Goal: Information Seeking & Learning: Learn about a topic

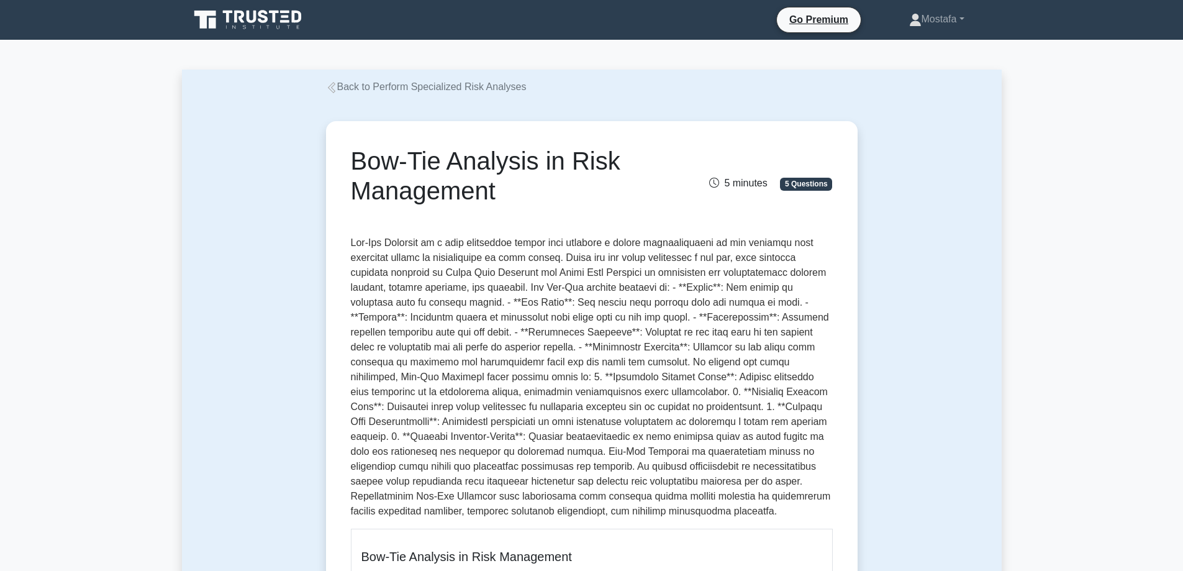
drag, startPoint x: 504, startPoint y: 201, endPoint x: 332, endPoint y: 157, distance: 177.6
copy h1 "Bow-Tie Analysis in Risk Management"
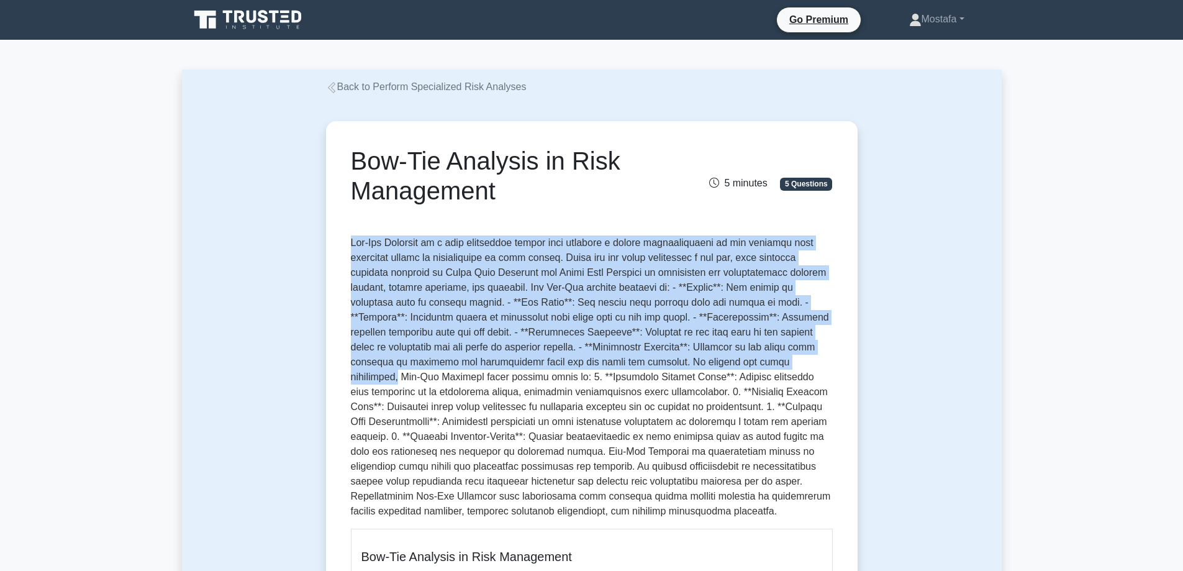
drag, startPoint x: 826, startPoint y: 365, endPoint x: 349, endPoint y: 246, distance: 491.5
copy p "Bow-Tie Analysis is a risk evaluation method that provides a visual representat…"
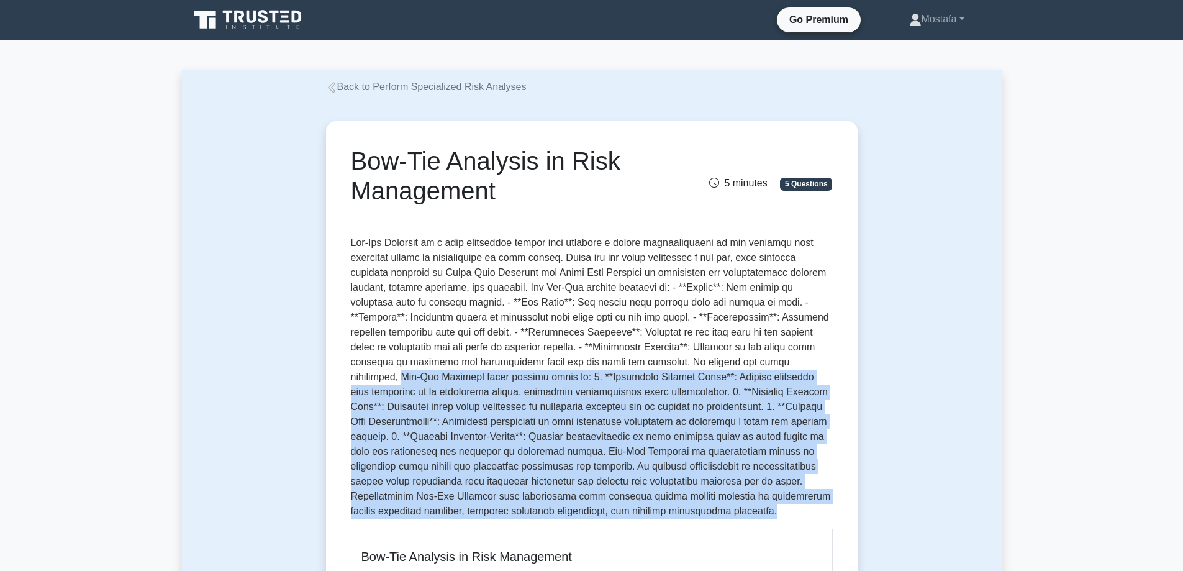
drag, startPoint x: 507, startPoint y: 517, endPoint x: 342, endPoint y: 378, distance: 216.4
copy p "Bow-Tie Analysis helps project teams to: 1. **Visualize Complex Risks**: Presen…"
click at [531, 519] on p at bounding box center [592, 376] width 482 height 283
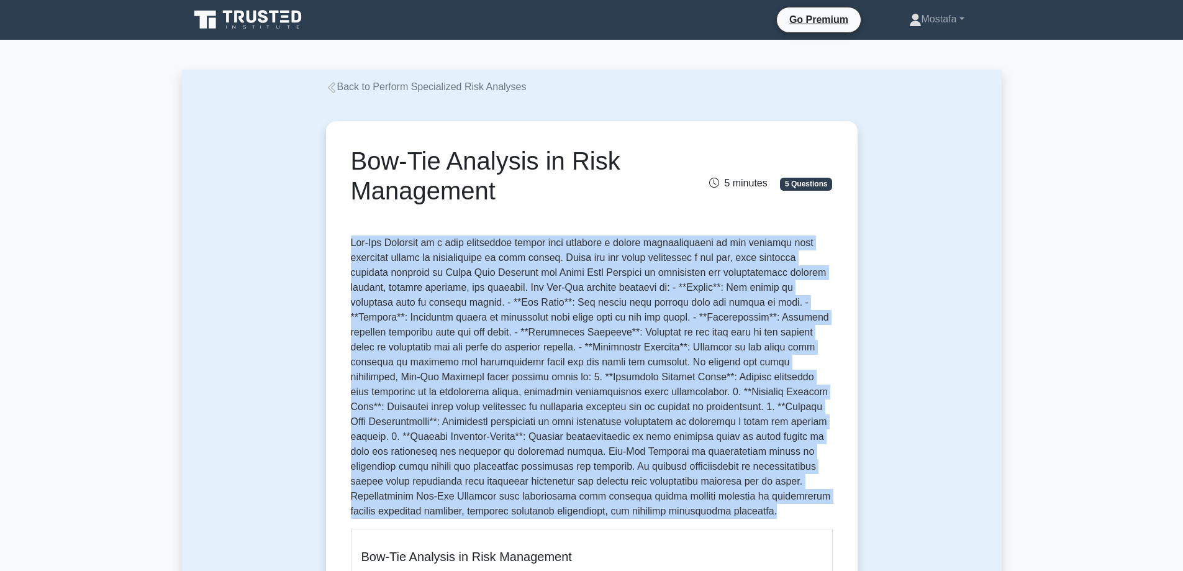
drag, startPoint x: 511, startPoint y: 515, endPoint x: 345, endPoint y: 242, distance: 319.6
copy p "Bow-Tie Analysis is a risk evaluation method that provides a visual representat…"
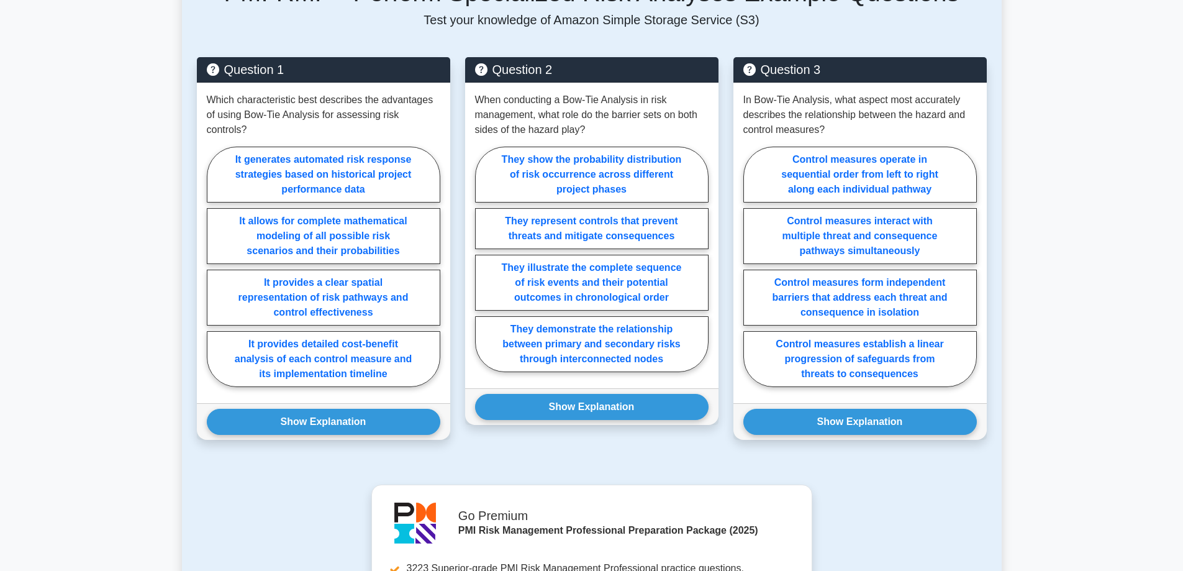
scroll to position [2236, 0]
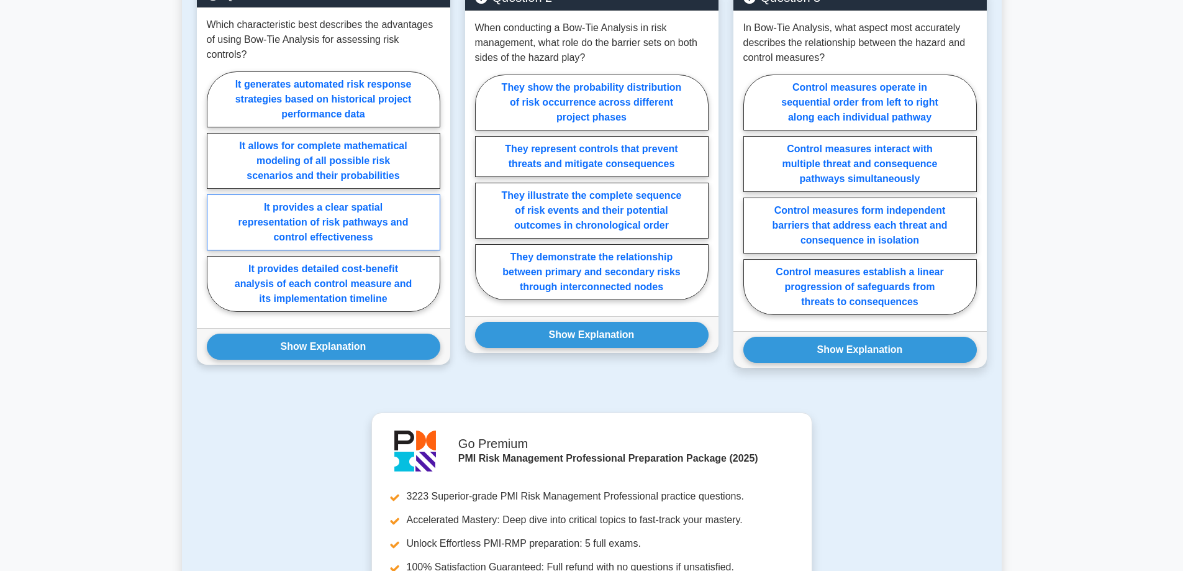
click at [410, 208] on label "It provides a clear spatial representation of risk pathways and control effecti…" at bounding box center [323, 222] width 233 height 56
click at [215, 199] on input "It provides a clear spatial representation of risk pathways and control effecti…" at bounding box center [211, 195] width 8 height 8
radio input "true"
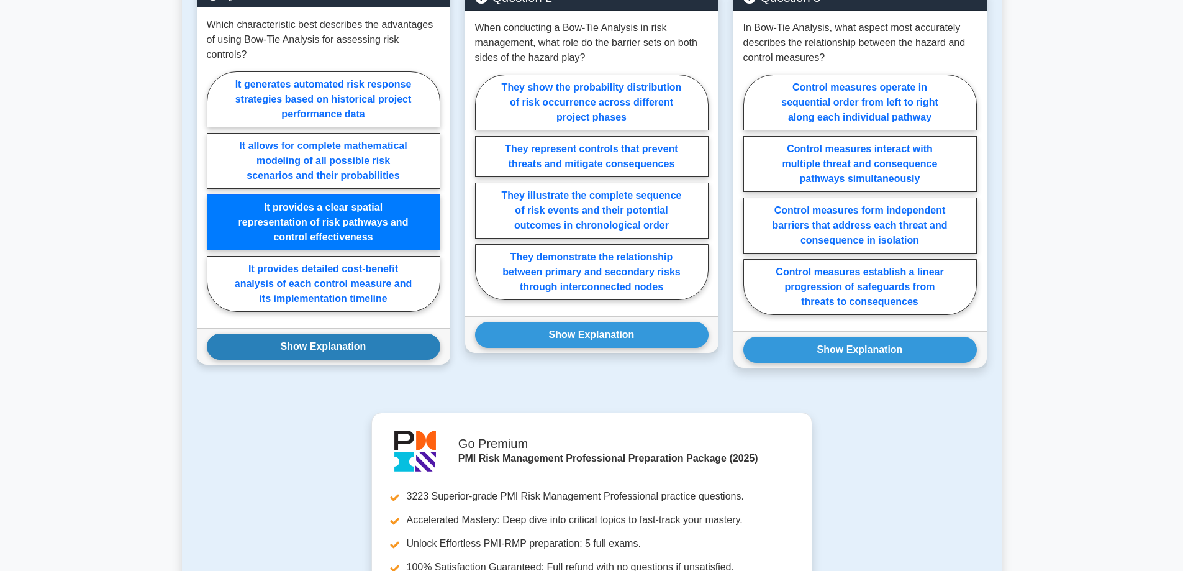
click at [389, 333] on button "Show Explanation" at bounding box center [323, 346] width 233 height 26
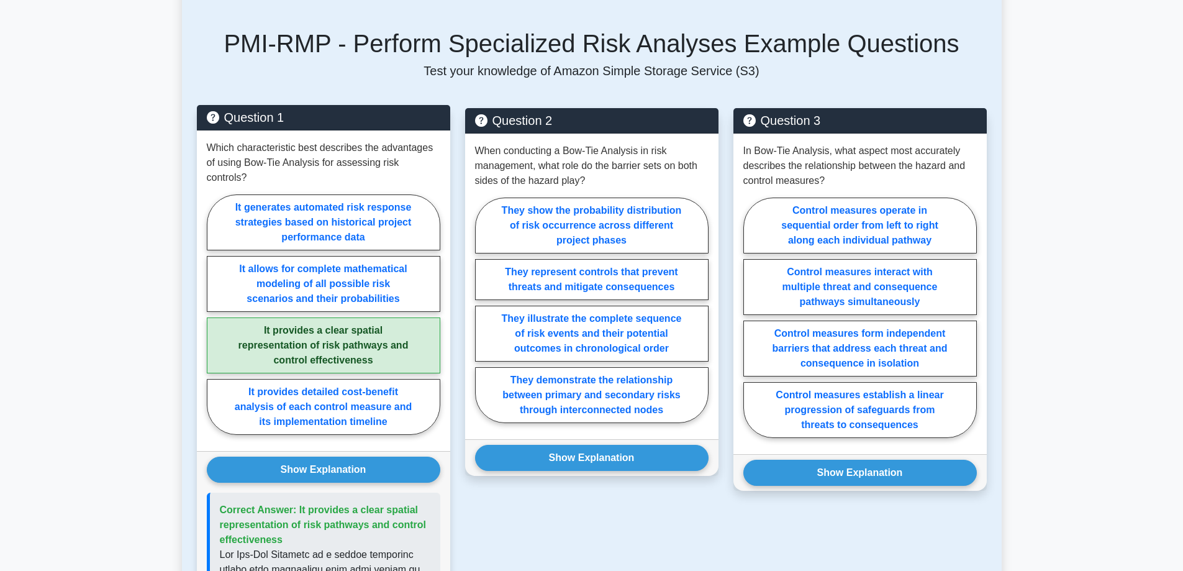
scroll to position [2111, 0]
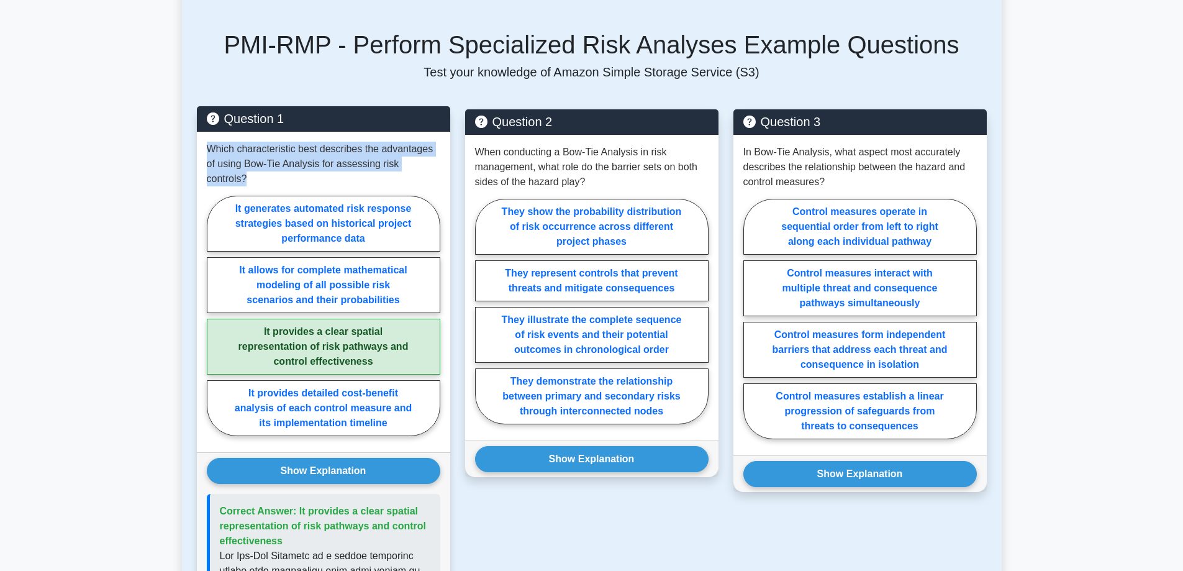
drag, startPoint x: 436, startPoint y: 166, endPoint x: 203, endPoint y: 150, distance: 233.4
click at [203, 150] on div "Which characteristic best describes the advantages of using Bow-Tie Analysis fo…" at bounding box center [323, 292] width 253 height 320
copy p "Which characteristic best describes the advantages of using Bow-Tie Analysis fo…"
drag, startPoint x: 282, startPoint y: 526, endPoint x: 297, endPoint y: 491, distance: 38.1
click at [297, 504] on p "Correct Answer: It provides a clear spatial representation of risk pathways and…" at bounding box center [325, 526] width 211 height 45
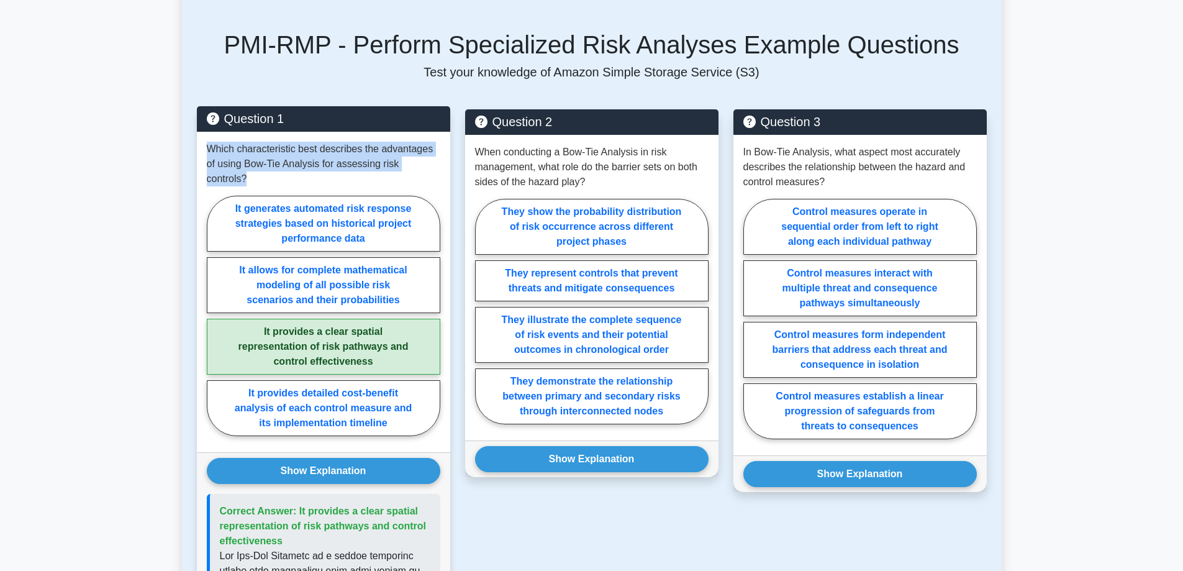
copy span "It provides a clear spatial representation of risk pathways and control effecti…"
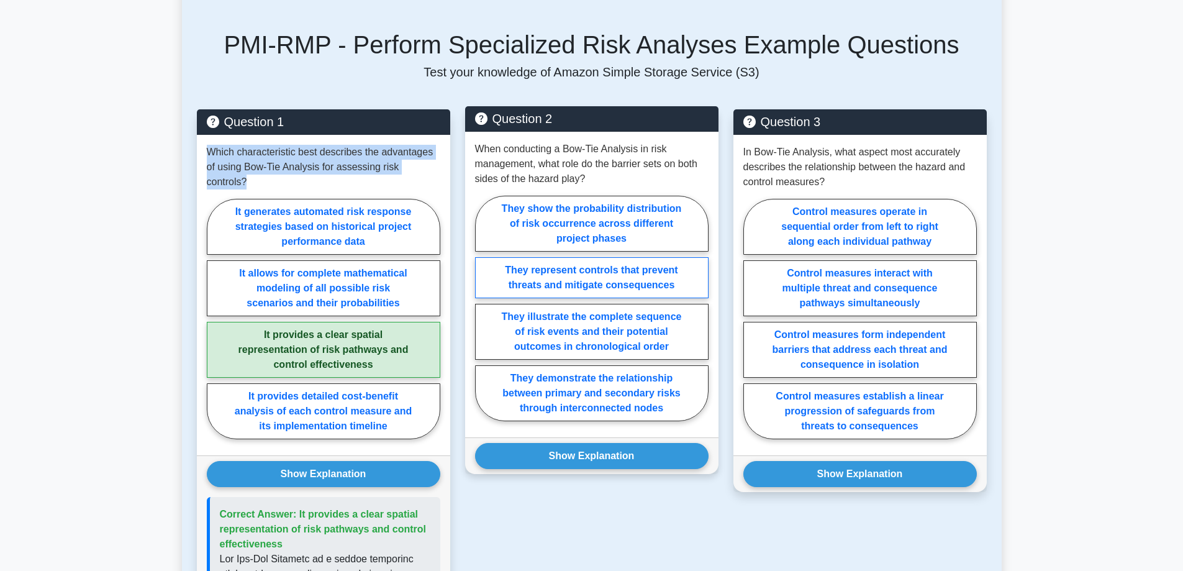
click at [685, 279] on label "They represent controls that prevent threats and mitigate consequences" at bounding box center [591, 277] width 233 height 41
click at [483, 308] on input "They represent controls that prevent threats and mitigate consequences" at bounding box center [479, 312] width 8 height 8
radio input "true"
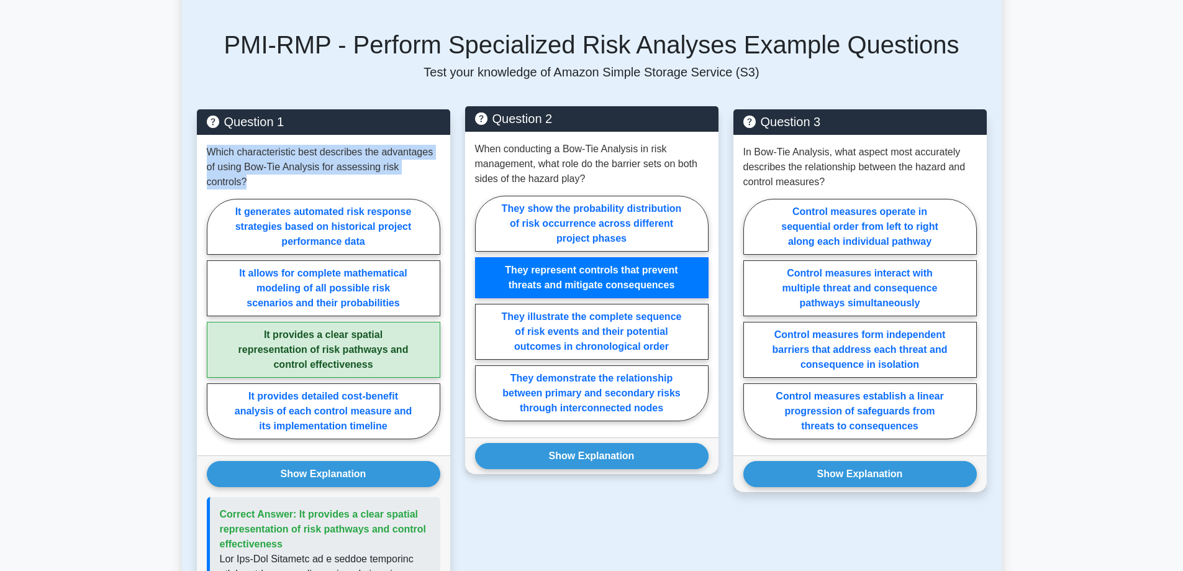
click at [685, 279] on label "They represent controls that prevent threats and mitigate consequences" at bounding box center [591, 277] width 233 height 41
click at [483, 308] on input "They represent controls that prevent threats and mitigate consequences" at bounding box center [479, 312] width 8 height 8
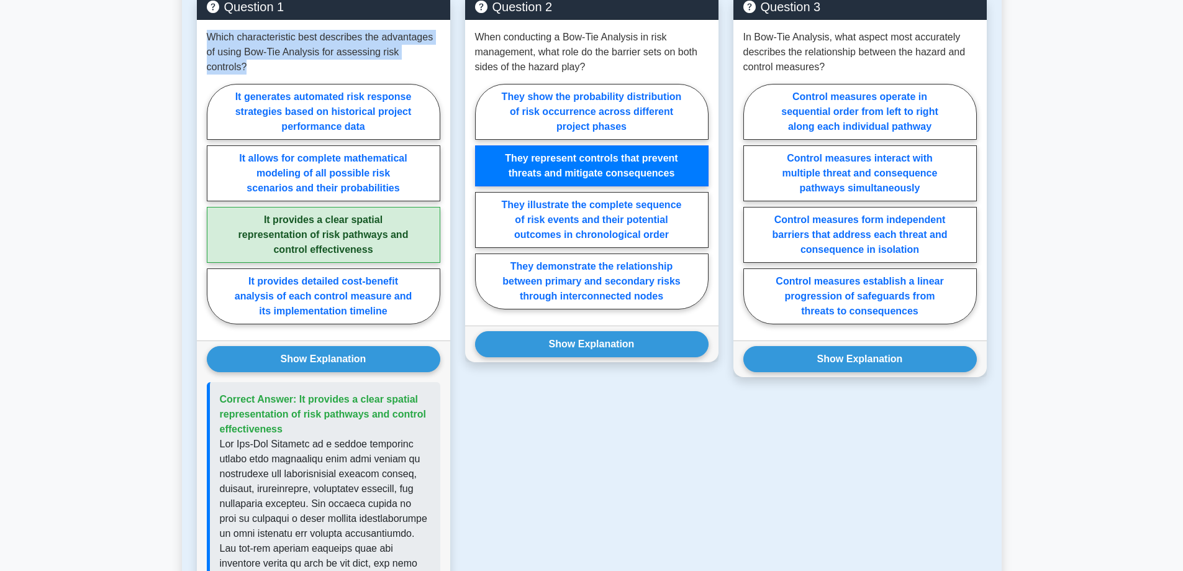
scroll to position [2236, 0]
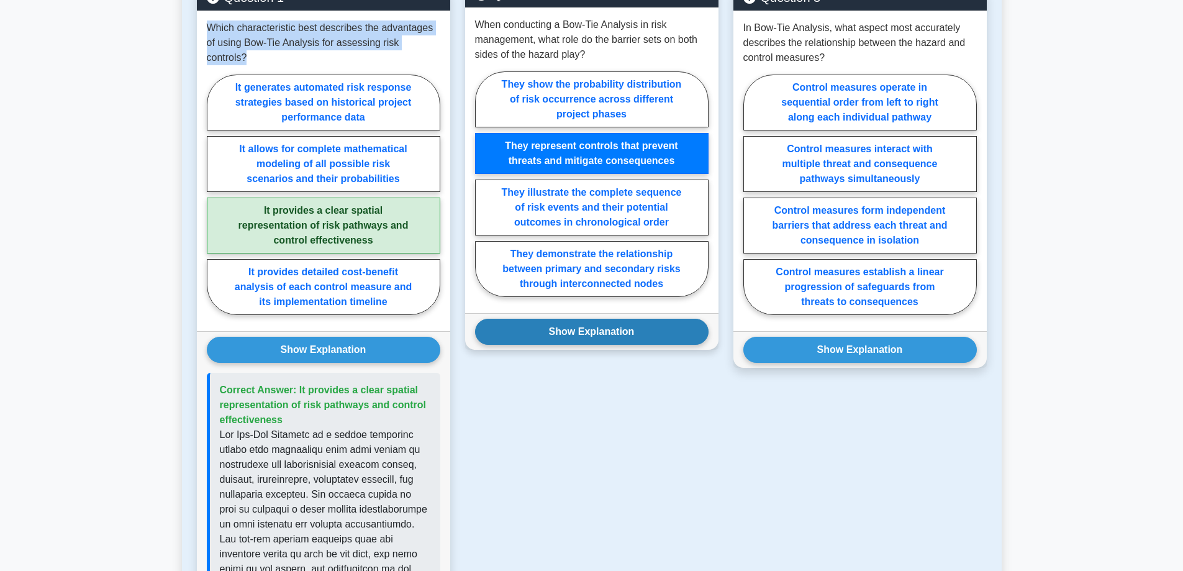
click at [674, 330] on button "Show Explanation" at bounding box center [591, 332] width 233 height 26
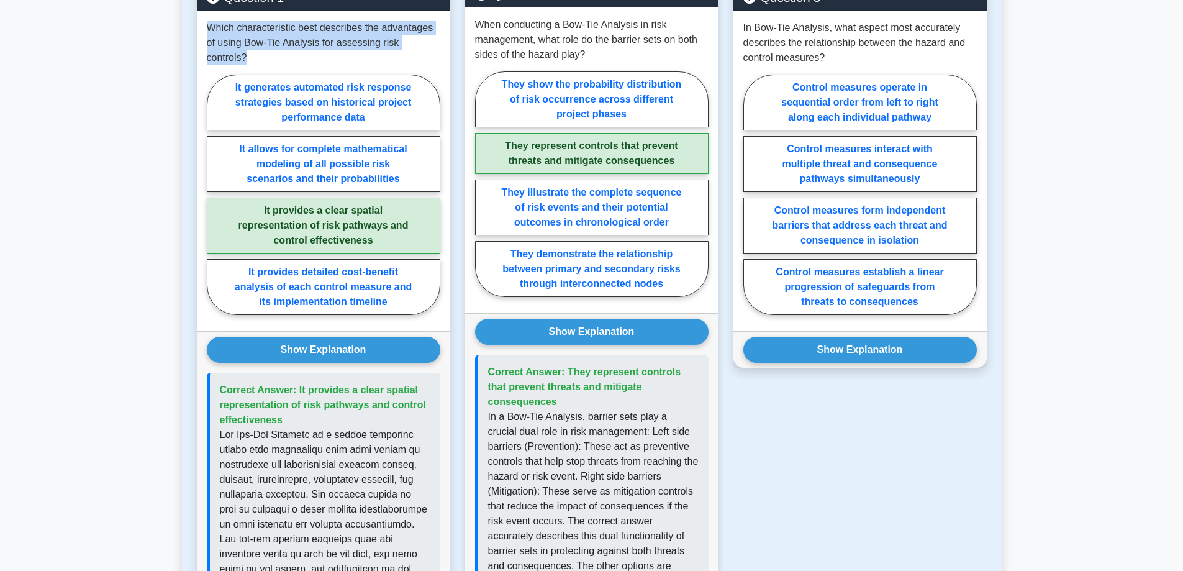
drag, startPoint x: 691, startPoint y: 387, endPoint x: 566, endPoint y: 376, distance: 124.7
click at [566, 376] on p "Correct Answer: They represent controls that prevent threats and mitigate conse…" at bounding box center [593, 387] width 211 height 45
copy span "They represent controls that prevent threats and mitigate consequences"
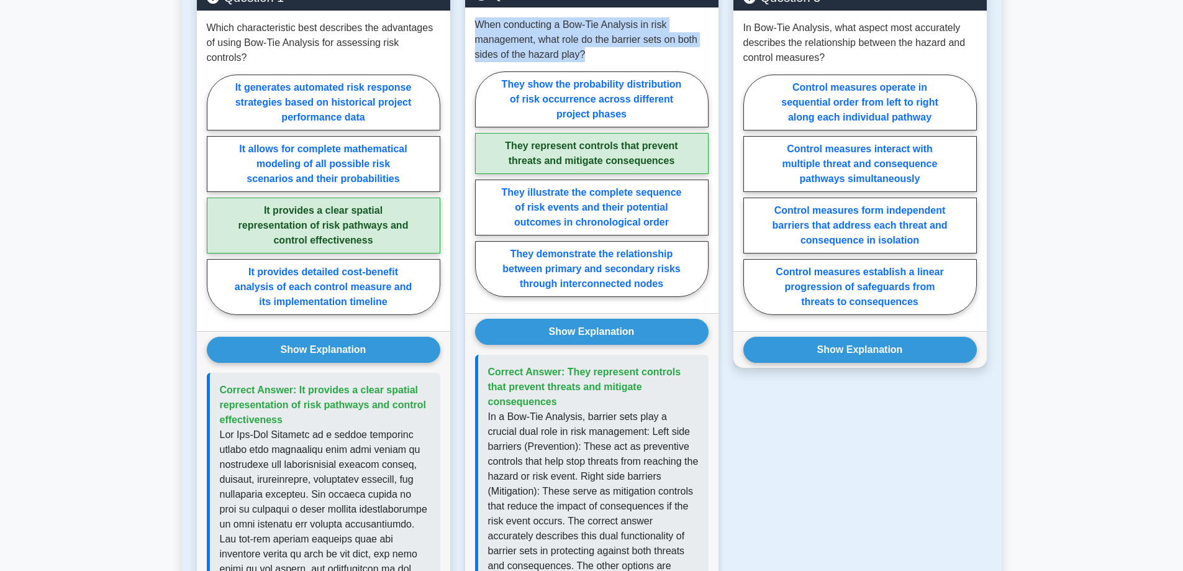
drag, startPoint x: 600, startPoint y: 57, endPoint x: 469, endPoint y: 20, distance: 135.6
click at [469, 20] on div "When conducting a Bow-Tie Analysis in risk management, what role do the barrier…" at bounding box center [591, 160] width 253 height 306
copy p "When conducting a Bow-Tie Analysis in risk management, what role do the barrier…"
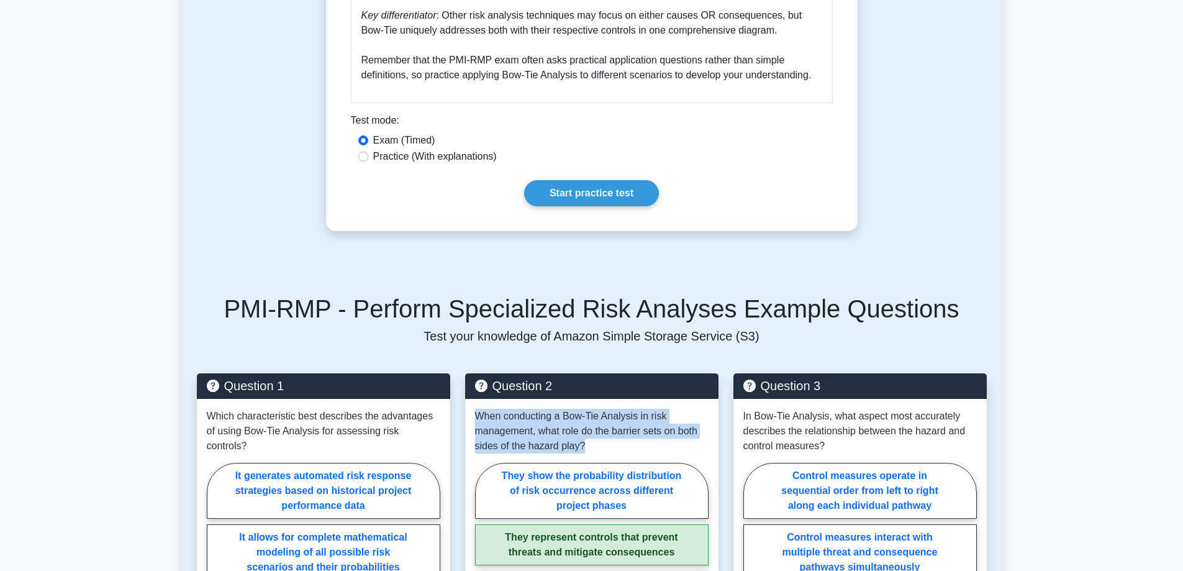
scroll to position [2174, 0]
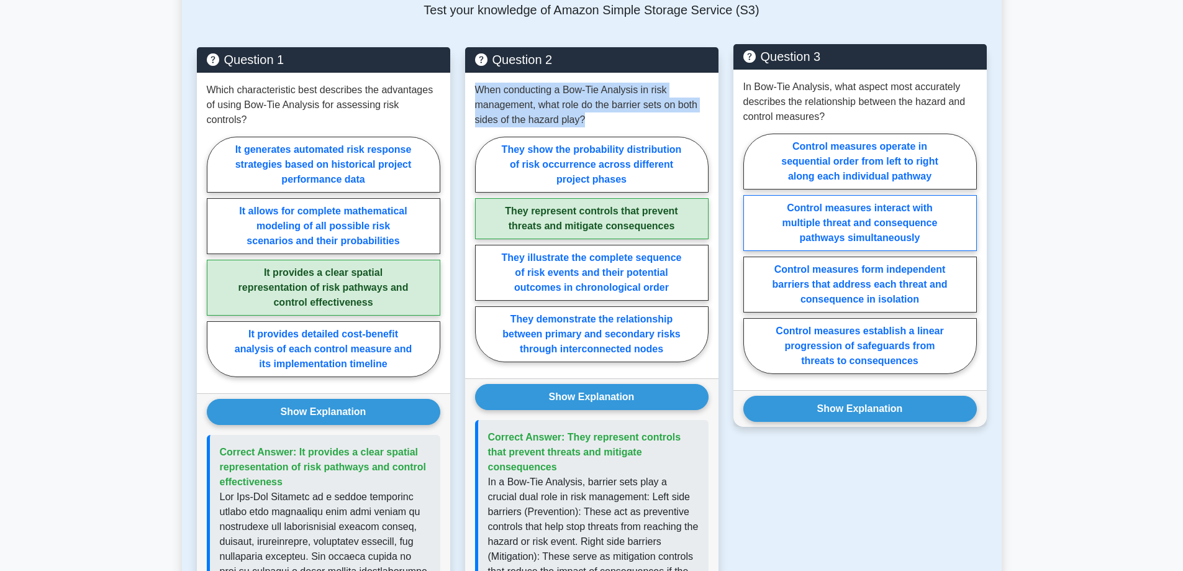
click at [954, 219] on label "Control measures interact with multiple threat and consequence pathways simulta…" at bounding box center [859, 223] width 233 height 56
click at [751, 253] on input "Control measures interact with multiple threat and consequence pathways simulta…" at bounding box center [747, 257] width 8 height 8
radio input "true"
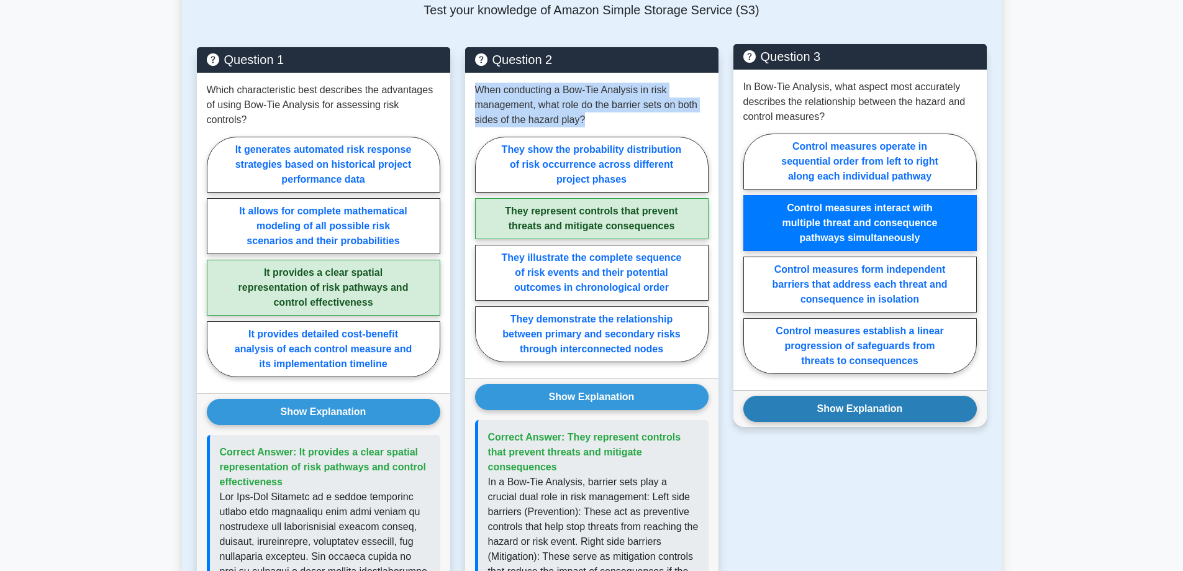
click at [941, 404] on button "Show Explanation" at bounding box center [859, 409] width 233 height 26
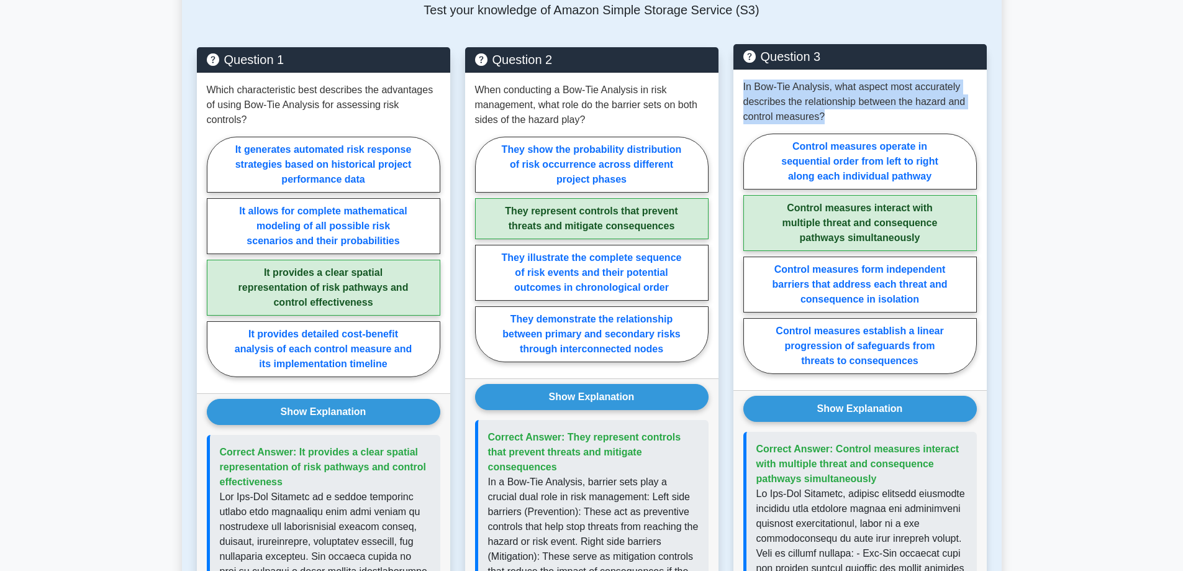
drag, startPoint x: 827, startPoint y: 117, endPoint x: 739, endPoint y: 89, distance: 91.7
click at [739, 89] on div "In Bow-Tie Analysis, what aspect most accurately describes the relationship bet…" at bounding box center [859, 230] width 253 height 320
copy p "In Bow-Tie Analysis, what aspect most accurately describes the relationship bet…"
drag, startPoint x: 877, startPoint y: 481, endPoint x: 835, endPoint y: 447, distance: 54.3
click at [835, 447] on p "Correct Answer: Control measures interact with multiple threat and consequence …" at bounding box center [861, 464] width 211 height 45
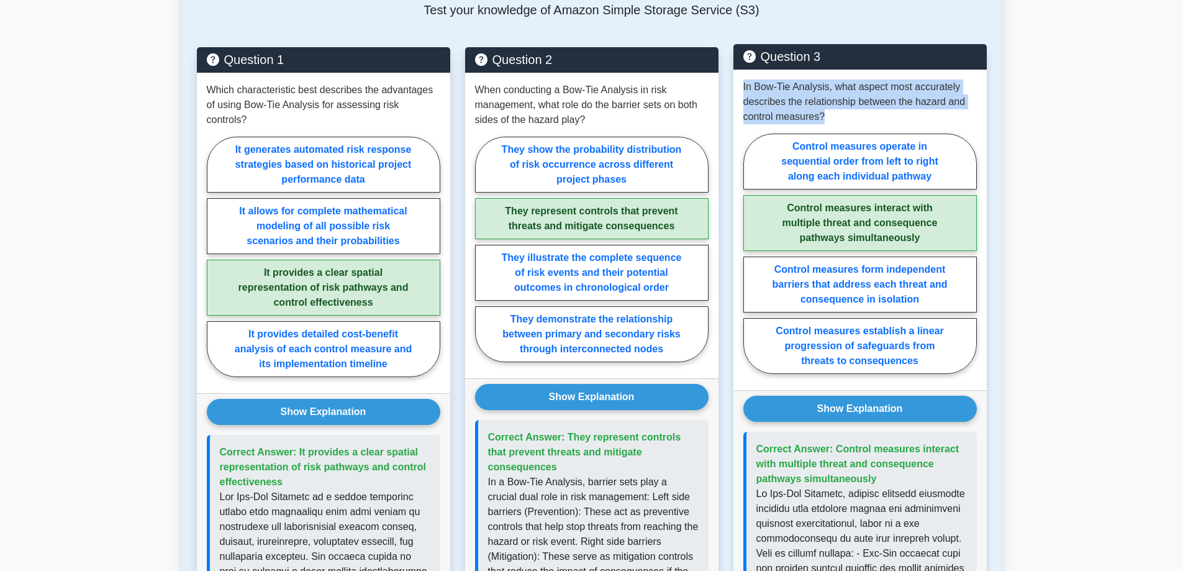
copy span "Control measures interact with multiple threat and consequence pathways simulta…"
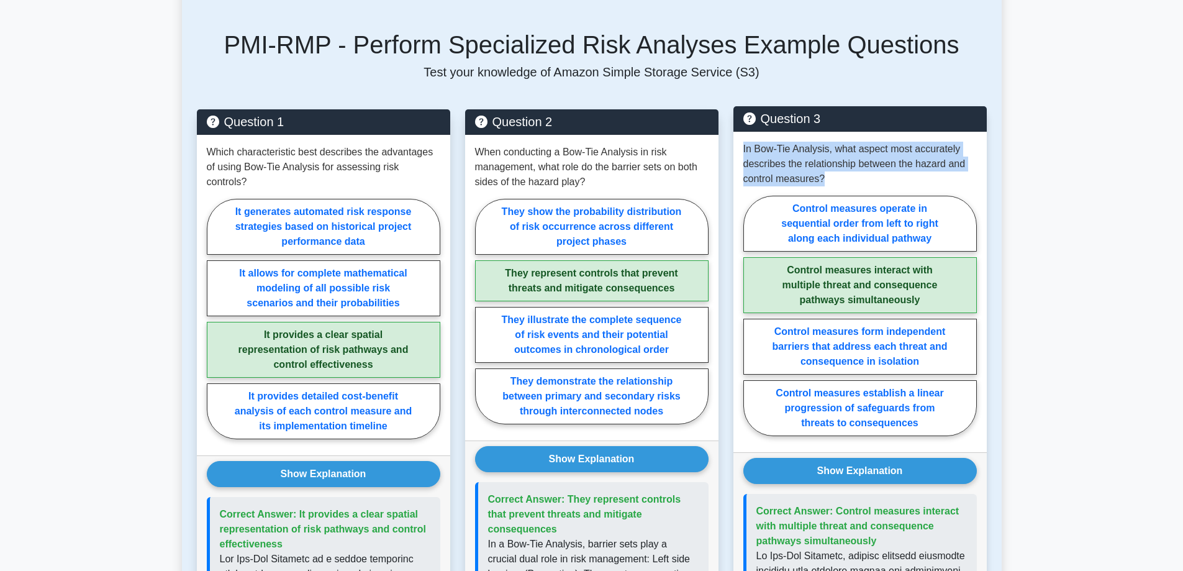
scroll to position [1739, 0]
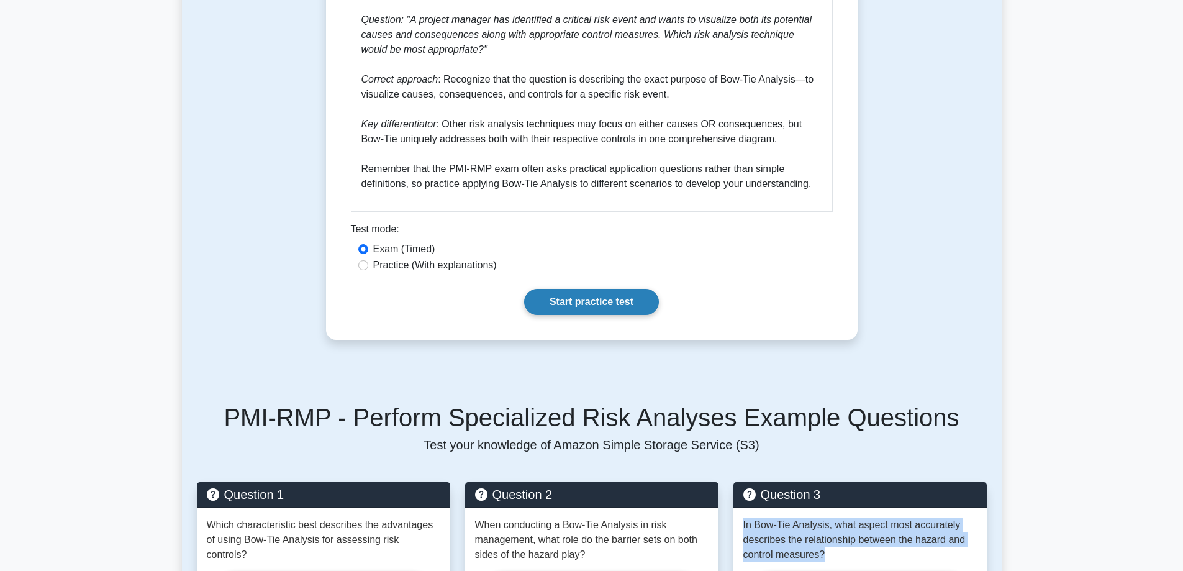
click at [593, 296] on link "Start practice test" at bounding box center [591, 302] width 135 height 26
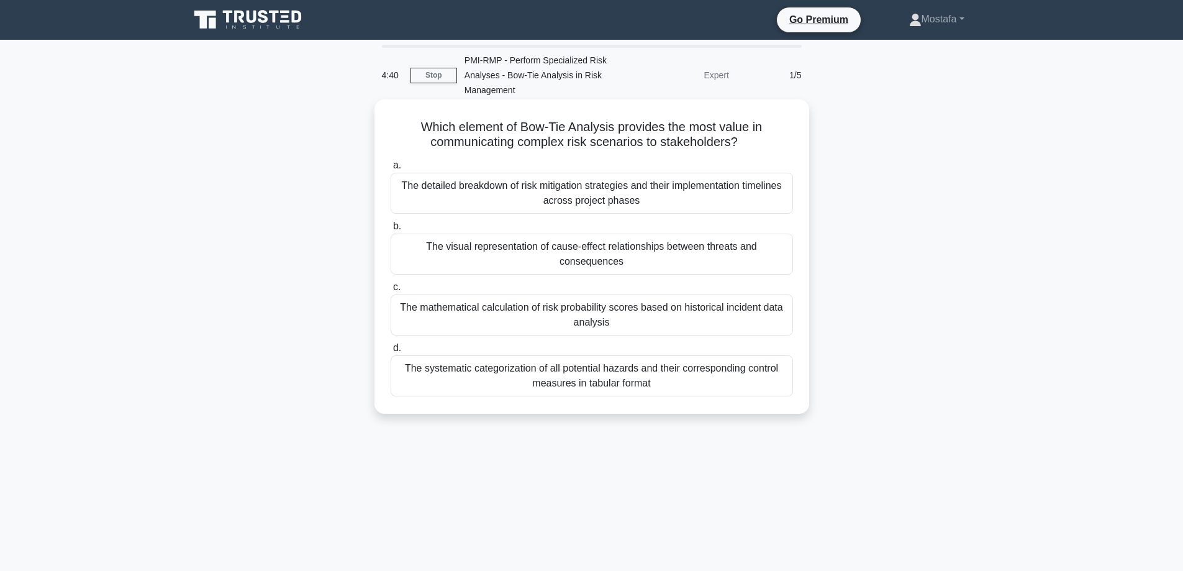
click at [774, 256] on div "The visual representation of cause-effect relationships between threats and con…" at bounding box center [592, 253] width 402 height 41
click at [391, 230] on input "b. The visual representation of cause-effect relationships between threats and …" at bounding box center [391, 226] width 0 height 8
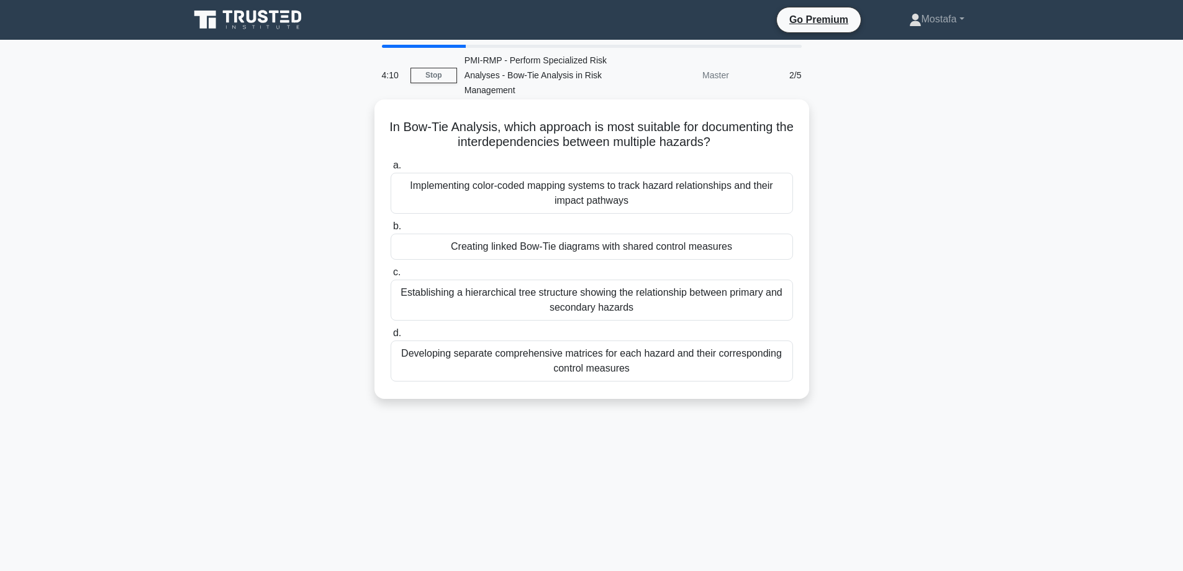
click at [771, 251] on div "Creating linked Bow-Tie diagrams with shared control measures" at bounding box center [592, 246] width 402 height 26
click at [391, 230] on input "b. Creating linked Bow-Tie diagrams with shared control measures" at bounding box center [391, 226] width 0 height 8
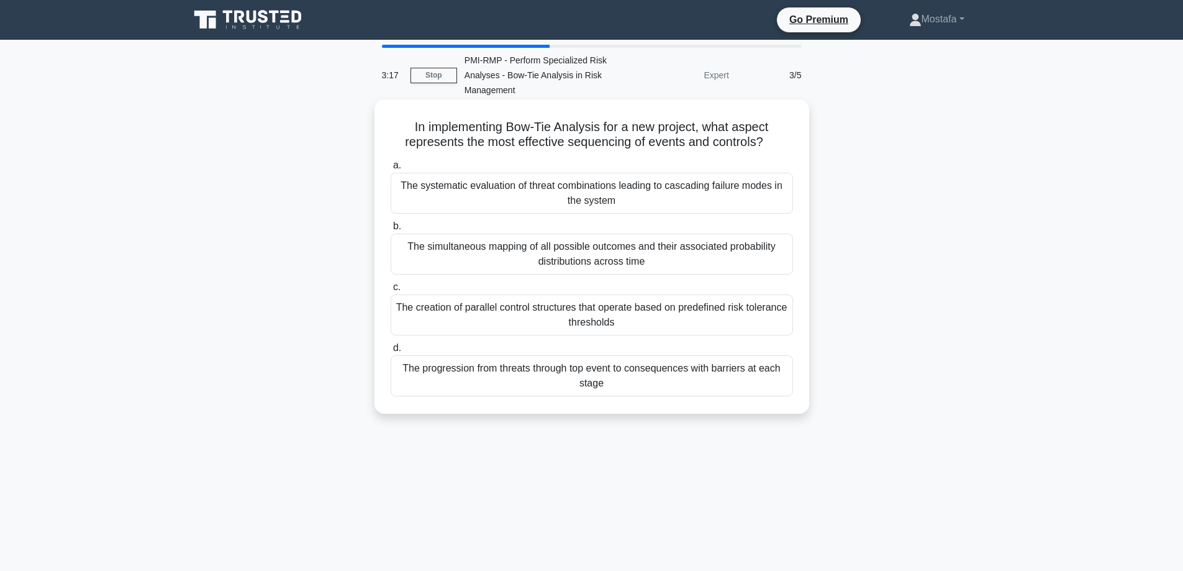
click at [742, 383] on div "The progression from threats through top event to consequences with barriers at…" at bounding box center [592, 375] width 402 height 41
click at [391, 352] on input "d. The progression from threats through top event to consequences with barriers…" at bounding box center [391, 348] width 0 height 8
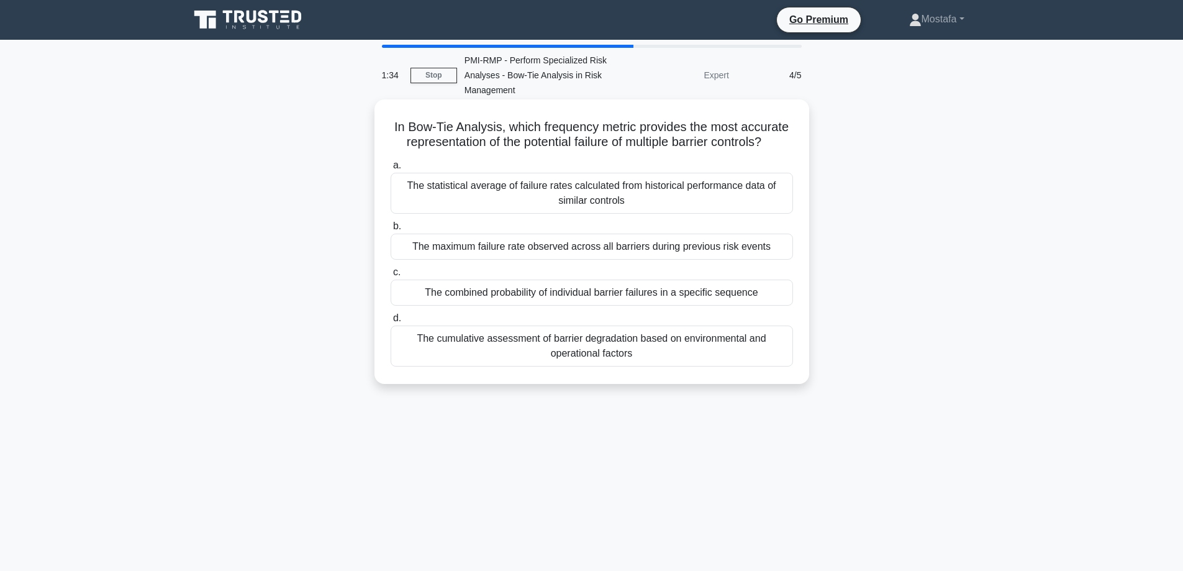
click at [771, 295] on div "The combined probability of individual barrier failures in a specific sequence" at bounding box center [592, 292] width 402 height 26
click at [391, 276] on input "c. The combined probability of individual barrier failures in a specific sequen…" at bounding box center [391, 272] width 0 height 8
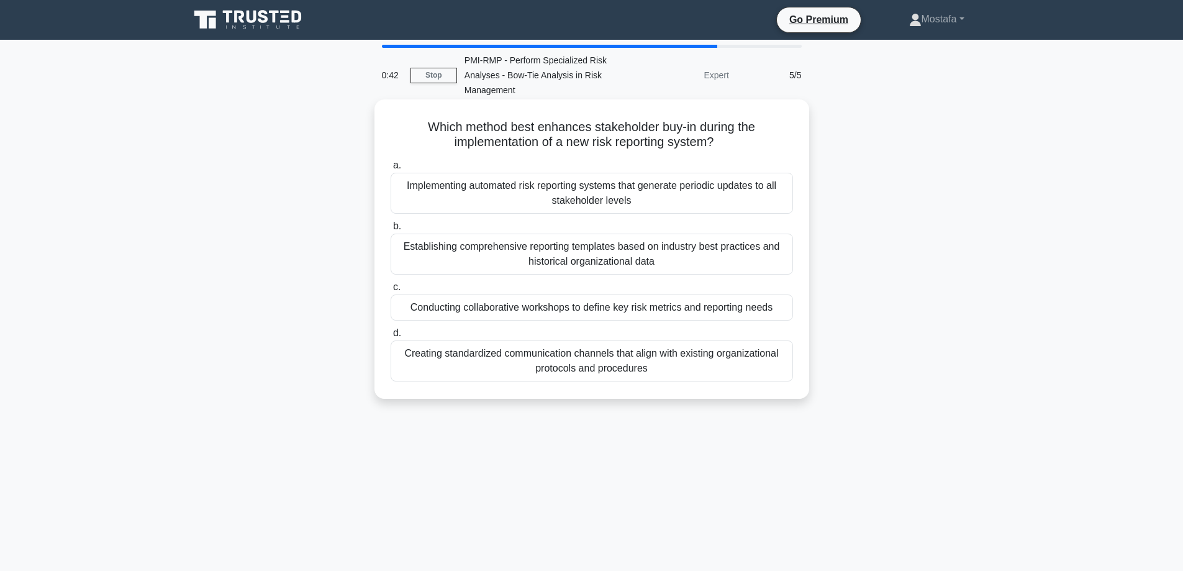
click at [774, 368] on div "Creating standardized communication channels that align with existing organizat…" at bounding box center [592, 360] width 402 height 41
click at [391, 337] on input "d. Creating standardized communication channels that align with existing organi…" at bounding box center [391, 333] width 0 height 8
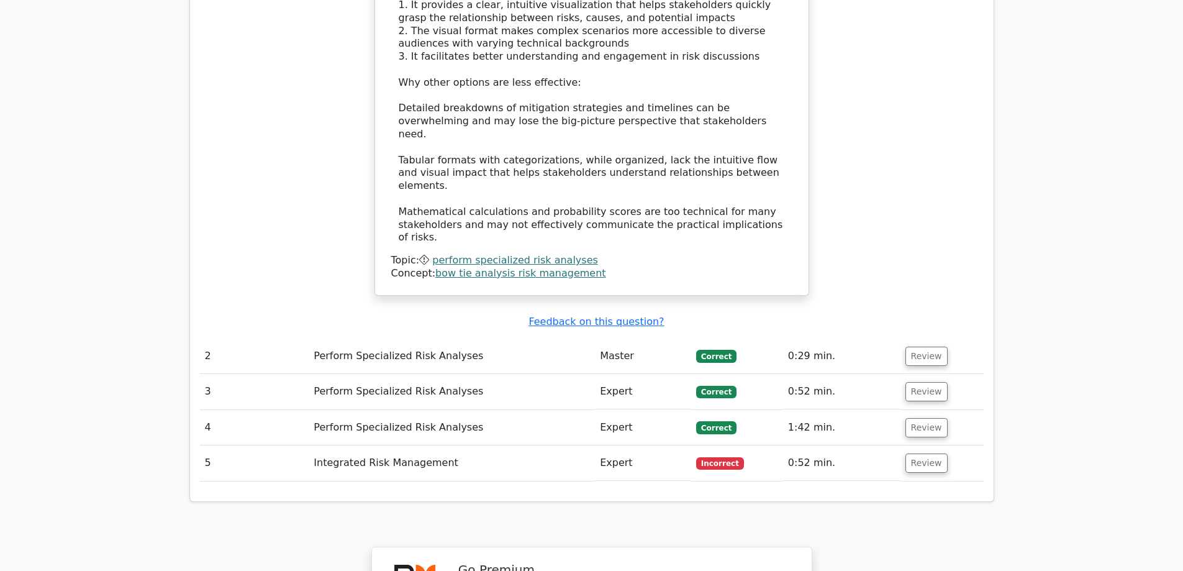
scroll to position [1366, 0]
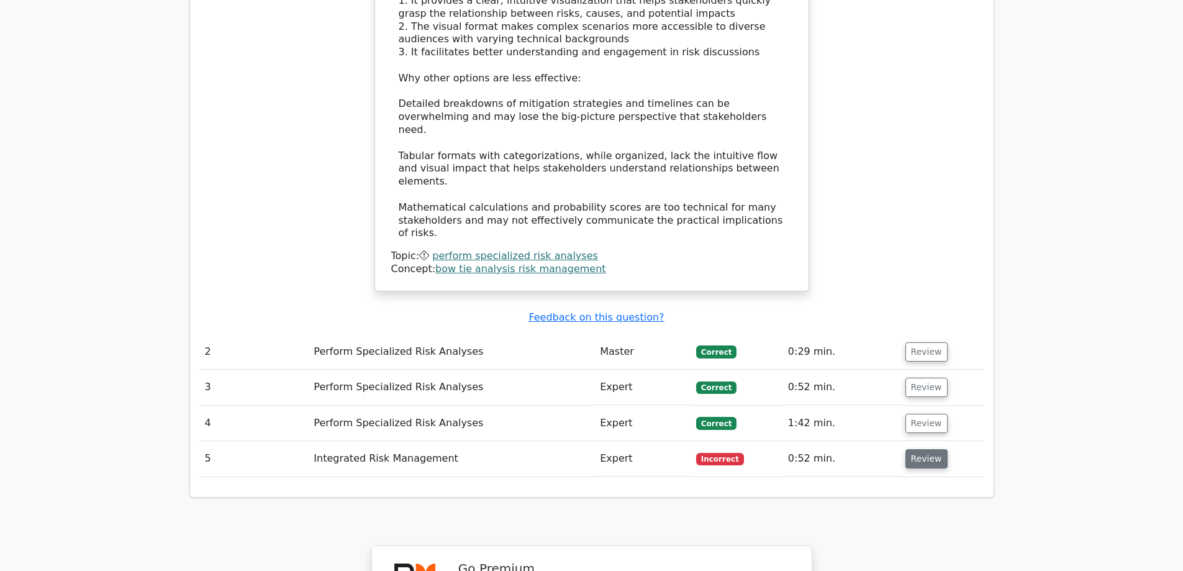
click at [920, 449] on button "Review" at bounding box center [926, 458] width 42 height 19
click at [917, 449] on button "Review" at bounding box center [926, 458] width 42 height 19
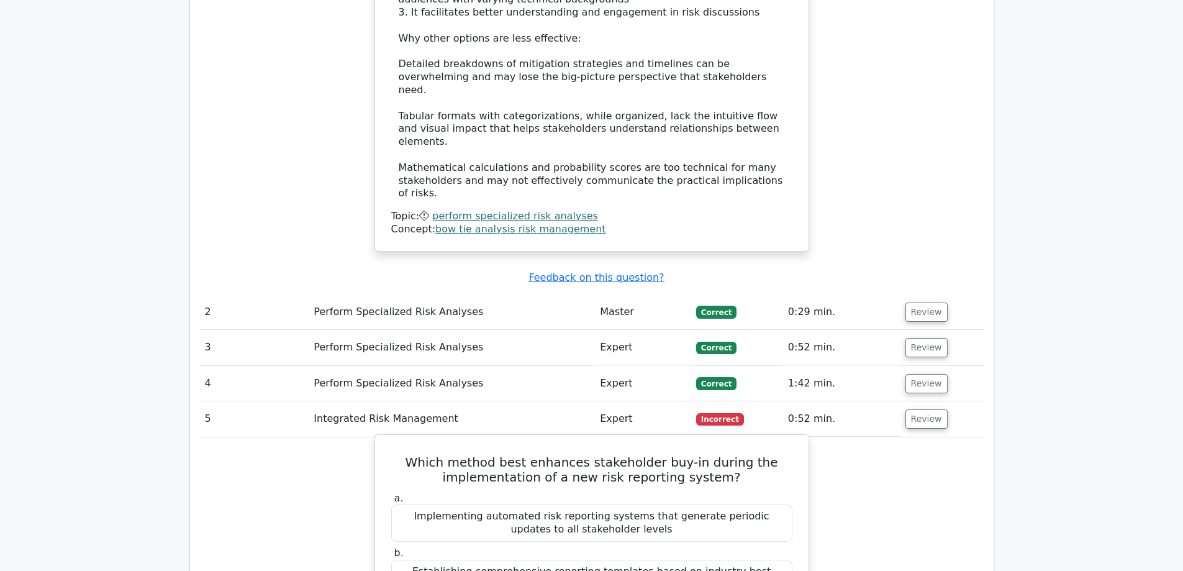
scroll to position [1677, 0]
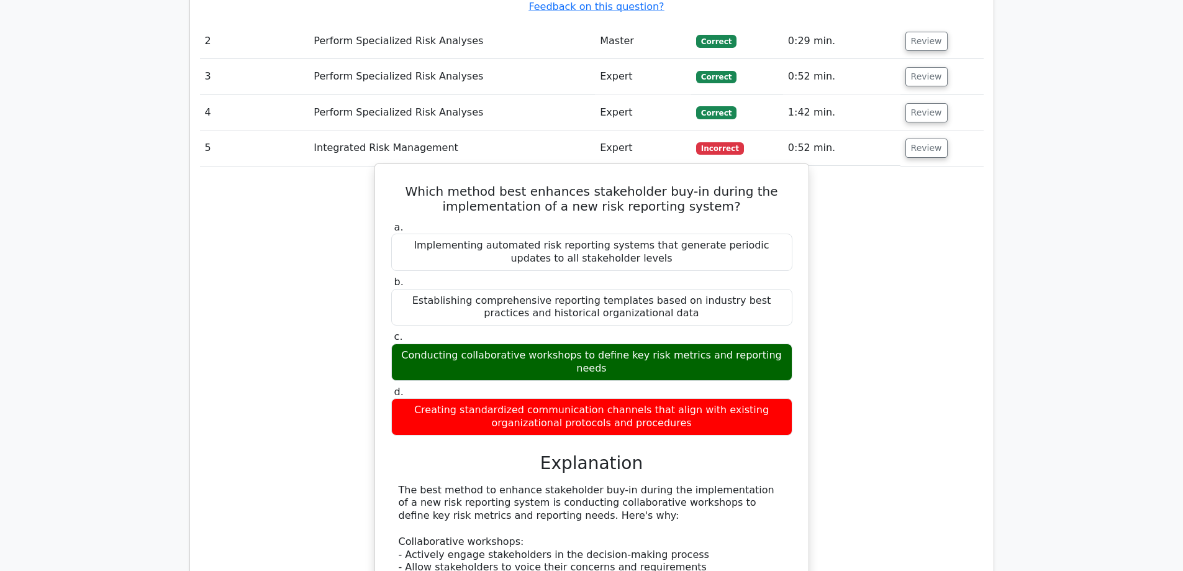
drag, startPoint x: 454, startPoint y: 124, endPoint x: 758, endPoint y: 94, distance: 305.1
click at [758, 169] on div "Which method best enhances stakeholder buy-in during the implementation of a ne…" at bounding box center [592, 491] width 424 height 645
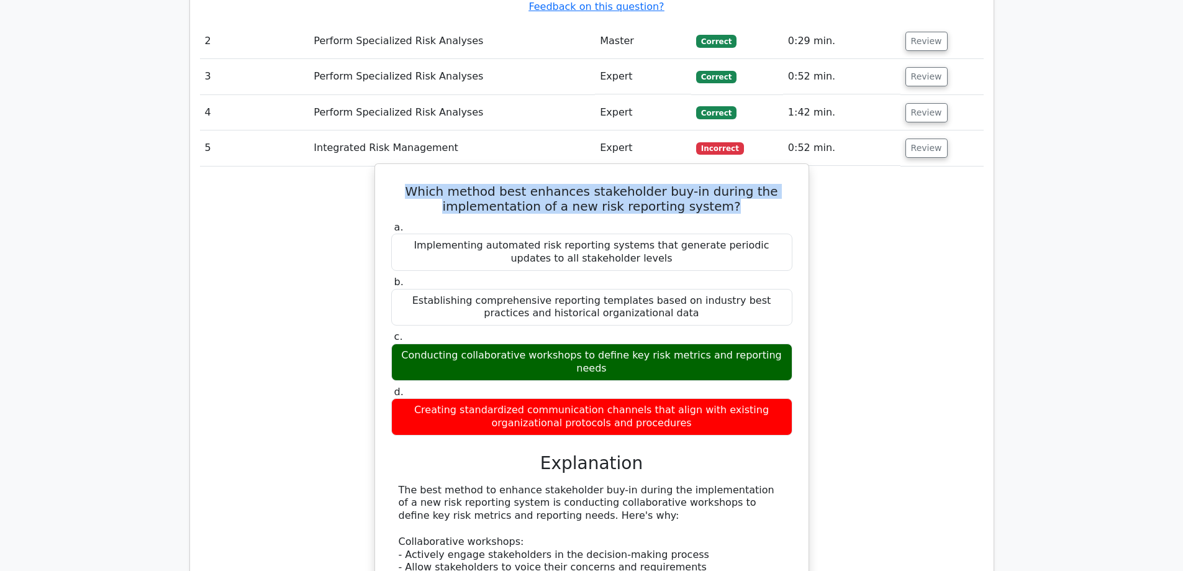
drag, startPoint x: 739, startPoint y: 127, endPoint x: 386, endPoint y: 104, distance: 353.5
click at [386, 169] on div "Which method best enhances stakeholder buy-in during the implementation of a ne…" at bounding box center [592, 491] width 424 height 645
copy h5 "Which method best enhances stakeholder buy-in during the implementation of a ne…"
drag, startPoint x: 783, startPoint y: 274, endPoint x: 401, endPoint y: 268, distance: 382.6
click at [401, 343] on div "Conducting collaborative workshops to define key risk metrics and reporting nee…" at bounding box center [591, 361] width 401 height 37
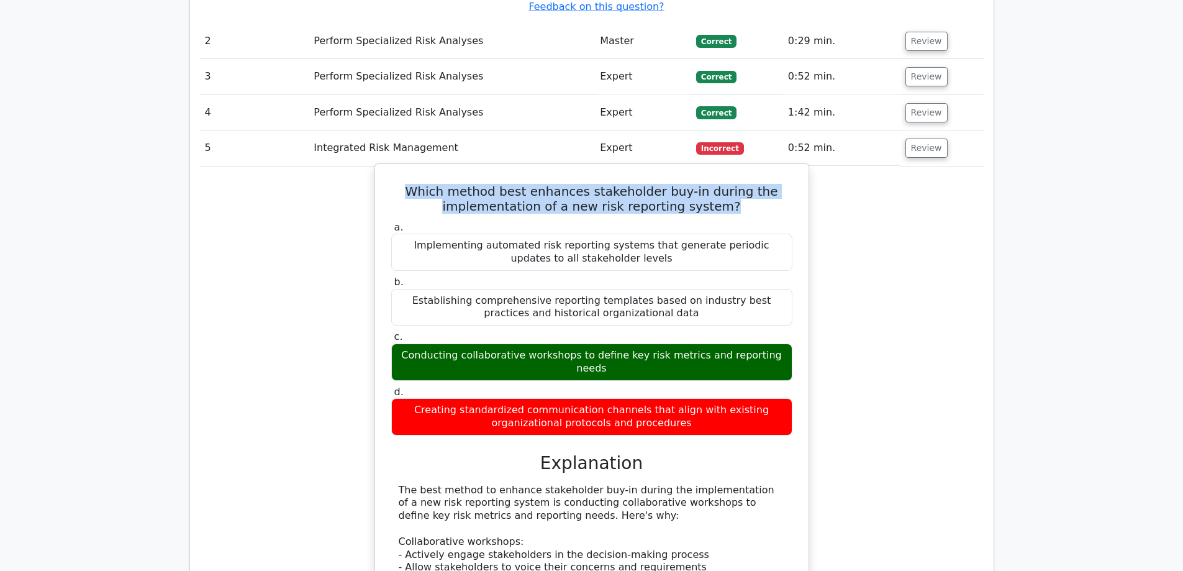
copy div "Conducting collaborative workshops to define key risk metrics and reporting nee…"
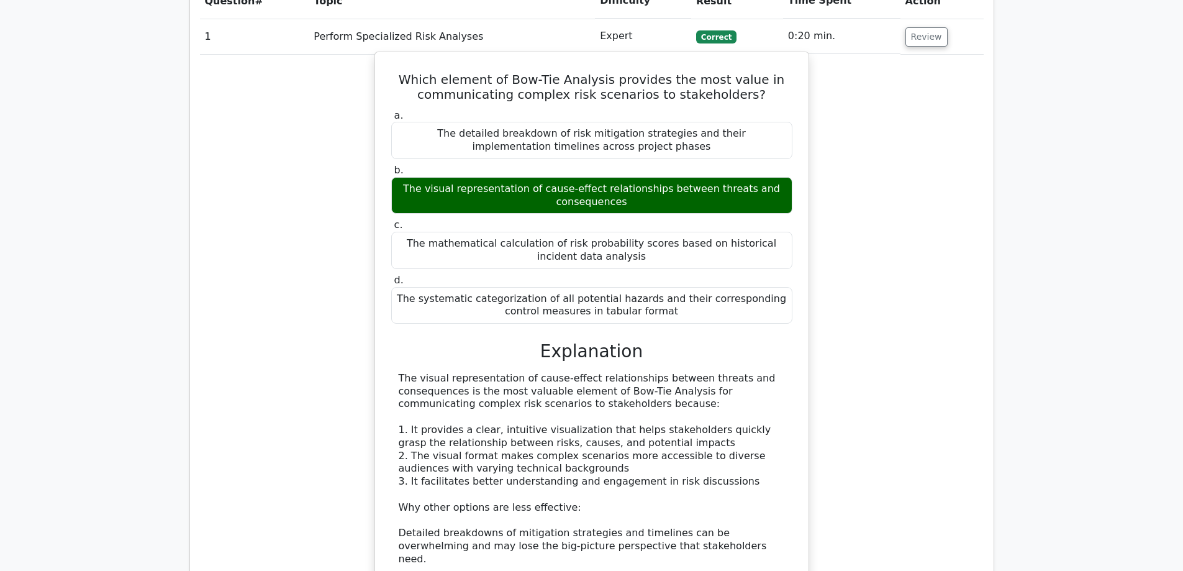
scroll to position [745, 0]
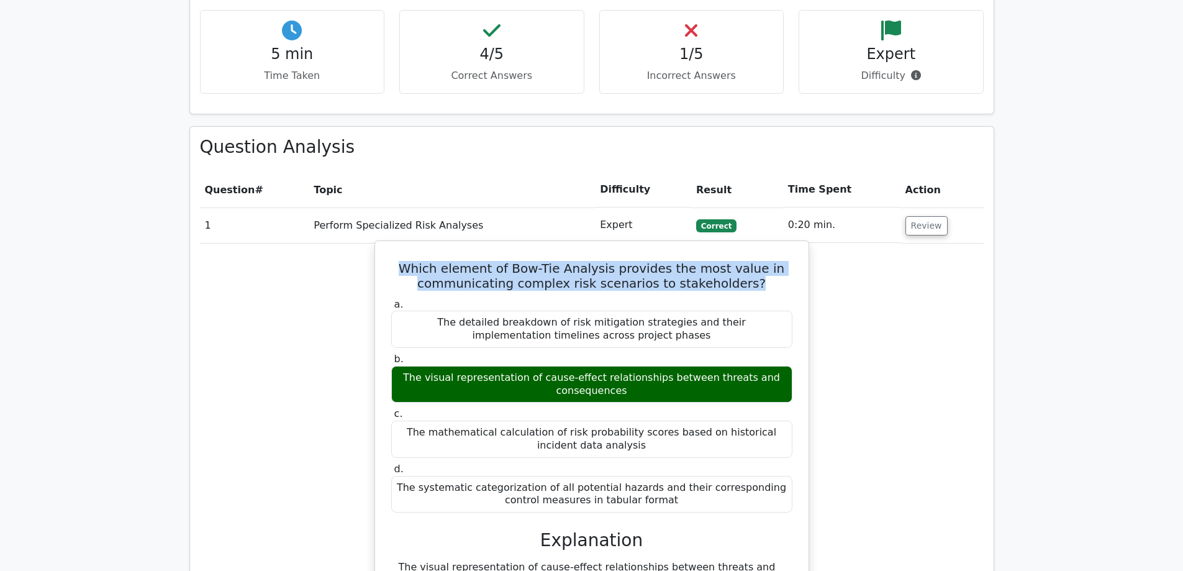
drag, startPoint x: 755, startPoint y: 242, endPoint x: 417, endPoint y: 229, distance: 338.1
click at [417, 261] on h5 "Which element of Bow-Tie Analysis provides the most value in communicating comp…" at bounding box center [592, 276] width 404 height 30
copy h5 "Which element of Bow-Tie Analysis provides the most value in communicating comp…"
drag, startPoint x: 637, startPoint y: 351, endPoint x: 391, endPoint y: 324, distance: 248.0
click at [391, 366] on div "The visual representation of cause-effect relationships between threats and con…" at bounding box center [591, 384] width 401 height 37
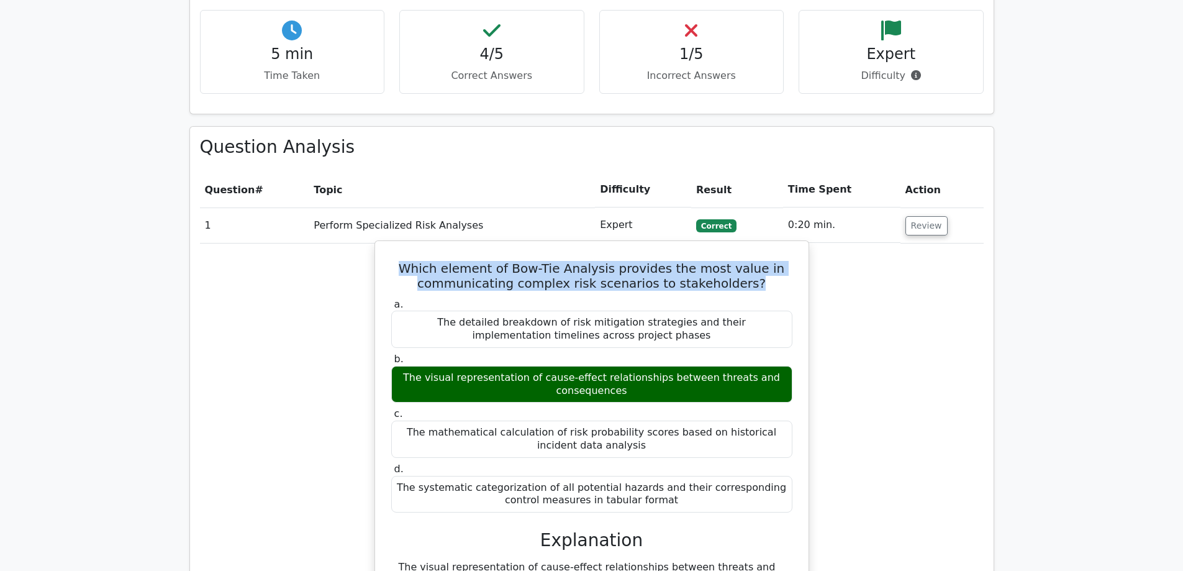
copy div "The visual representation of cause-effect relationships between threats and con…"
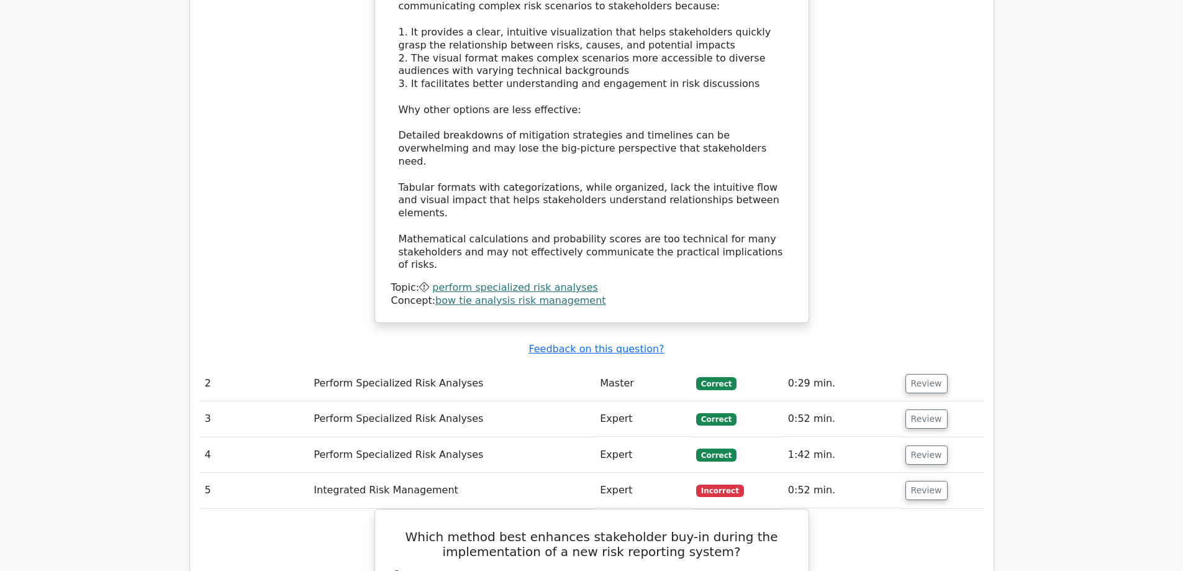
scroll to position [1366, 0]
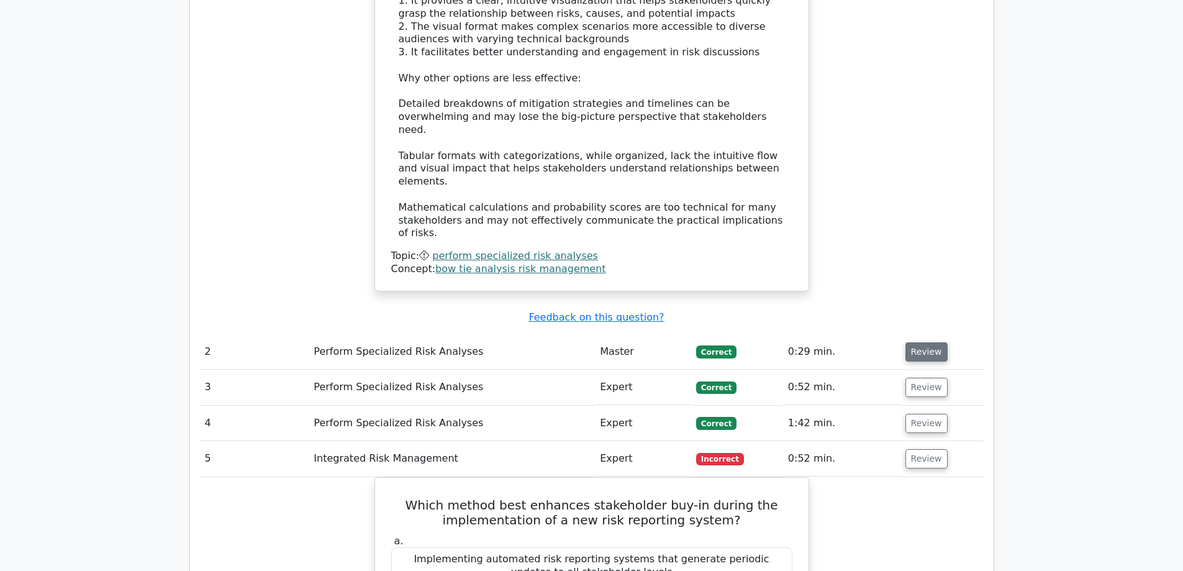
click at [920, 342] on button "Review" at bounding box center [926, 351] width 42 height 19
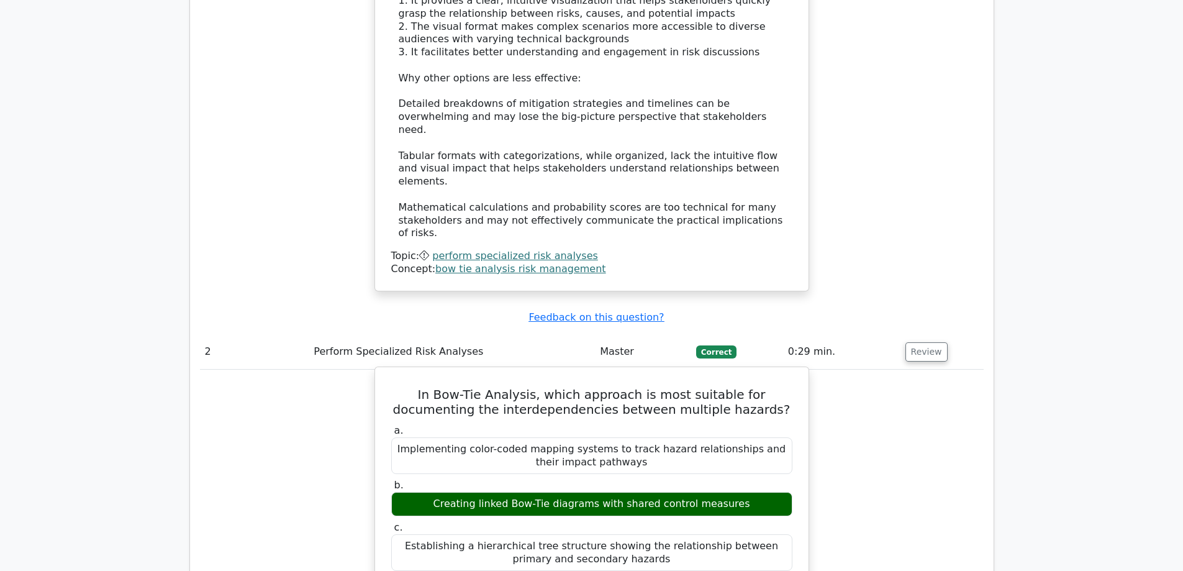
scroll to position [1428, 0]
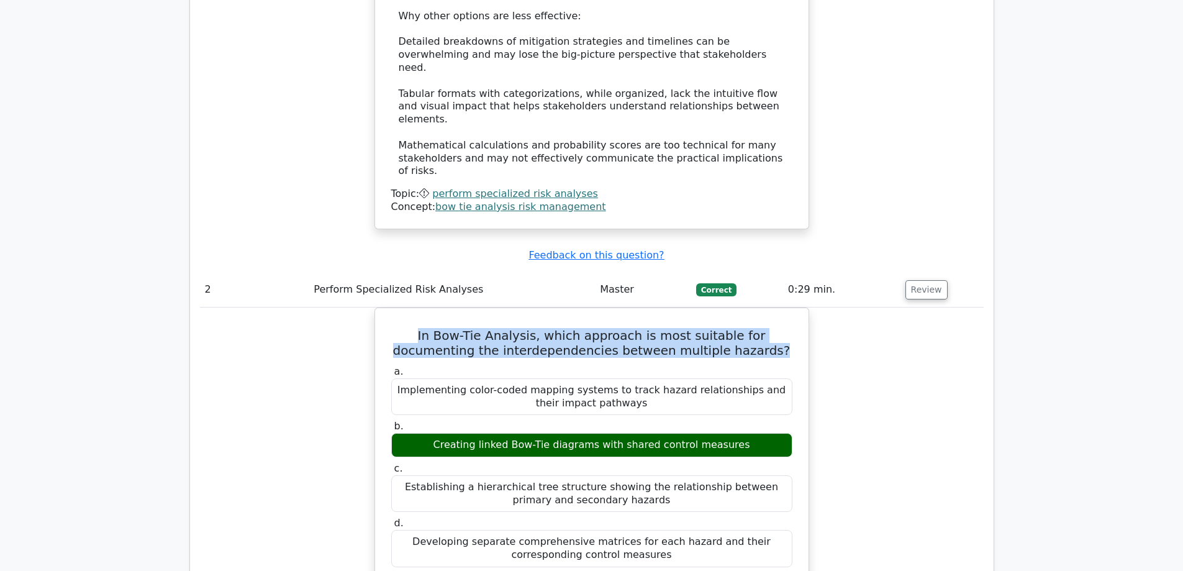
drag, startPoint x: 737, startPoint y: 269, endPoint x: 369, endPoint y: 240, distance: 368.8
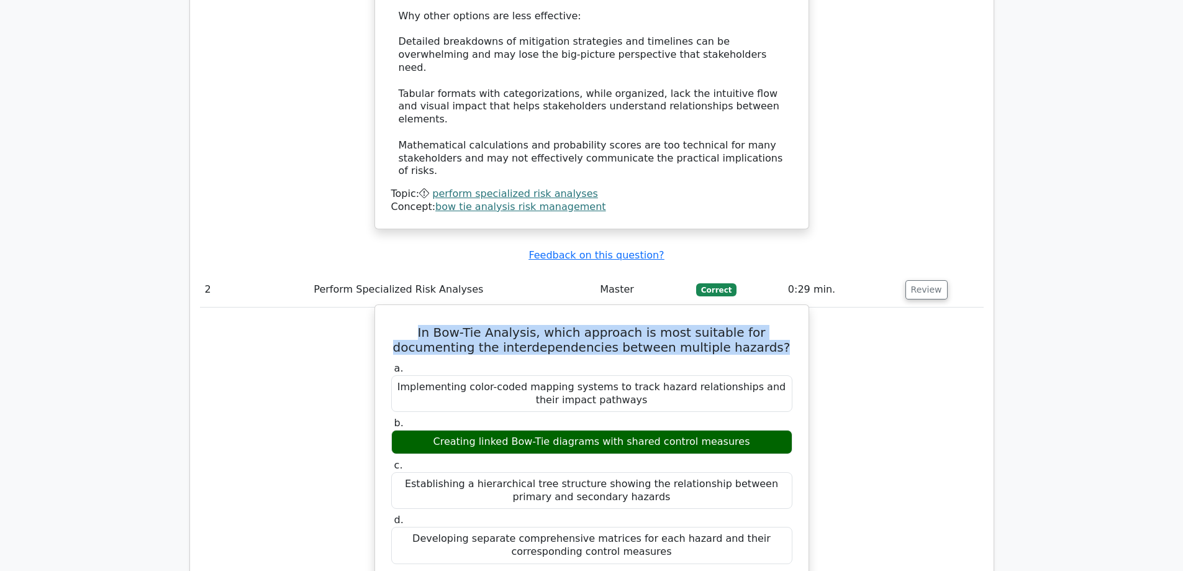
copy h5 "In Bow-Tie Analysis, which approach is most suitable for documenting the interd…"
drag, startPoint x: 744, startPoint y: 360, endPoint x: 471, endPoint y: 368, distance: 272.7
click at [445, 430] on div "Creating linked Bow-Tie diagrams with shared control measures" at bounding box center [591, 442] width 401 height 24
copy div "Creating linked Bow-Tie diagrams with shared control measures"
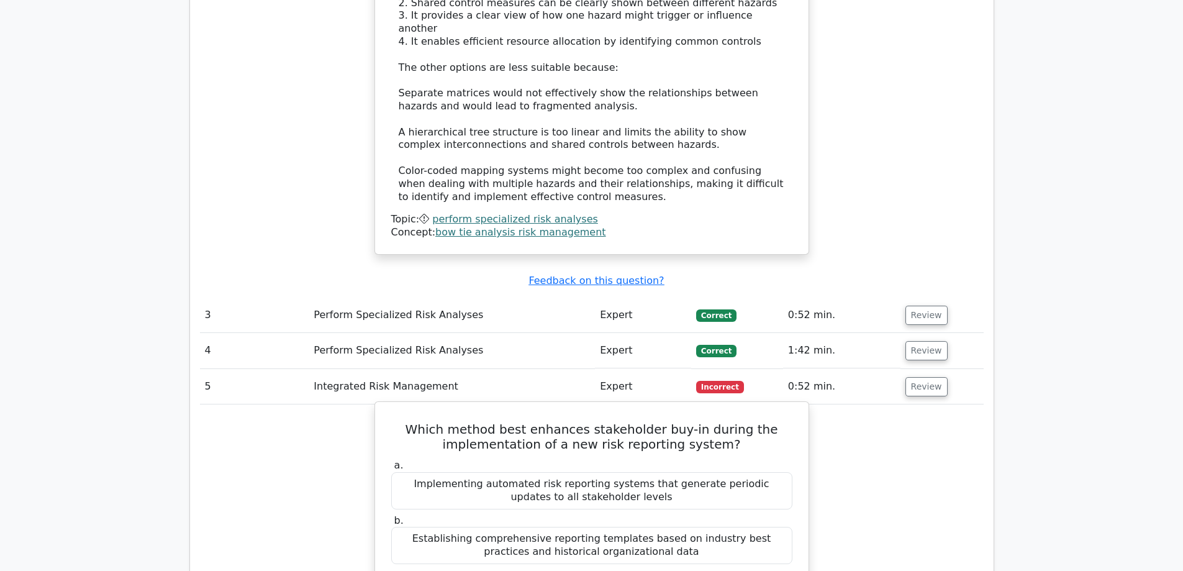
scroll to position [2111, 0]
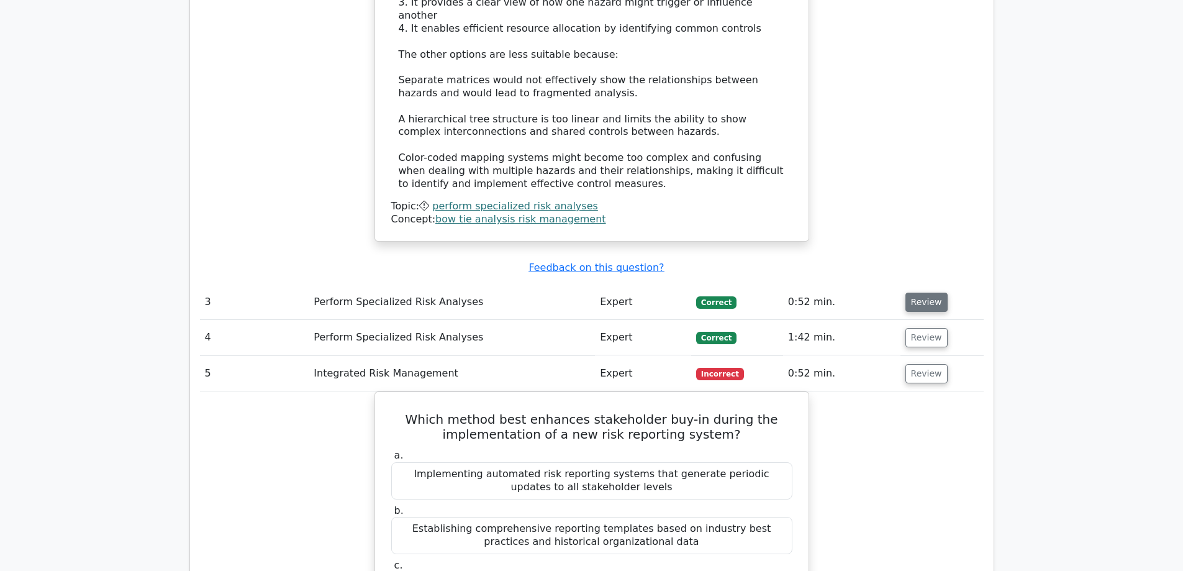
click at [915, 292] on button "Review" at bounding box center [926, 301] width 42 height 19
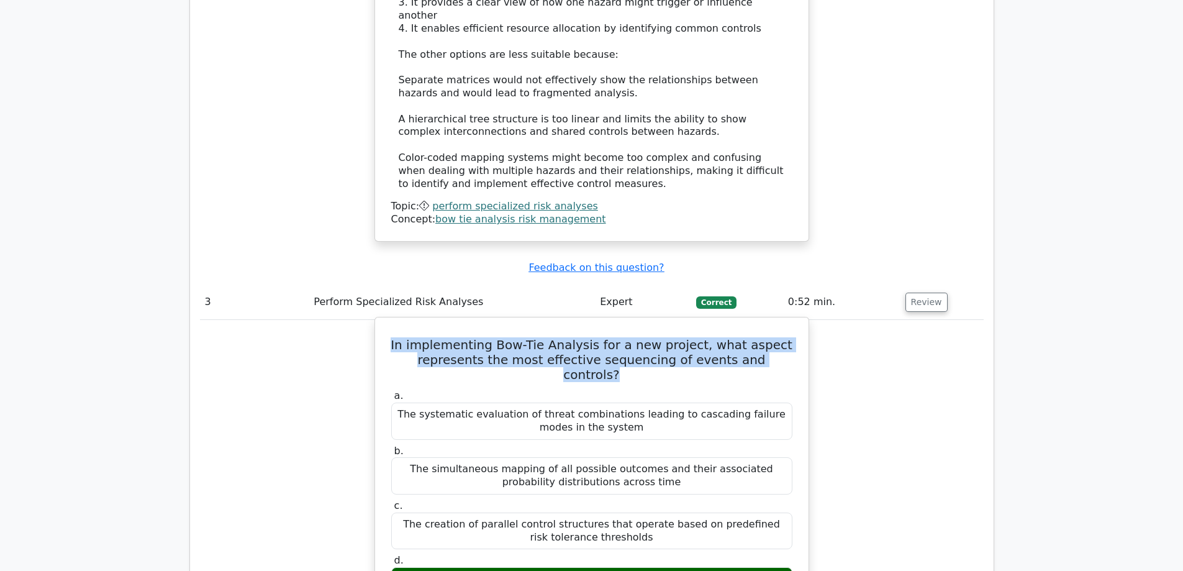
drag, startPoint x: 782, startPoint y: 266, endPoint x: 384, endPoint y: 247, distance: 398.6
copy h5 "In implementing Bow-Tie Analysis for a new project, what aspect represents the …"
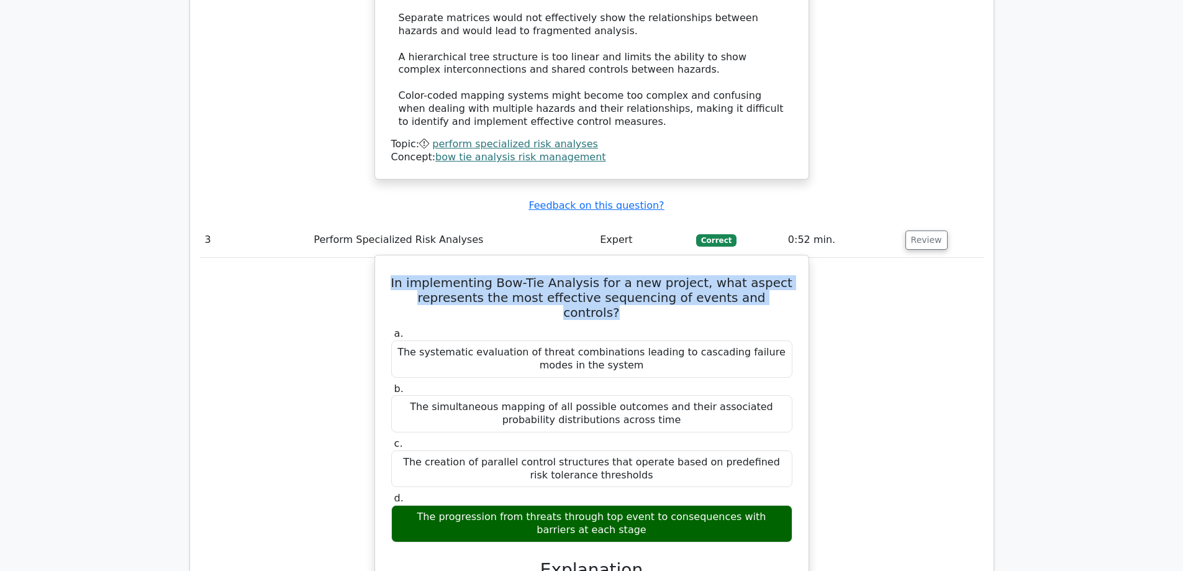
drag, startPoint x: 610, startPoint y: 418, endPoint x: 392, endPoint y: 401, distance: 218.7
click at [392, 505] on div "The progression from threats through top event to consequences with barriers at…" at bounding box center [591, 523] width 401 height 37
copy div "The progression from threats through top event to consequences with barriers at…"
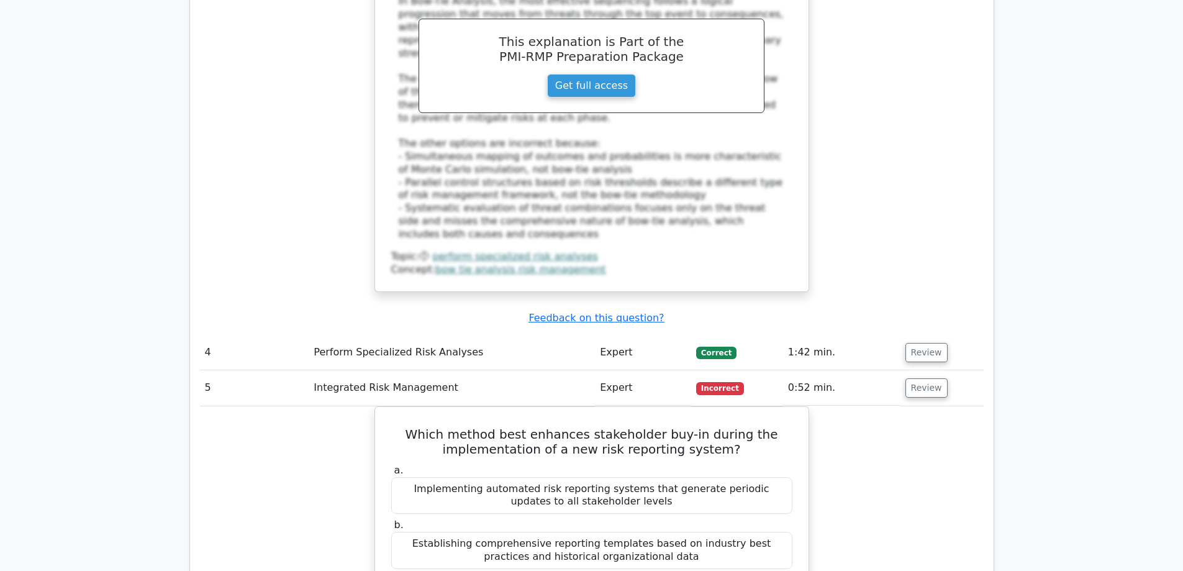
scroll to position [2857, 0]
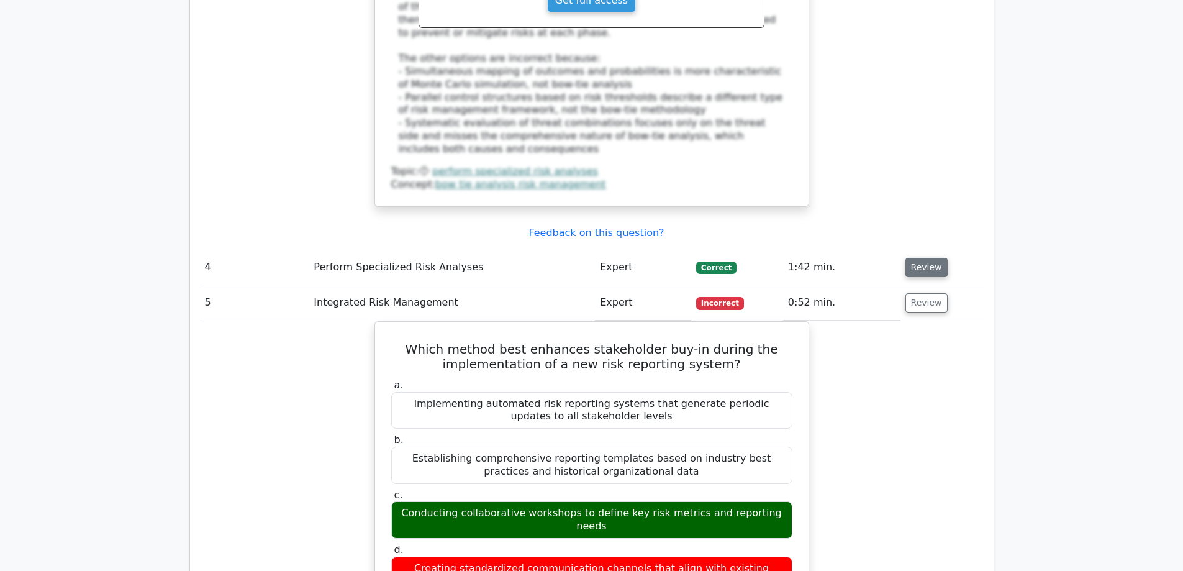
click at [916, 258] on button "Review" at bounding box center [926, 267] width 42 height 19
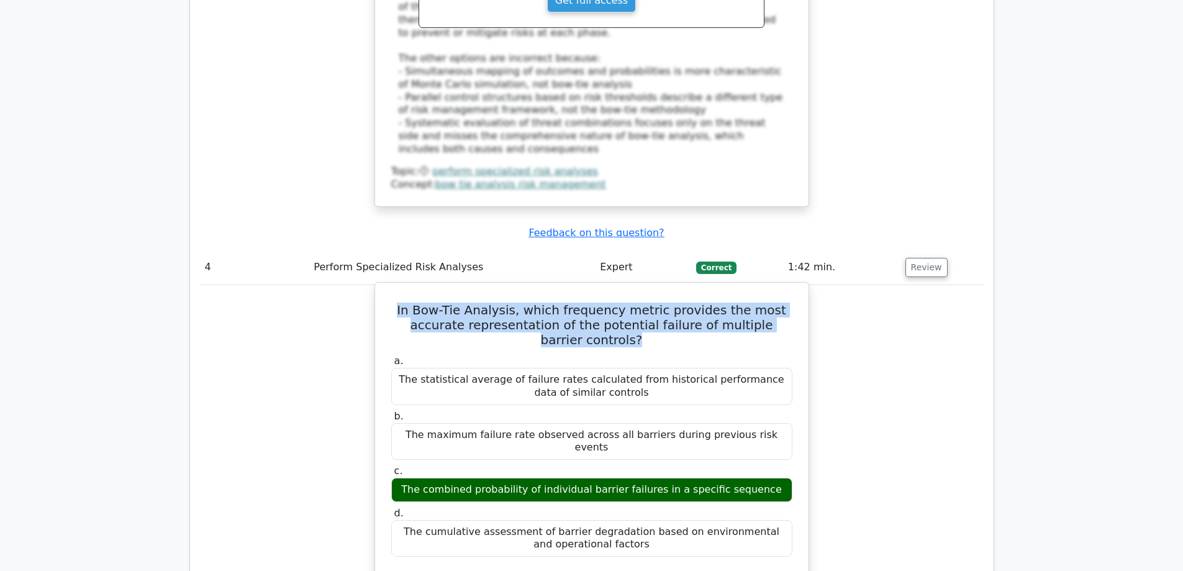
drag, startPoint x: 782, startPoint y: 202, endPoint x: 391, endPoint y: 191, distance: 390.8
click at [391, 302] on h5 "In Bow-Tie Analysis, which frequency metric provides the most accurate represen…" at bounding box center [592, 324] width 404 height 45
copy h5 "In Bow-Tie Analysis, which frequency metric provides the most accurate represen…"
drag, startPoint x: 764, startPoint y: 336, endPoint x: 417, endPoint y: 338, distance: 347.8
click at [417, 478] on div "The combined probability of individual barrier failures in a specific sequence" at bounding box center [591, 490] width 401 height 24
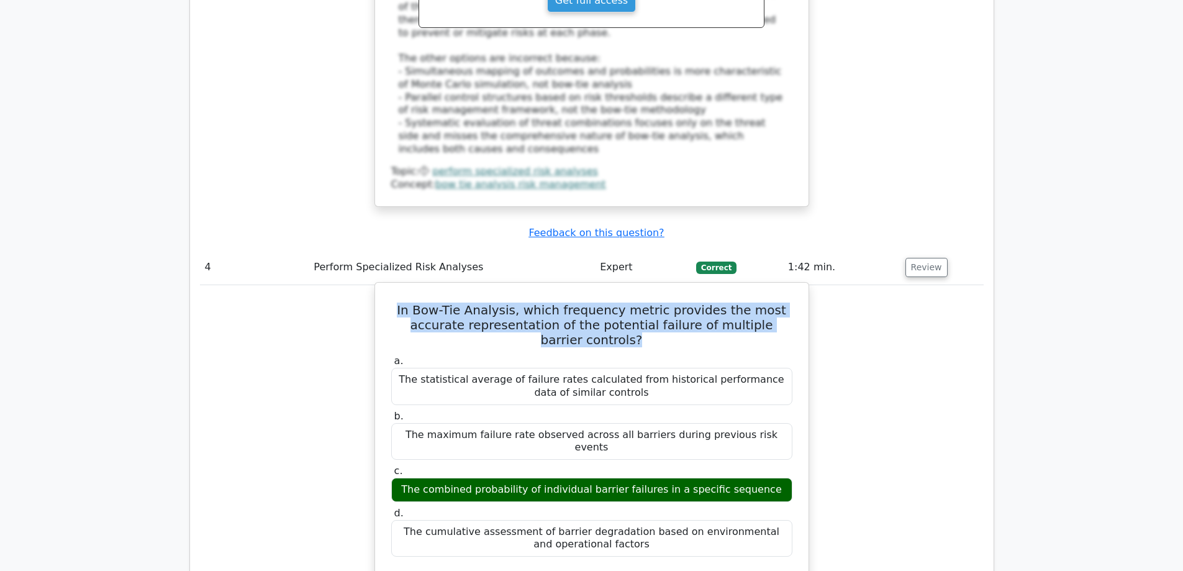
copy div "The combined probability of individual barrier failures in a specific sequence"
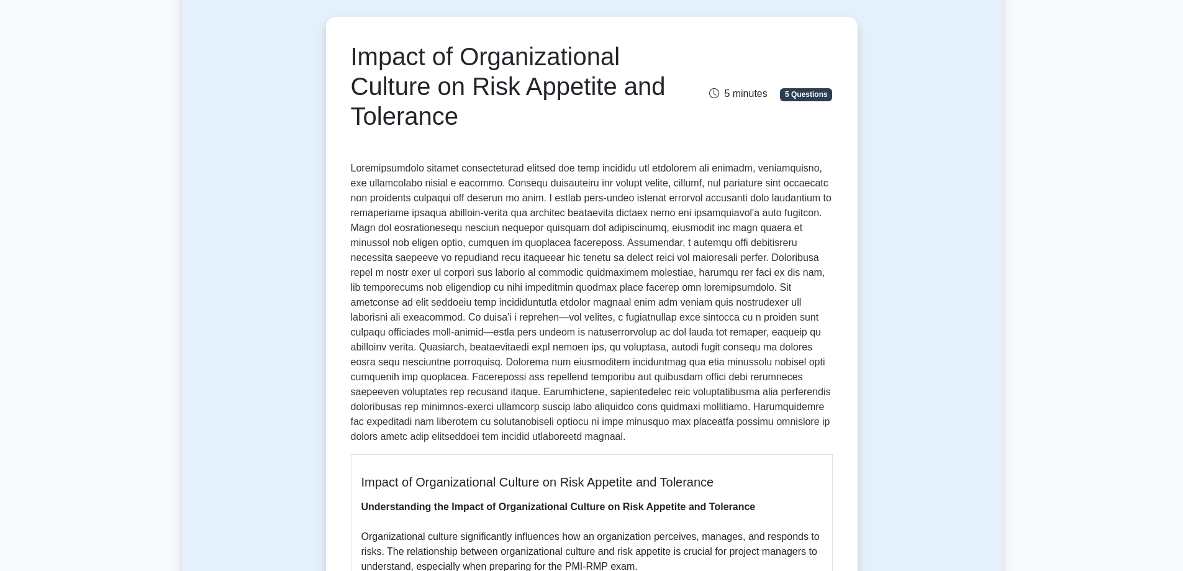
scroll to position [124, 0]
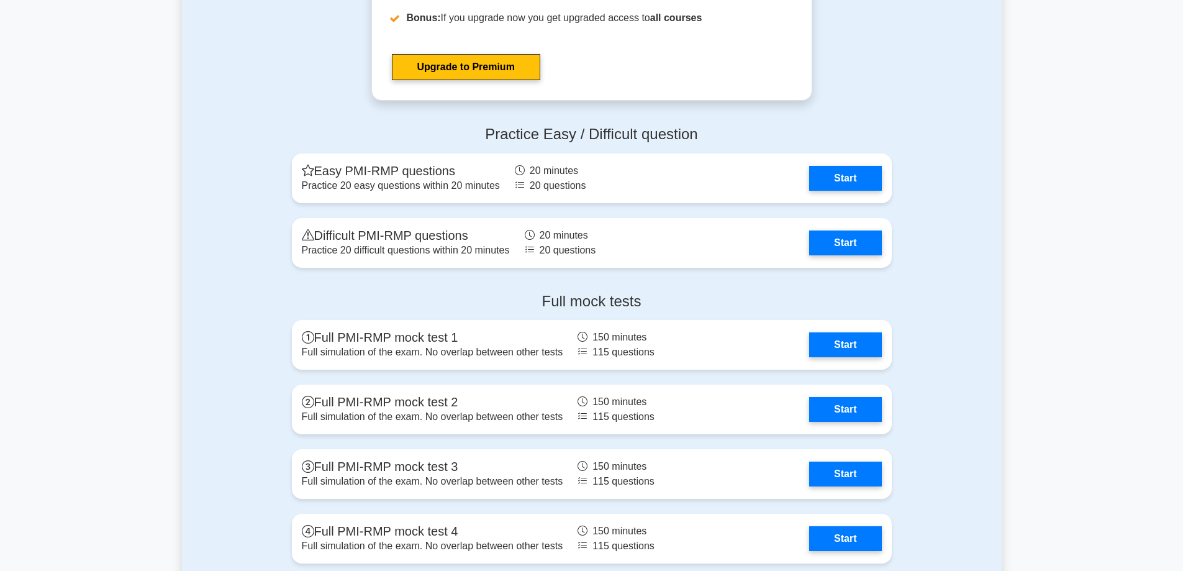
scroll to position [3286, 0]
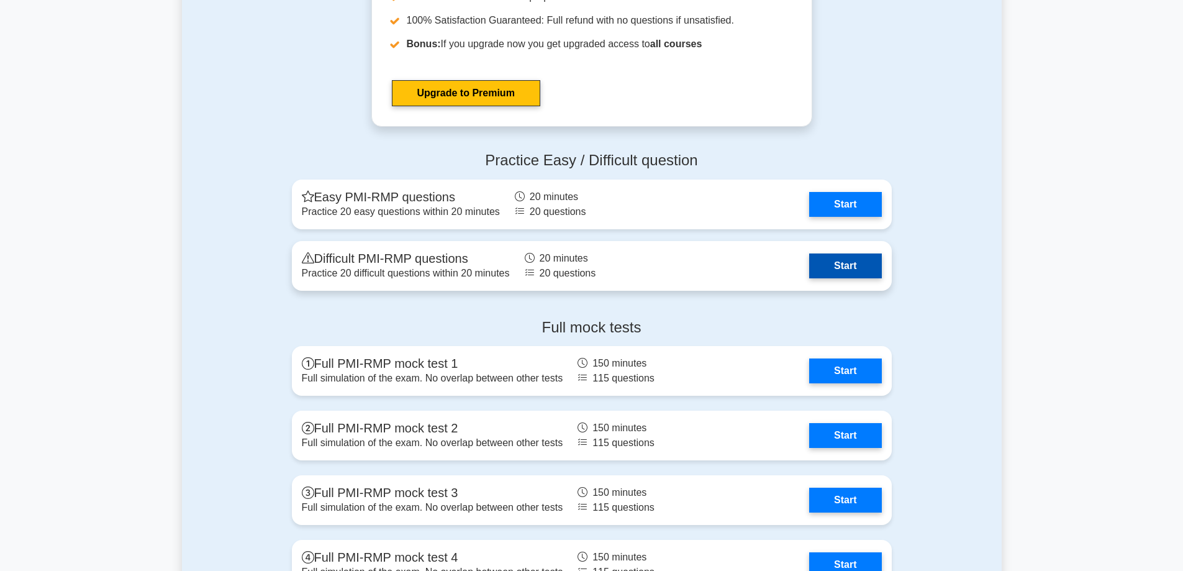
click at [868, 259] on link "Start" at bounding box center [845, 265] width 72 height 25
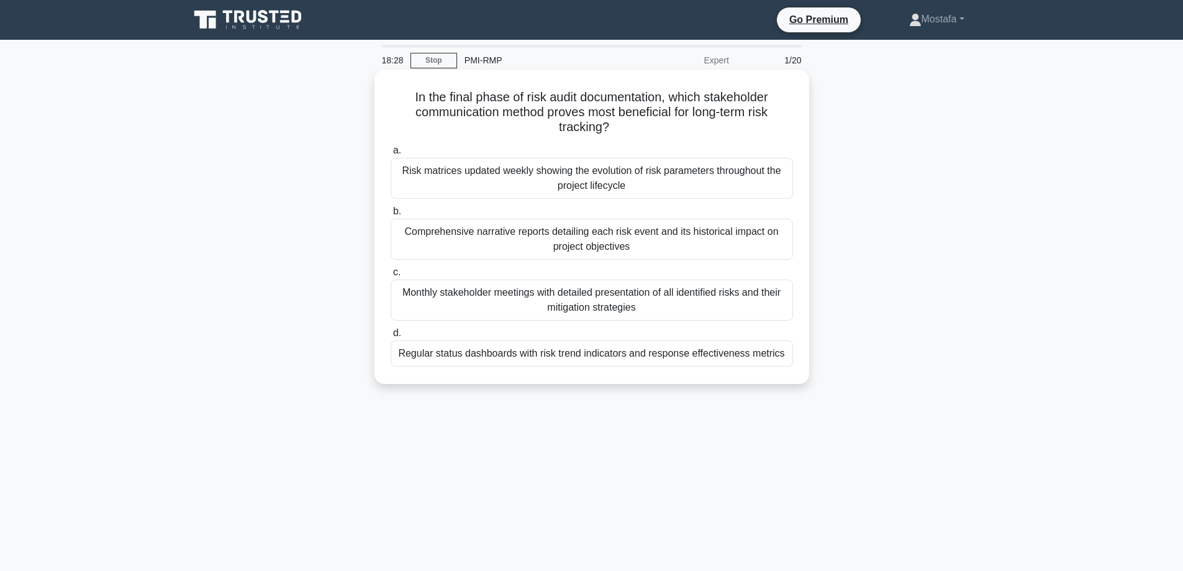
click at [750, 358] on div "Regular status dashboards with risk trend indicators and response effectiveness…" at bounding box center [592, 353] width 402 height 26
click at [391, 337] on input "d. Regular status dashboards with risk trend indicators and response effectiven…" at bounding box center [391, 333] width 0 height 8
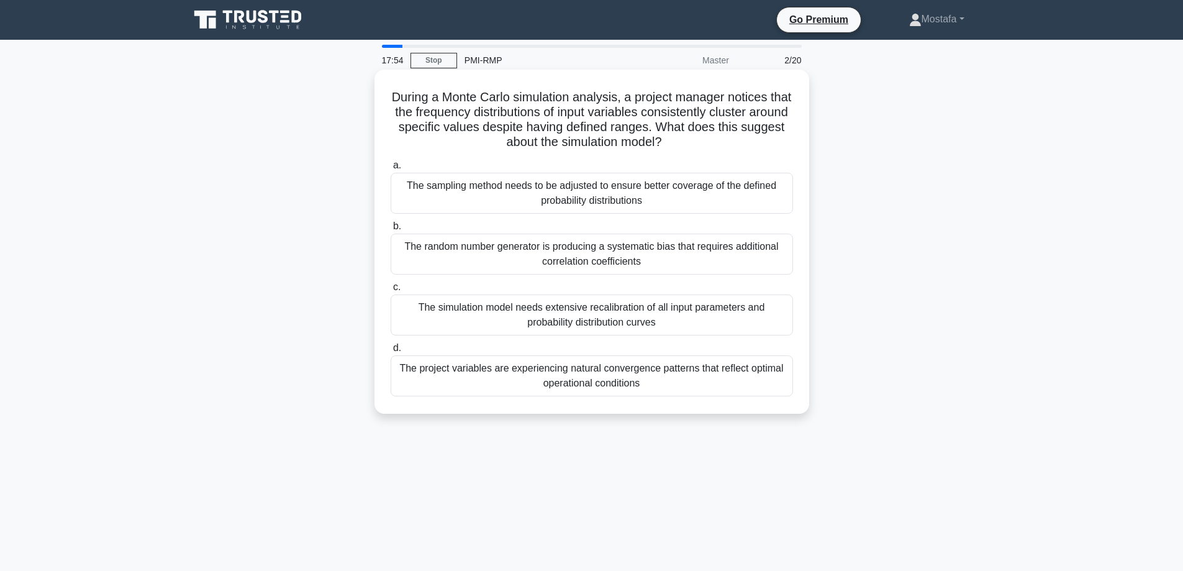
click at [782, 263] on div "The random number generator is producing a systematic bias that requires additi…" at bounding box center [592, 253] width 402 height 41
click at [391, 230] on input "b. The random number generator is producing a systematic bias that requires add…" at bounding box center [391, 226] width 0 height 8
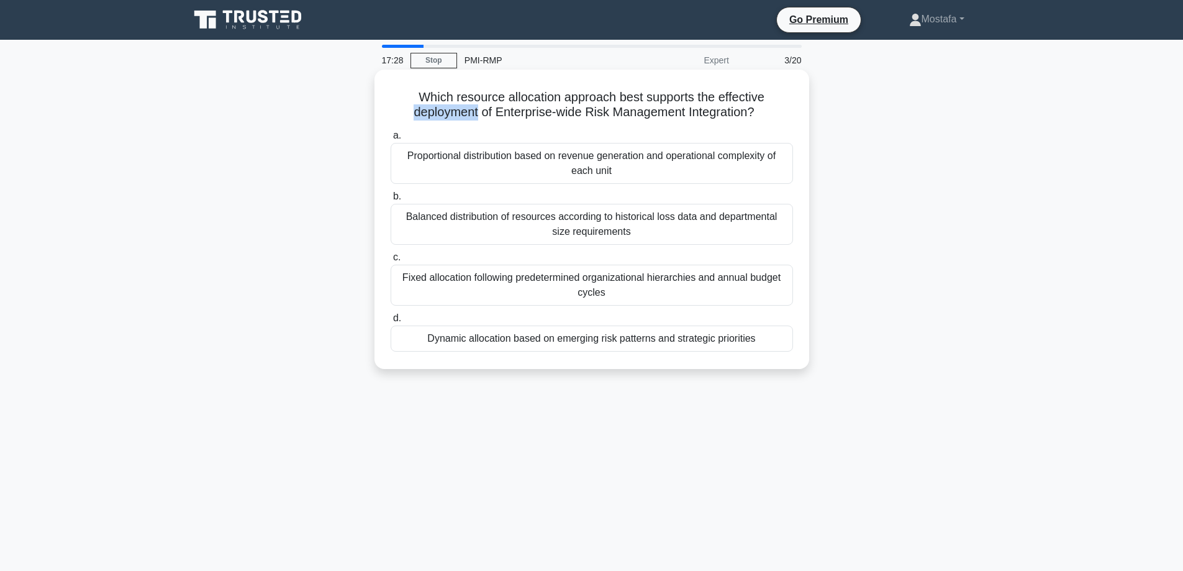
drag, startPoint x: 474, startPoint y: 113, endPoint x: 404, endPoint y: 114, distance: 69.6
click at [404, 114] on h5 "Which resource allocation approach best supports the effective deployment of En…" at bounding box center [591, 104] width 405 height 31
copy h5 "deployment"
click at [710, 176] on div "Proportional distribution based on revenue generation and operational complexit…" at bounding box center [592, 163] width 402 height 41
click at [391, 140] on input "a. Proportional distribution based on revenue generation and operational comple…" at bounding box center [391, 136] width 0 height 8
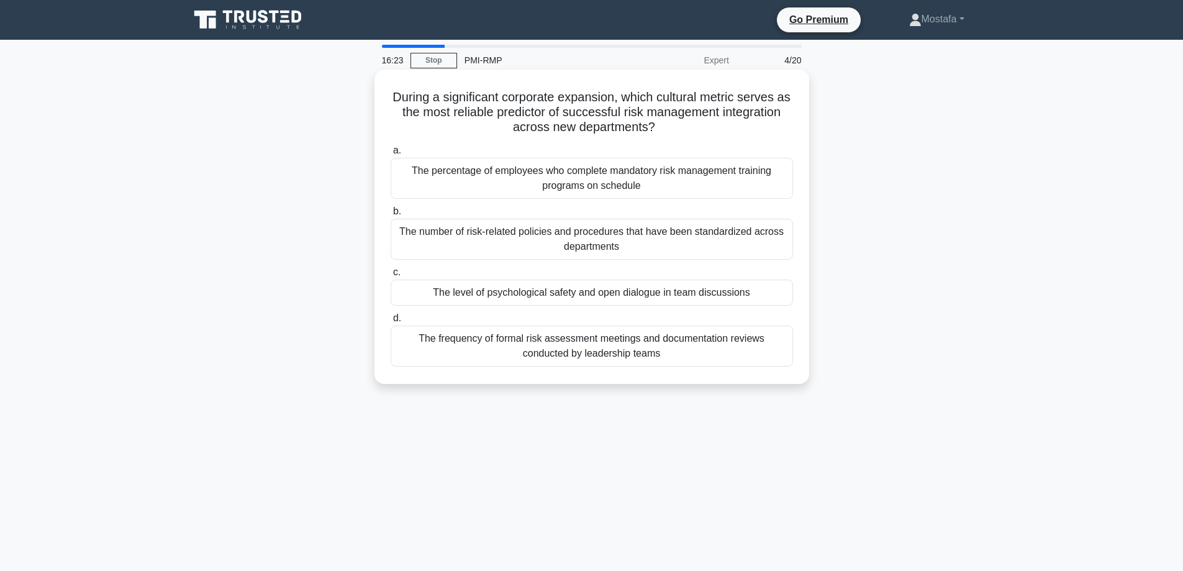
click at [776, 297] on div "The level of psychological safety and open dialogue in team discussions" at bounding box center [592, 292] width 402 height 26
click at [391, 276] on input "c. The level of psychological safety and open dialogue in team discussions" at bounding box center [391, 272] width 0 height 8
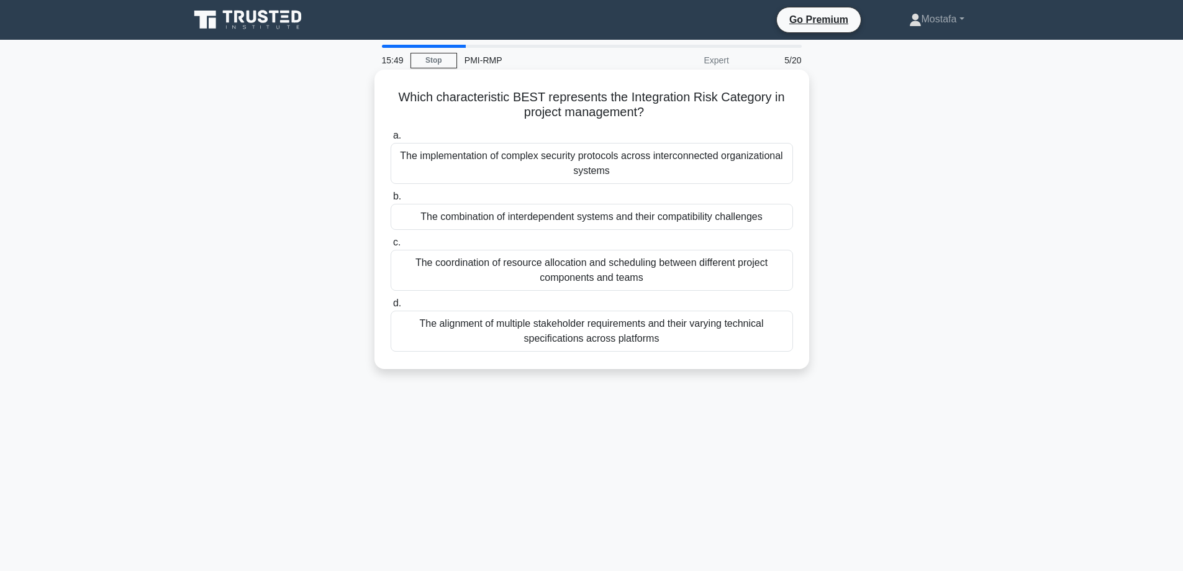
click at [780, 337] on div "The alignment of multiple stakeholder requirements and their varying technical …" at bounding box center [592, 331] width 402 height 41
click at [391, 307] on input "d. The alignment of multiple stakeholder requirements and their varying technic…" at bounding box center [391, 303] width 0 height 8
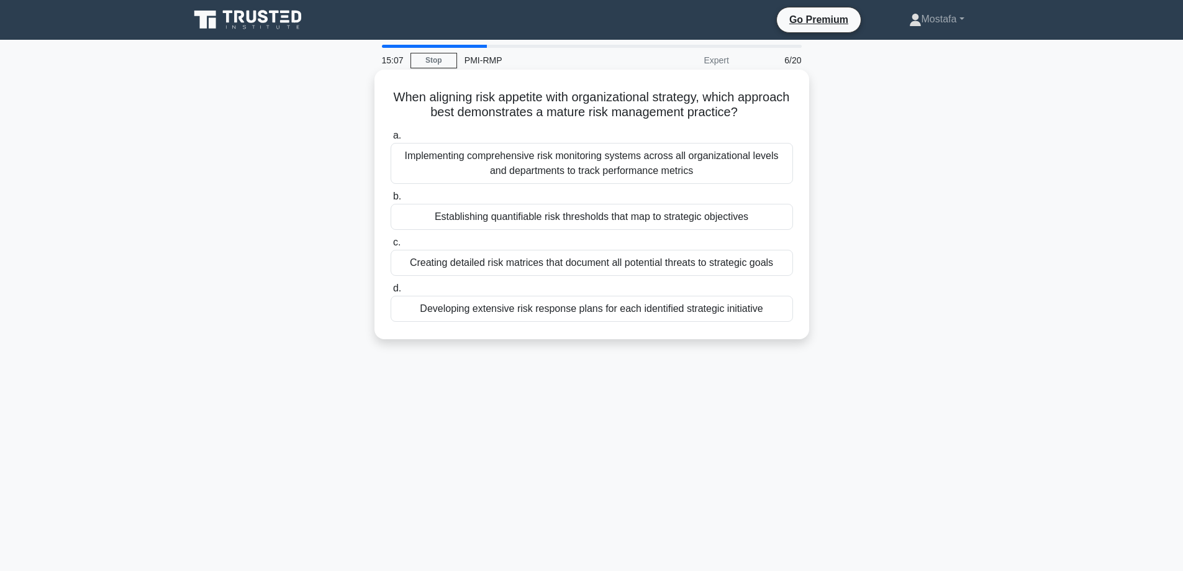
click at [757, 171] on div "Implementing comprehensive risk monitoring systems across all organizational le…" at bounding box center [592, 163] width 402 height 41
click at [391, 140] on input "a. Implementing comprehensive risk monitoring systems across all organizational…" at bounding box center [391, 136] width 0 height 8
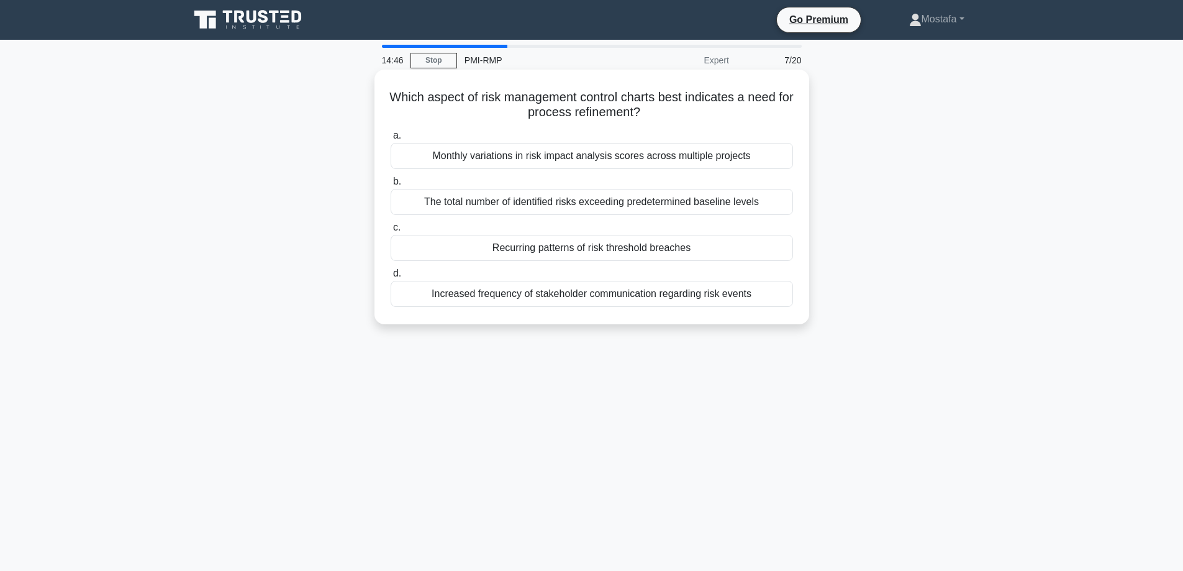
click at [771, 157] on div "Monthly variations in risk impact analysis scores across multiple projects" at bounding box center [592, 156] width 402 height 26
click at [391, 140] on input "a. Monthly variations in risk impact analysis scores across multiple projects" at bounding box center [391, 136] width 0 height 8
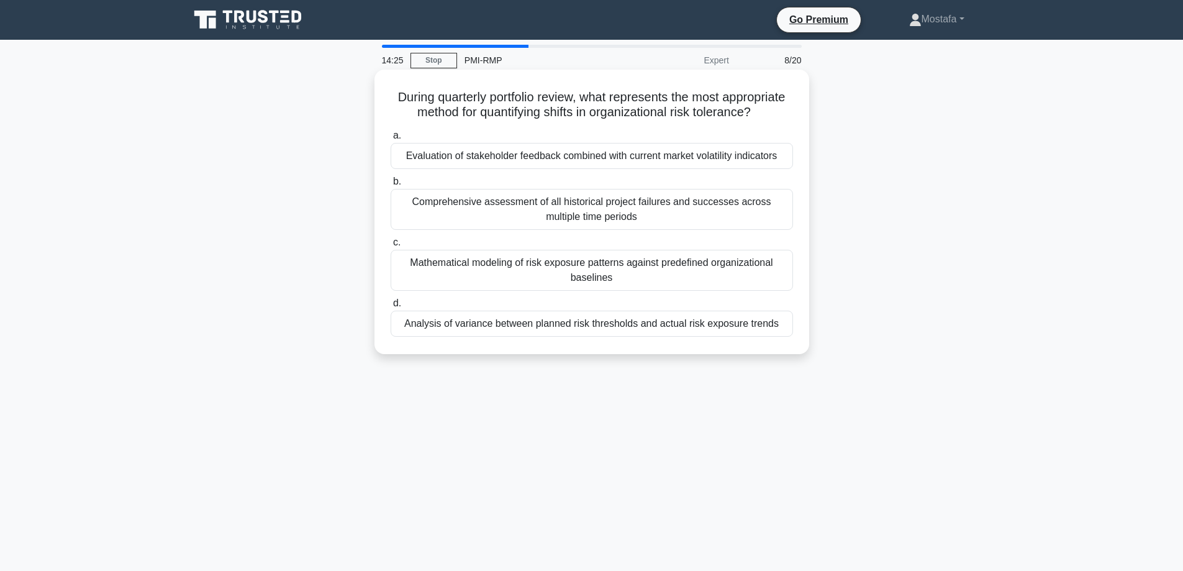
click at [779, 337] on div "Analysis of variance between planned risk thresholds and actual risk exposure t…" at bounding box center [592, 324] width 402 height 26
click at [391, 307] on input "d. Analysis of variance between planned risk thresholds and actual risk exposur…" at bounding box center [391, 303] width 0 height 8
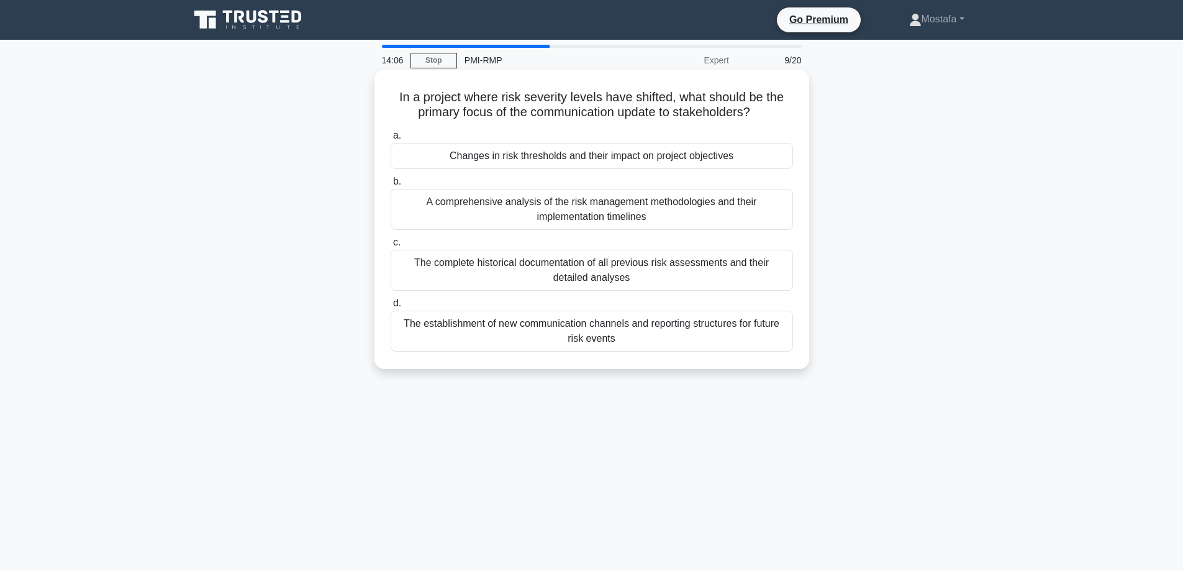
click at [742, 158] on div "Changes in risk thresholds and their impact on project objectives" at bounding box center [592, 156] width 402 height 26
click at [391, 140] on input "a. Changes in risk thresholds and their impact on project objectives" at bounding box center [391, 136] width 0 height 8
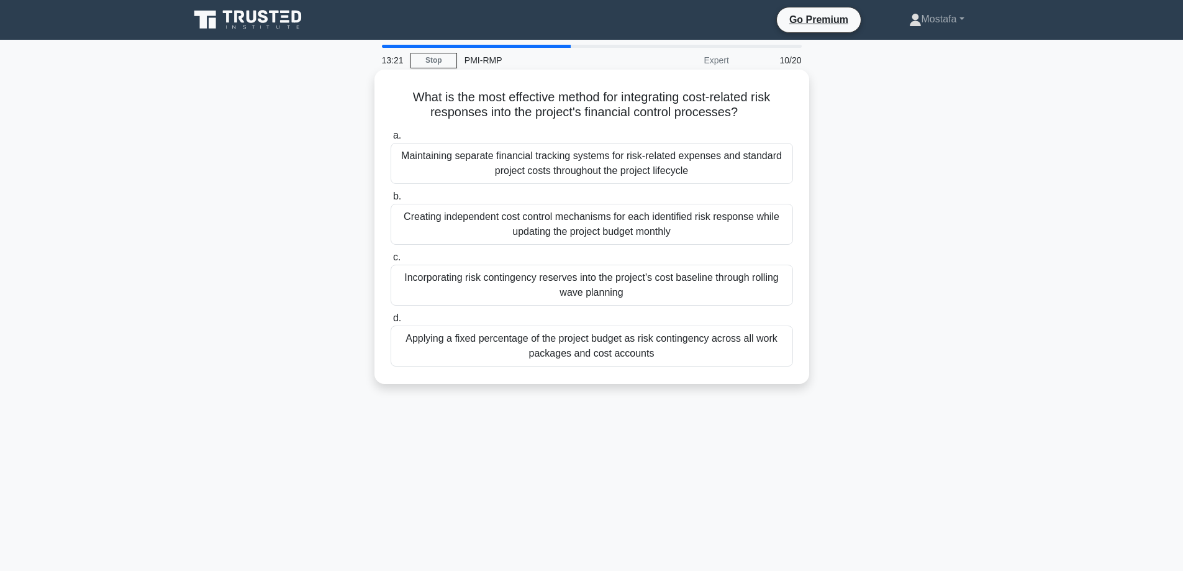
click at [709, 296] on div "Incorporating risk contingency reserves into the project's cost baseline throug…" at bounding box center [592, 285] width 402 height 41
click at [391, 261] on input "c. Incorporating risk contingency reserves into the project's cost baseline thr…" at bounding box center [391, 257] width 0 height 8
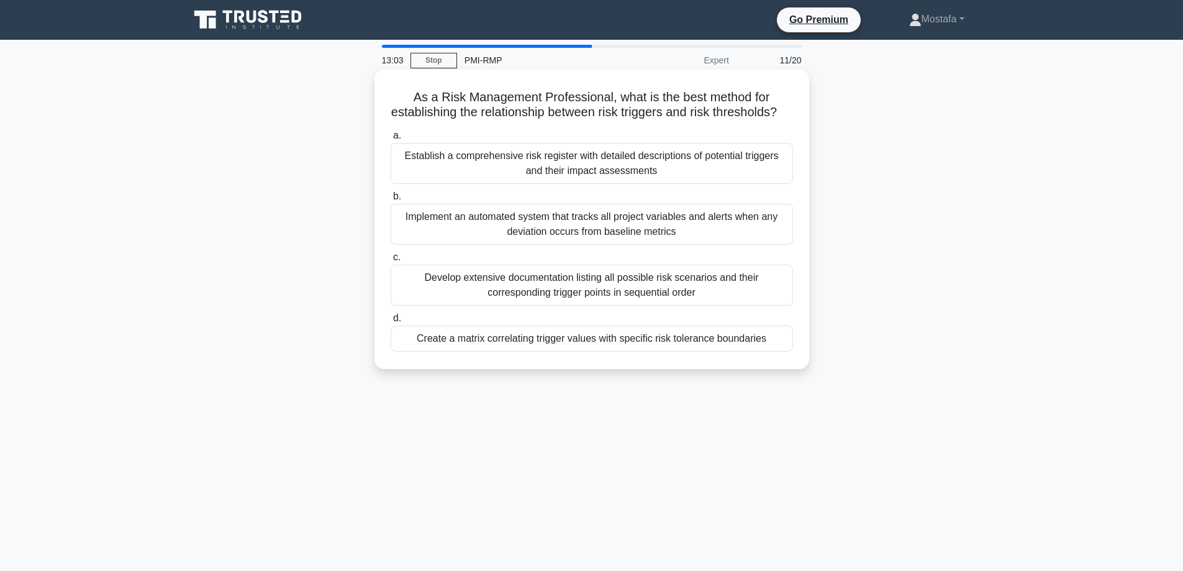
click at [782, 351] on div "Create a matrix correlating trigger values with specific risk tolerance boundar…" at bounding box center [592, 338] width 402 height 26
click at [391, 322] on input "d. Create a matrix correlating trigger values with specific risk tolerance boun…" at bounding box center [391, 318] width 0 height 8
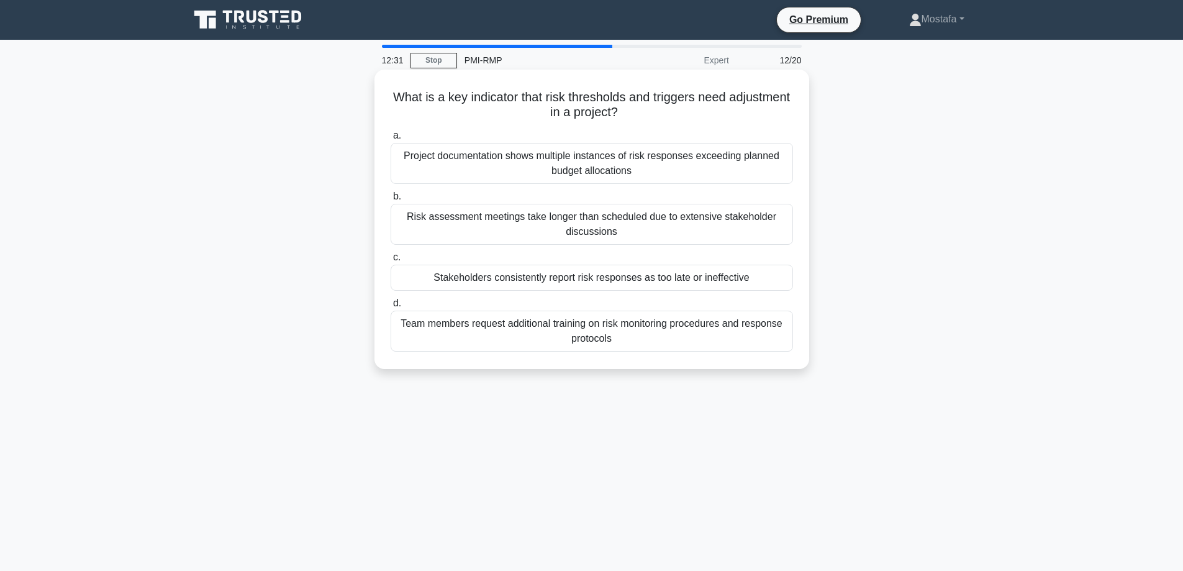
click at [786, 342] on div "Team members request additional training on risk monitoring procedures and resp…" at bounding box center [592, 331] width 402 height 41
click at [391, 307] on input "d. Team members request additional training on risk monitoring procedures and r…" at bounding box center [391, 303] width 0 height 8
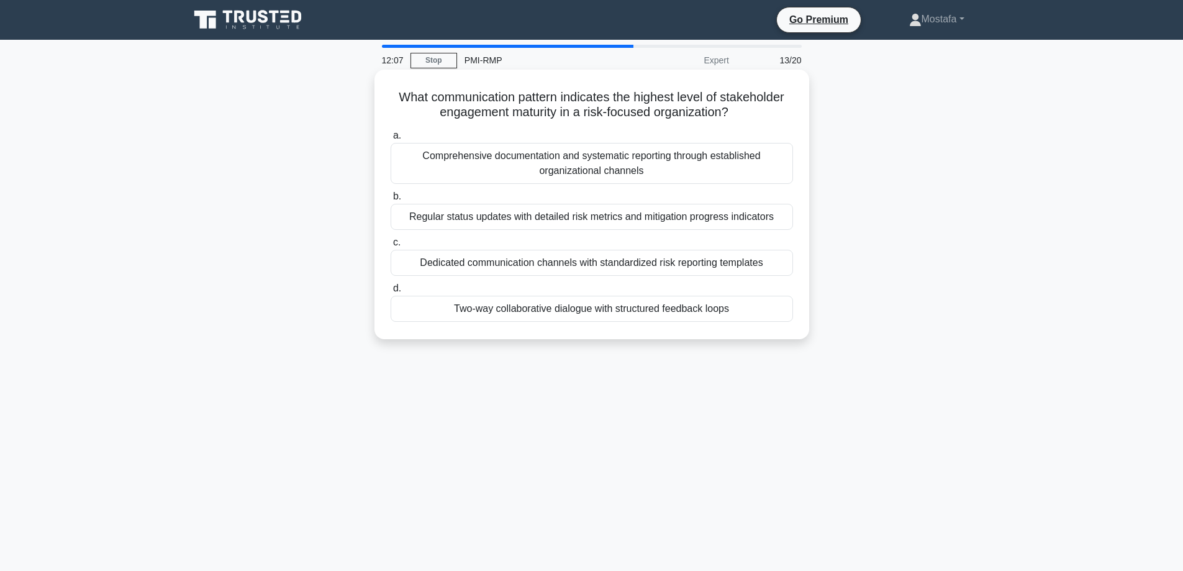
click at [767, 311] on div "Two-way collaborative dialogue with structured feedback loops" at bounding box center [592, 309] width 402 height 26
click at [391, 292] on input "d. Two-way collaborative dialogue with structured feedback loops" at bounding box center [391, 288] width 0 height 8
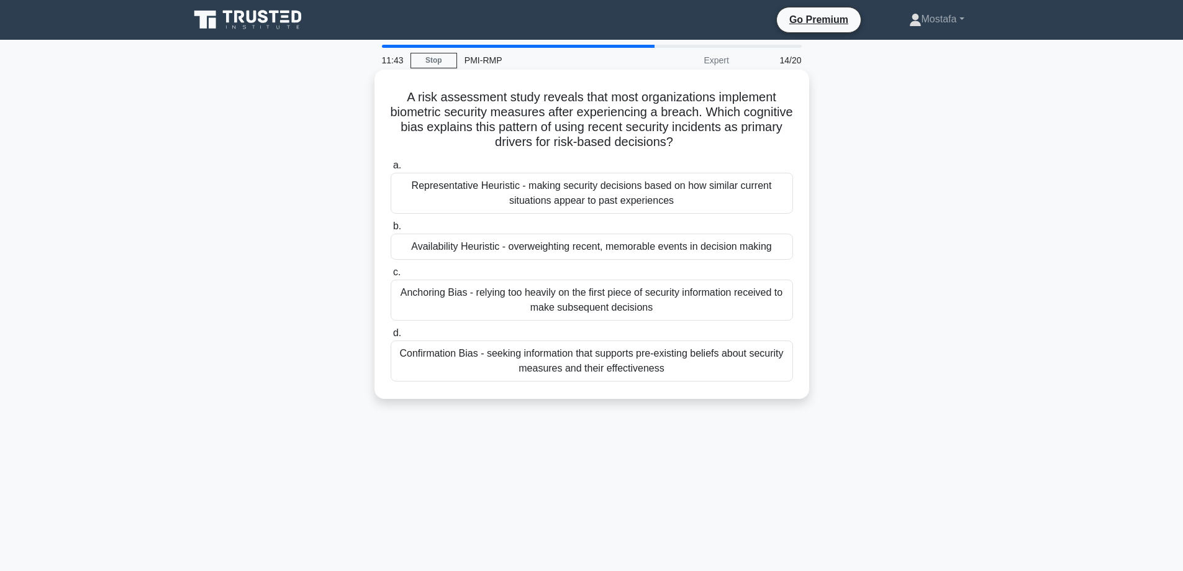
click at [770, 370] on div "Confirmation Bias - seeking information that supports pre-existing beliefs abou…" at bounding box center [592, 360] width 402 height 41
click at [391, 337] on input "d. Confirmation Bias - seeking information that supports pre-existing beliefs a…" at bounding box center [391, 333] width 0 height 8
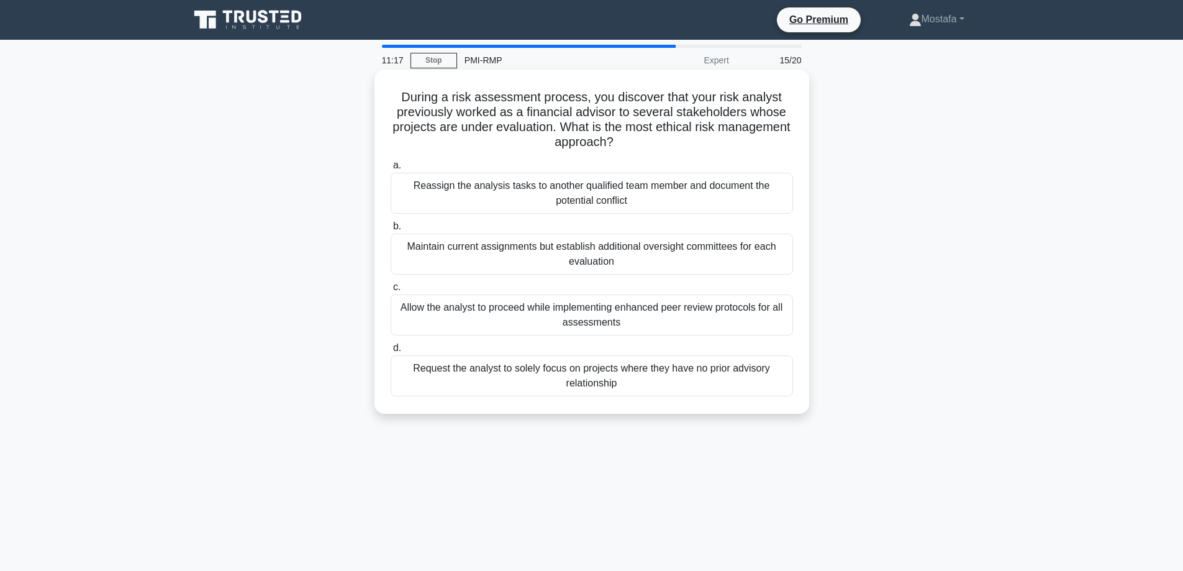
click at [779, 199] on div "Reassign the analysis tasks to another qualified team member and document the p…" at bounding box center [592, 193] width 402 height 41
click at [391, 170] on input "a. Reassign the analysis tasks to another qualified team member and document th…" at bounding box center [391, 165] width 0 height 8
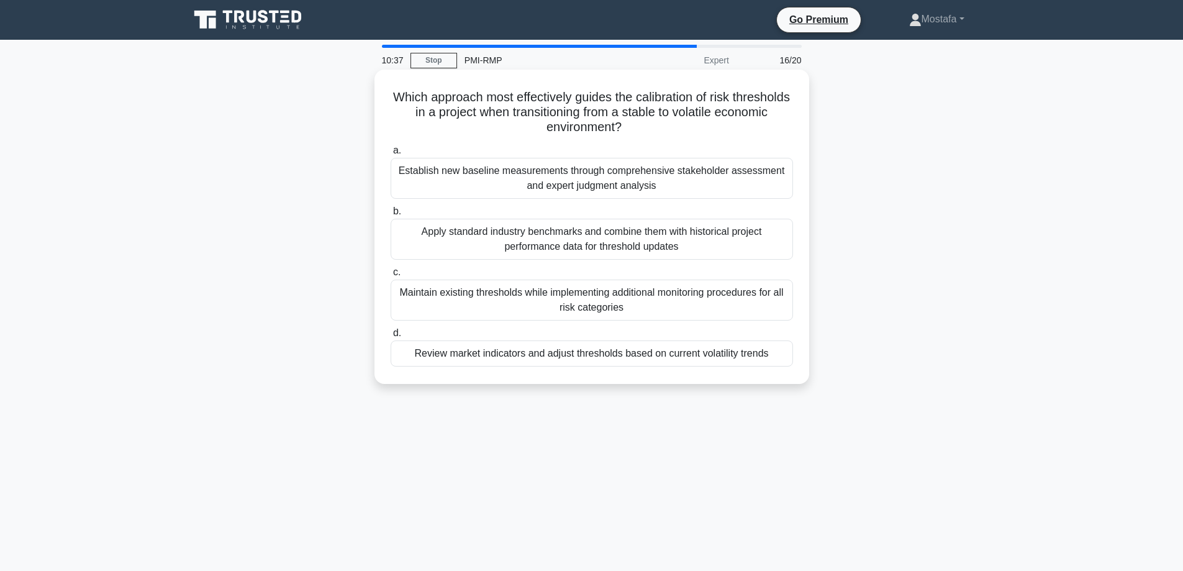
click at [777, 356] on div "Review market indicators and adjust thresholds based on current volatility tren…" at bounding box center [592, 353] width 402 height 26
click at [391, 337] on input "d. Review market indicators and adjust thresholds based on current volatility t…" at bounding box center [391, 333] width 0 height 8
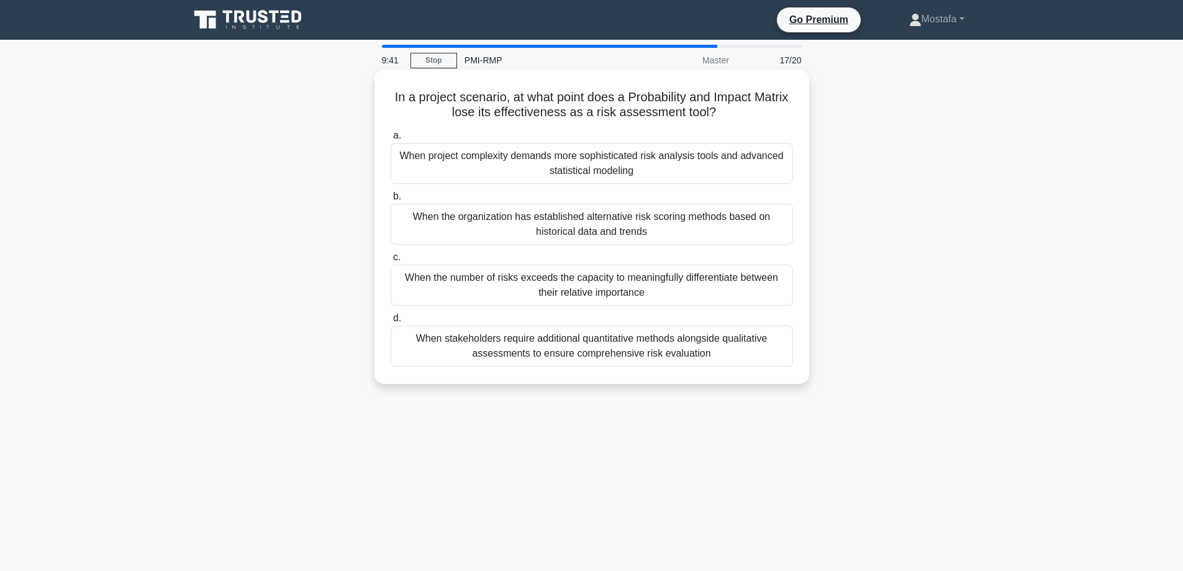
click at [774, 297] on div "When the number of risks exceeds the capacity to meaningfully differentiate bet…" at bounding box center [592, 285] width 402 height 41
click at [391, 261] on input "c. When the number of risks exceeds the capacity to meaningfully differentiate …" at bounding box center [391, 257] width 0 height 8
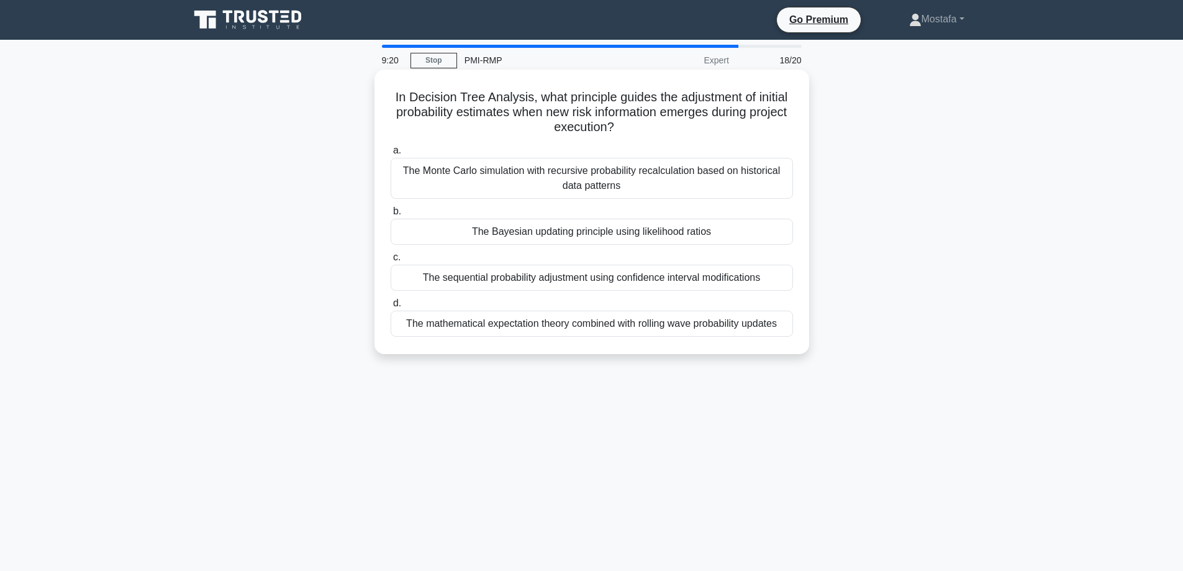
click at [774, 232] on div "The Bayesian updating principle using likelihood ratios" at bounding box center [592, 232] width 402 height 26
click at [391, 215] on input "b. The Bayesian updating principle using likelihood ratios" at bounding box center [391, 211] width 0 height 8
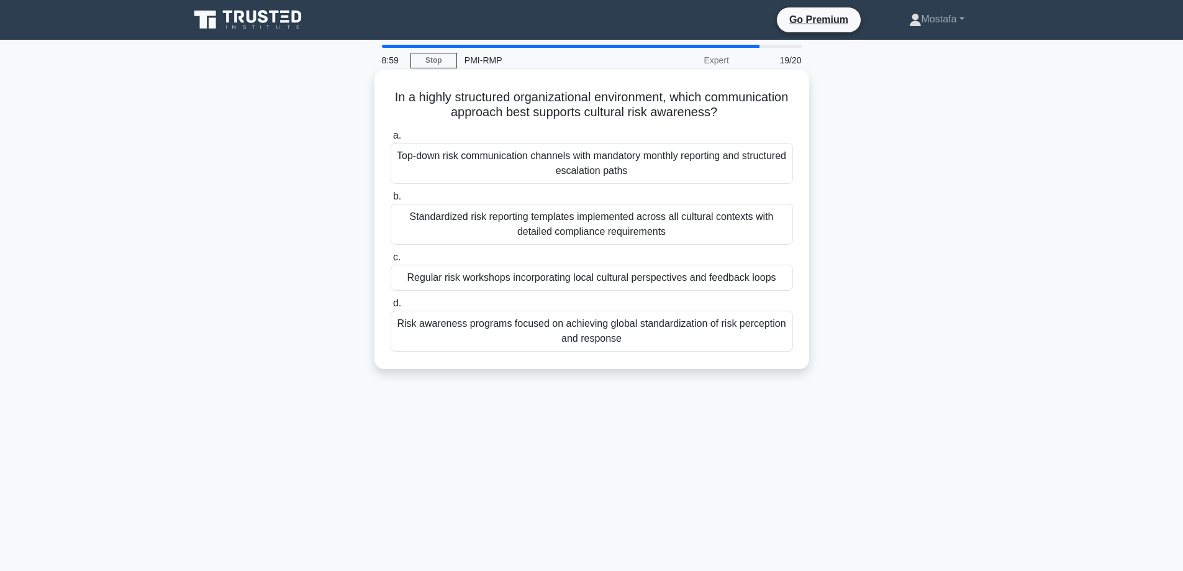
click at [786, 282] on div "Regular risk workshops incorporating local cultural perspectives and feedback l…" at bounding box center [592, 278] width 402 height 26
click at [391, 261] on input "c. Regular risk workshops incorporating local cultural perspectives and feedbac…" at bounding box center [391, 257] width 0 height 8
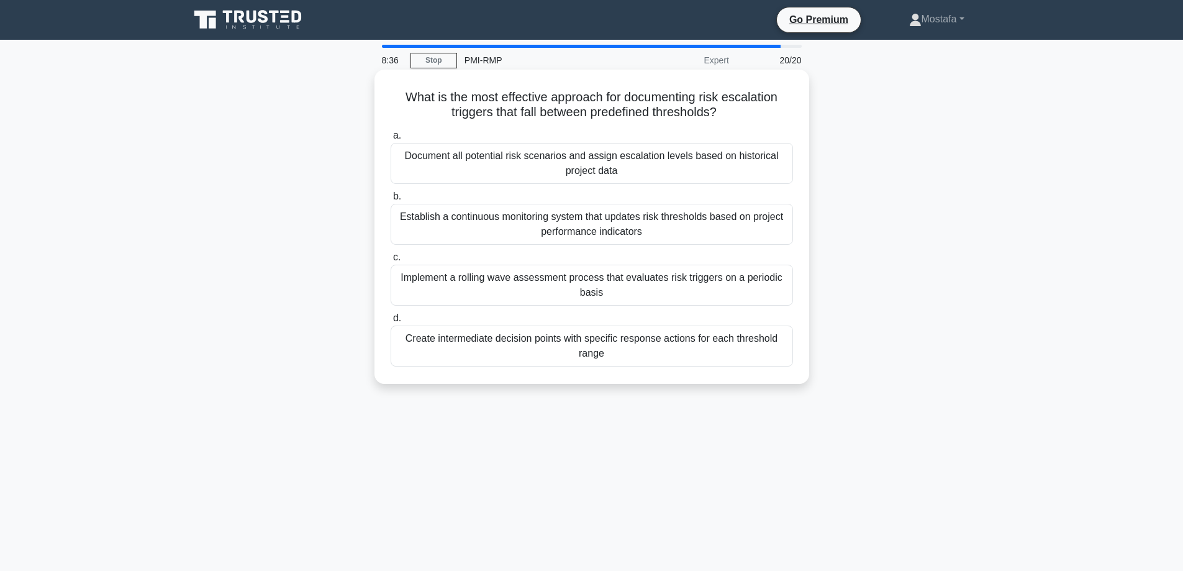
click at [780, 292] on div "Implement a rolling wave assessment process that evaluates risk triggers on a p…" at bounding box center [592, 285] width 402 height 41
click at [391, 261] on input "c. Implement a rolling wave assessment process that evaluates risk triggers on …" at bounding box center [391, 257] width 0 height 8
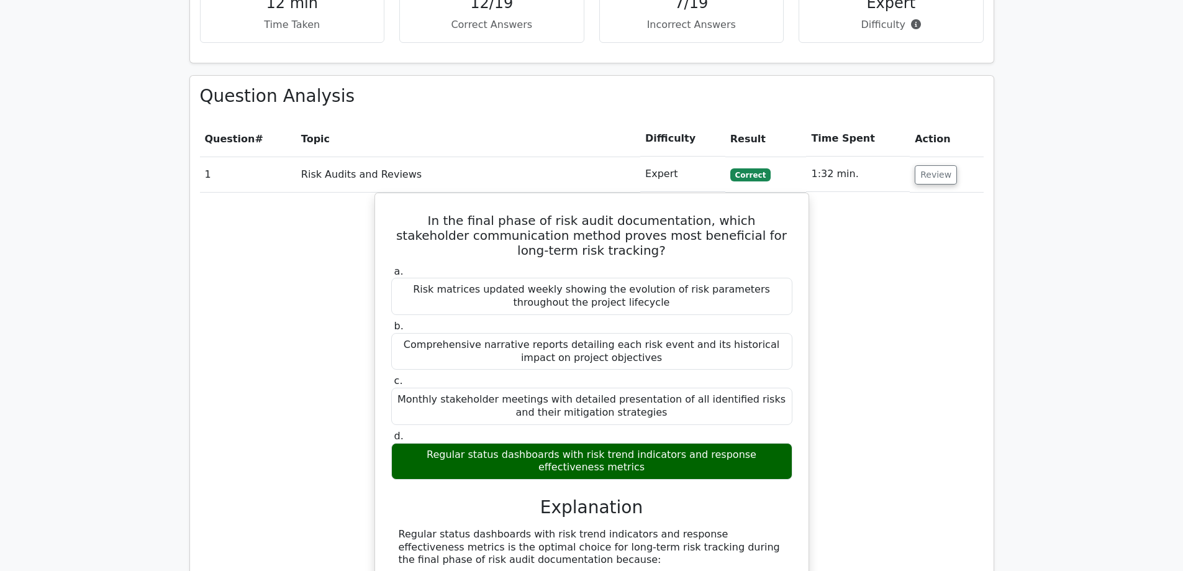
scroll to position [1118, 0]
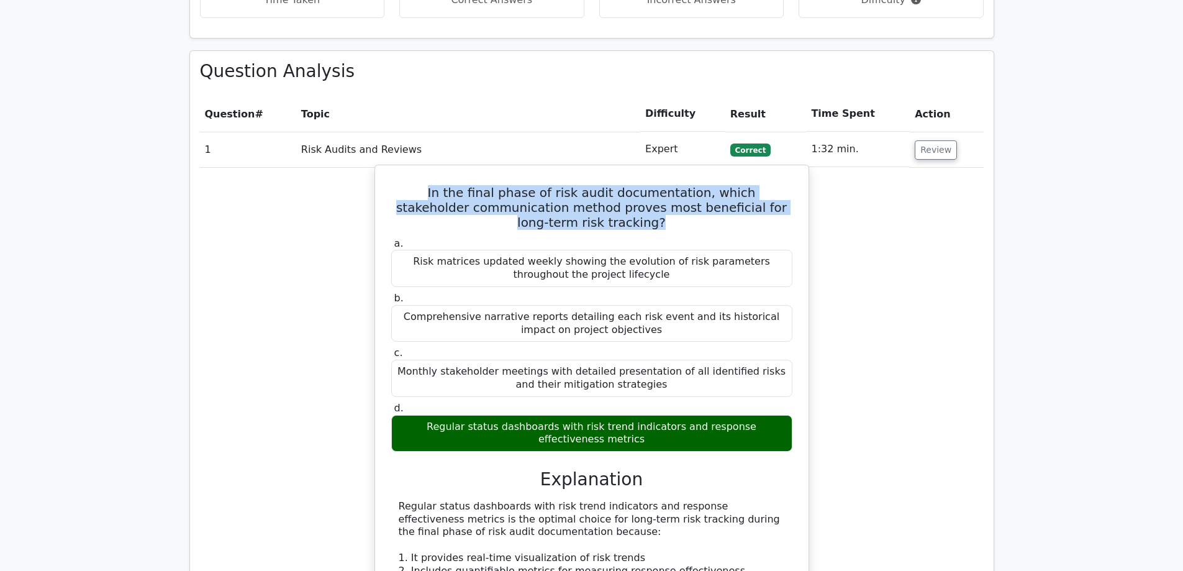
drag, startPoint x: 636, startPoint y: 181, endPoint x: 406, endPoint y: 151, distance: 231.7
click at [406, 185] on h5 "In the final phase of risk audit documentation, which stakeholder communication…" at bounding box center [592, 207] width 404 height 45
copy h5 "In the final phase of risk audit documentation, which stakeholder communication…"
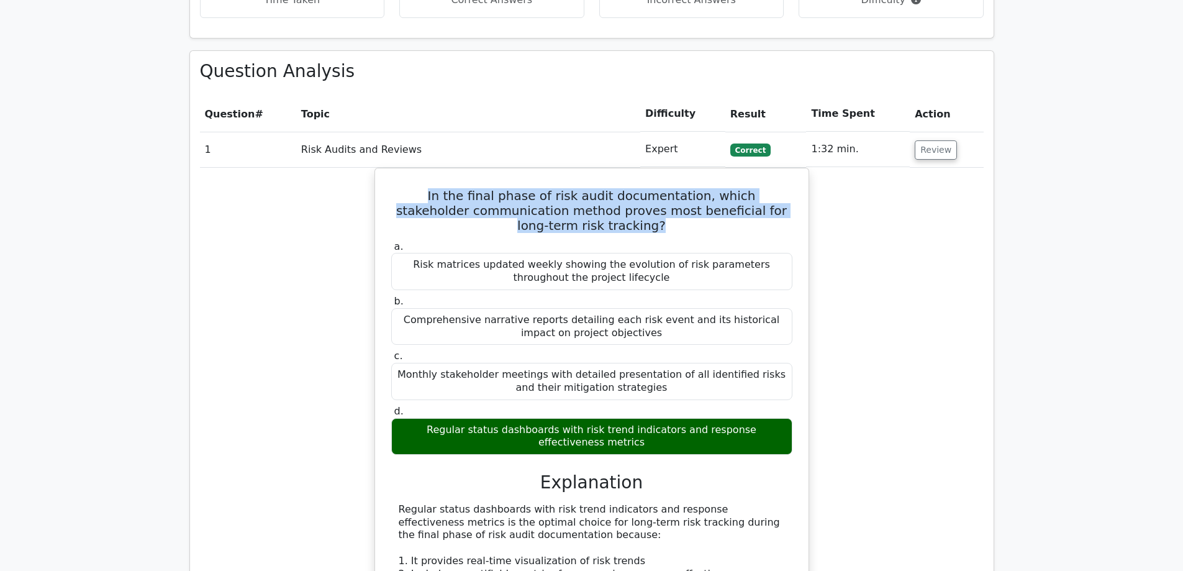
drag, startPoint x: 620, startPoint y: 394, endPoint x: 373, endPoint y: 376, distance: 248.5
click at [373, 376] on div "In the final phase of risk audit documentation, which stakeholder communication…" at bounding box center [592, 511] width 784 height 686
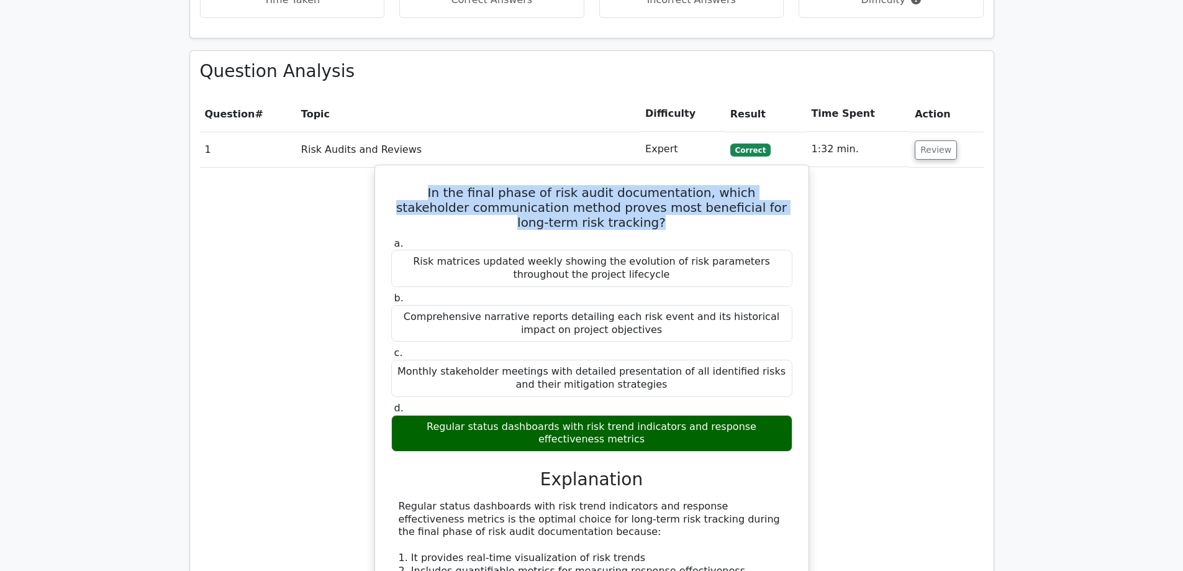
copy div "Regular status dashboards with risk trend indicators and response effectiveness…"
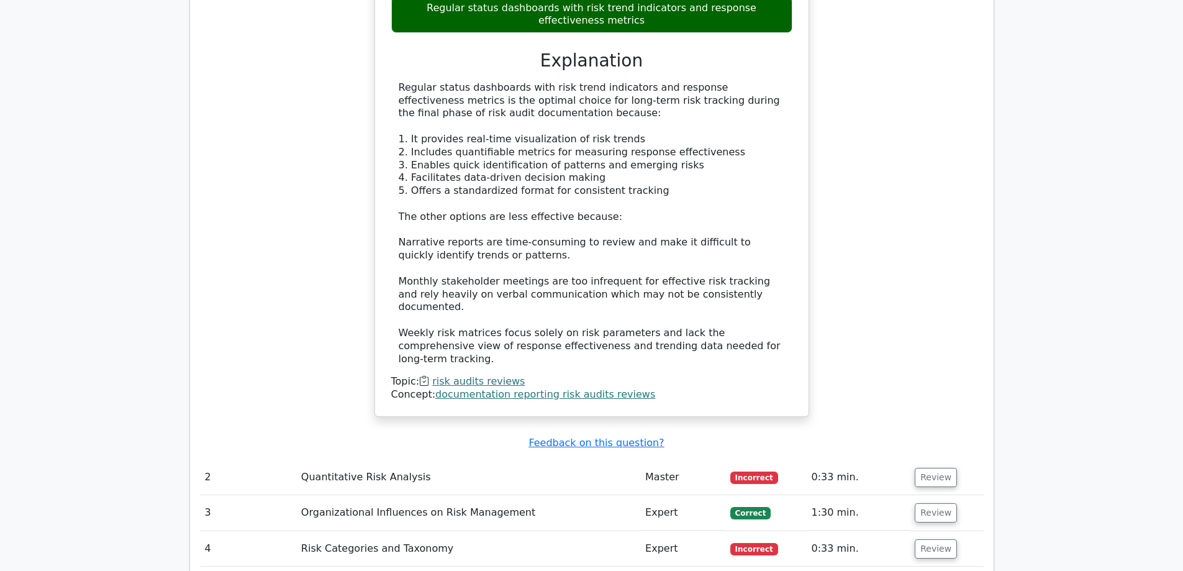
scroll to position [1801, 0]
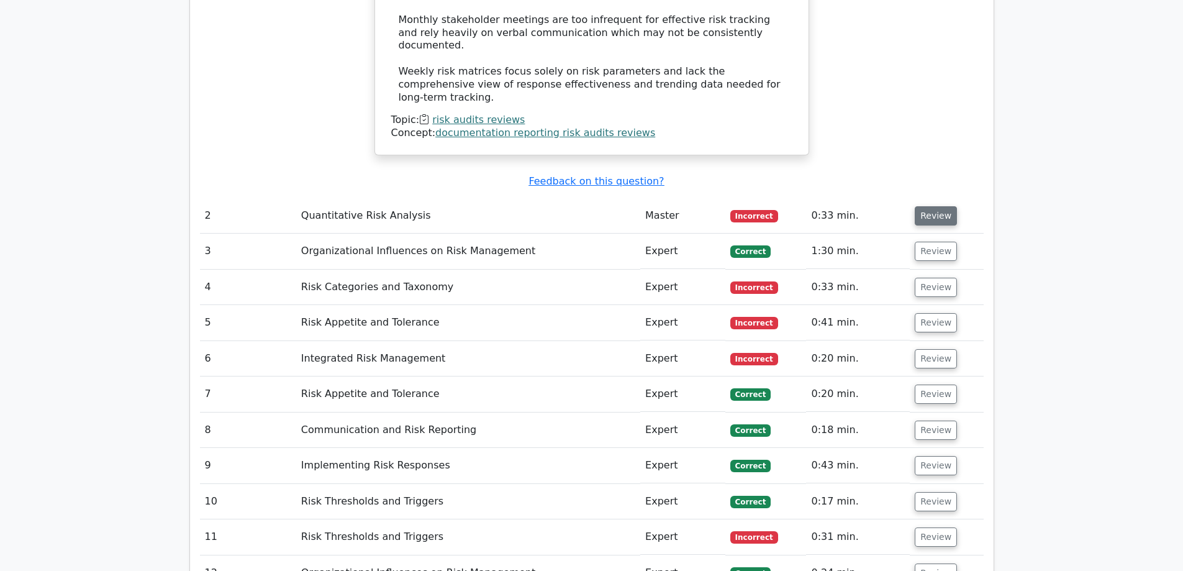
click at [931, 206] on button "Review" at bounding box center [936, 215] width 42 height 19
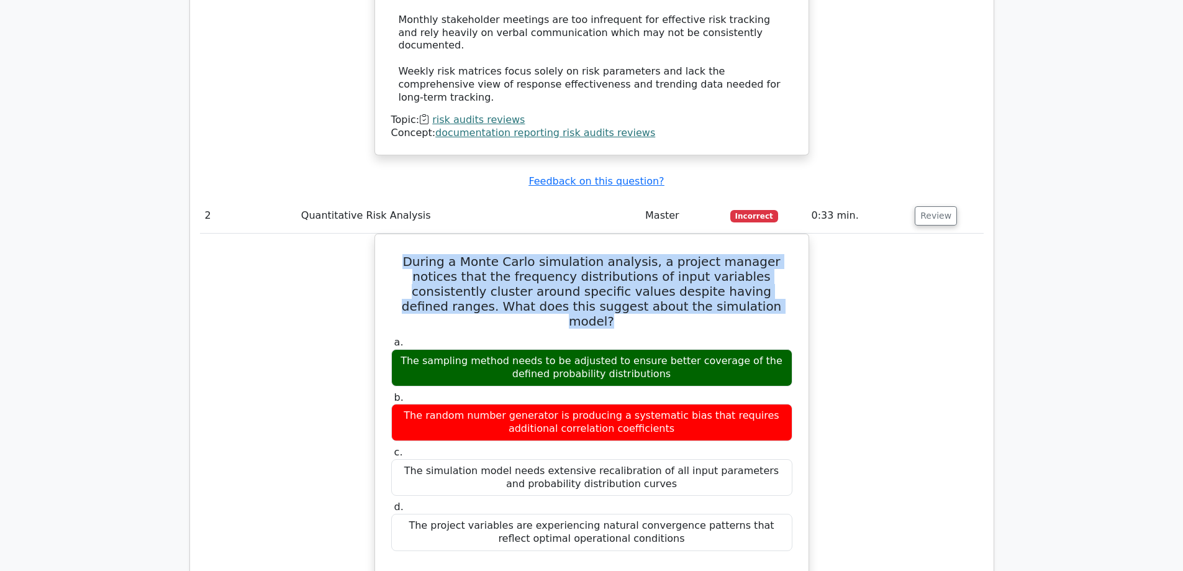
drag, startPoint x: 697, startPoint y: 236, endPoint x: 368, endPoint y: 190, distance: 332.9
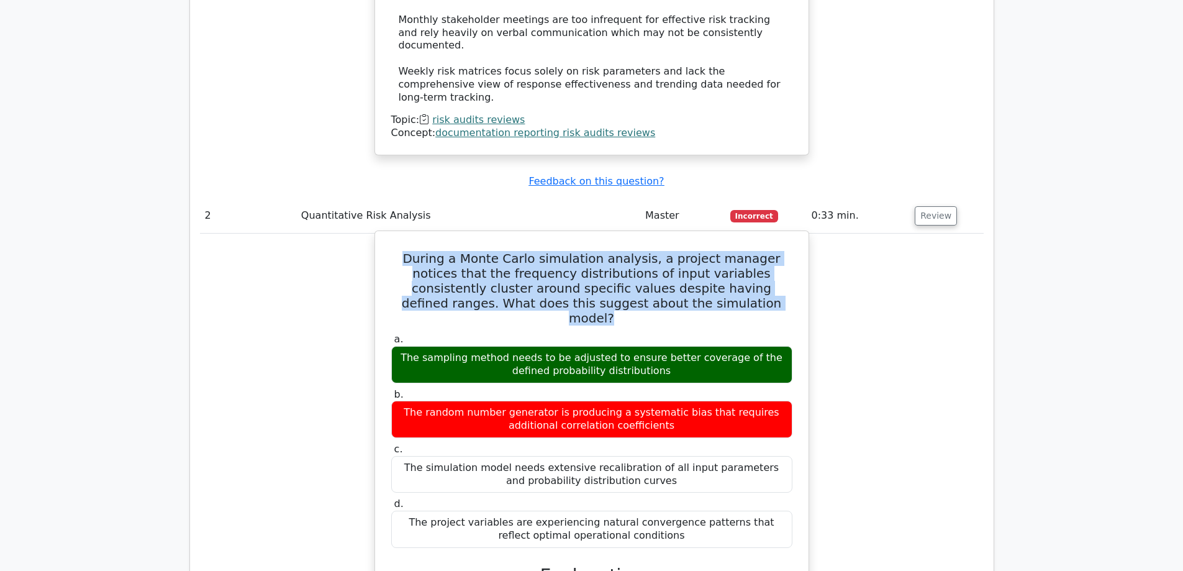
copy h5 "During a Monte Carlo simulation analysis, a project manager notices that the fr…"
drag, startPoint x: 661, startPoint y: 287, endPoint x: 397, endPoint y: 270, distance: 264.5
click at [397, 346] on div "The sampling method needs to be adjusted to ensure better coverage of the defin…" at bounding box center [591, 364] width 401 height 37
copy div "The sampling method needs to be adjusted to ensure better coverage of the defin…"
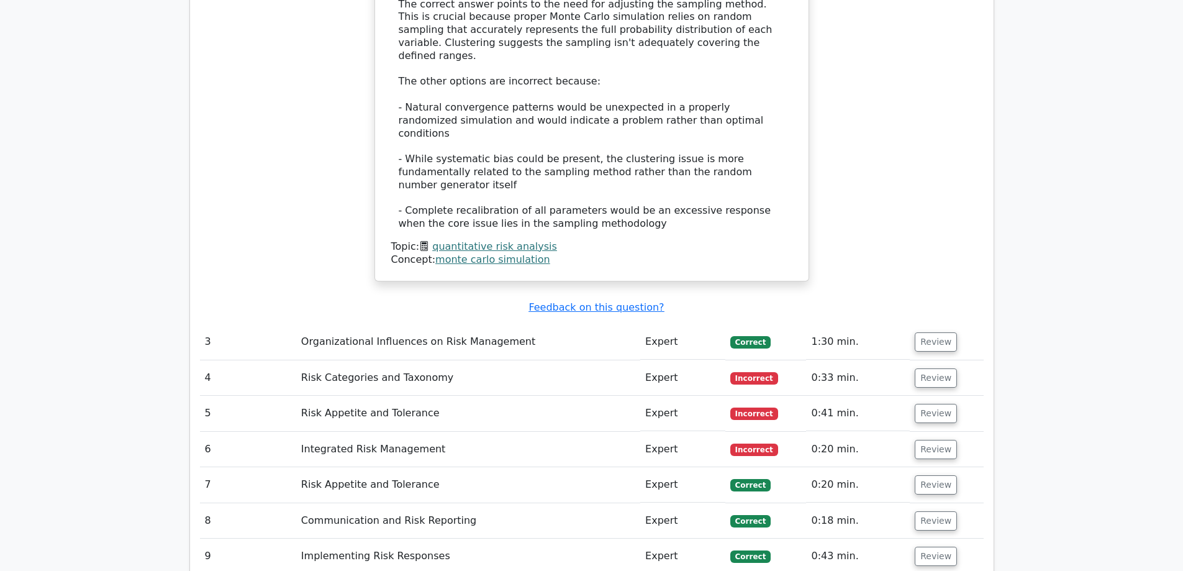
scroll to position [2484, 0]
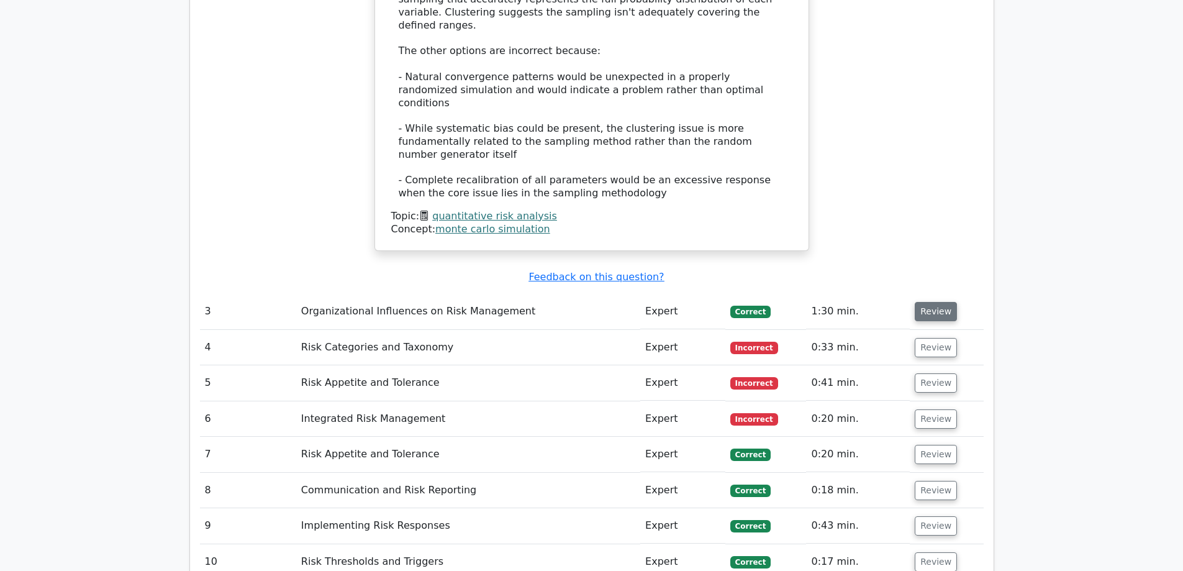
click at [926, 302] on button "Review" at bounding box center [936, 311] width 42 height 19
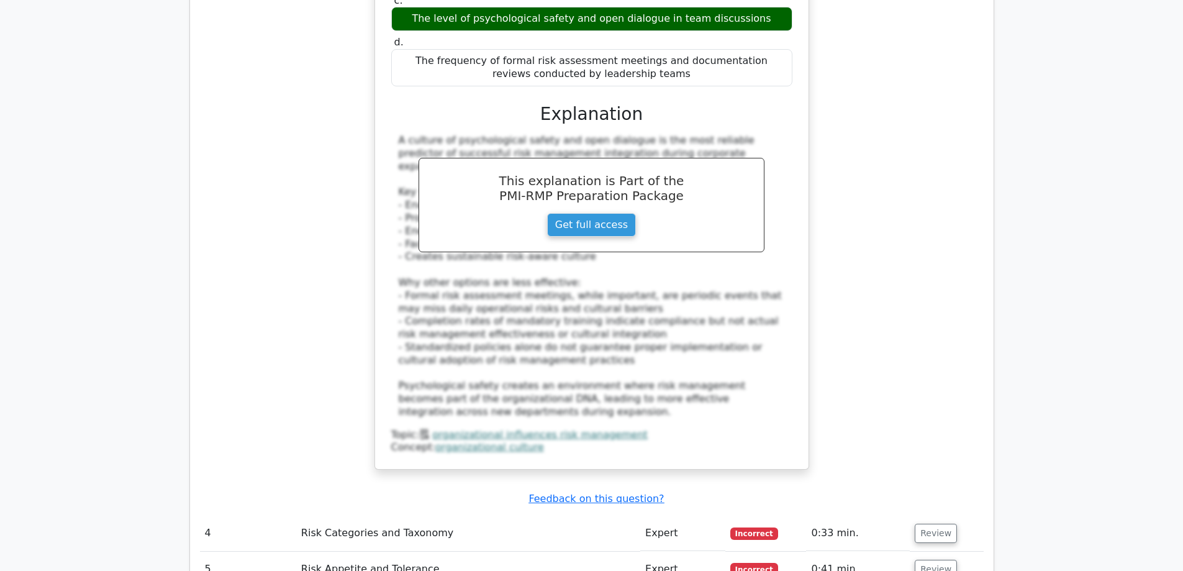
scroll to position [3229, 0]
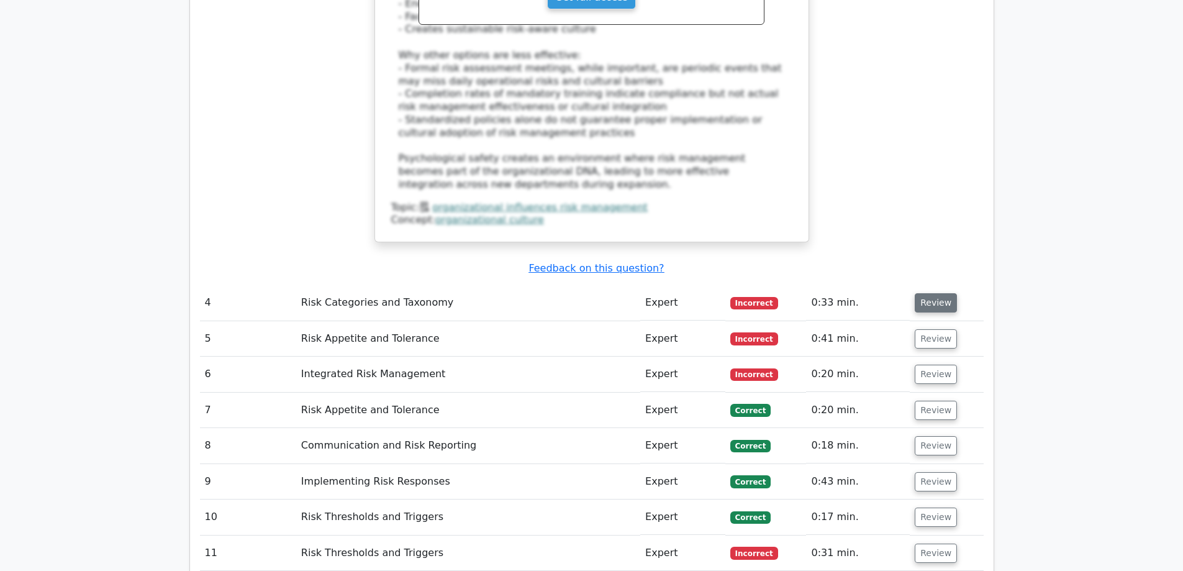
click at [928, 293] on button "Review" at bounding box center [936, 302] width 42 height 19
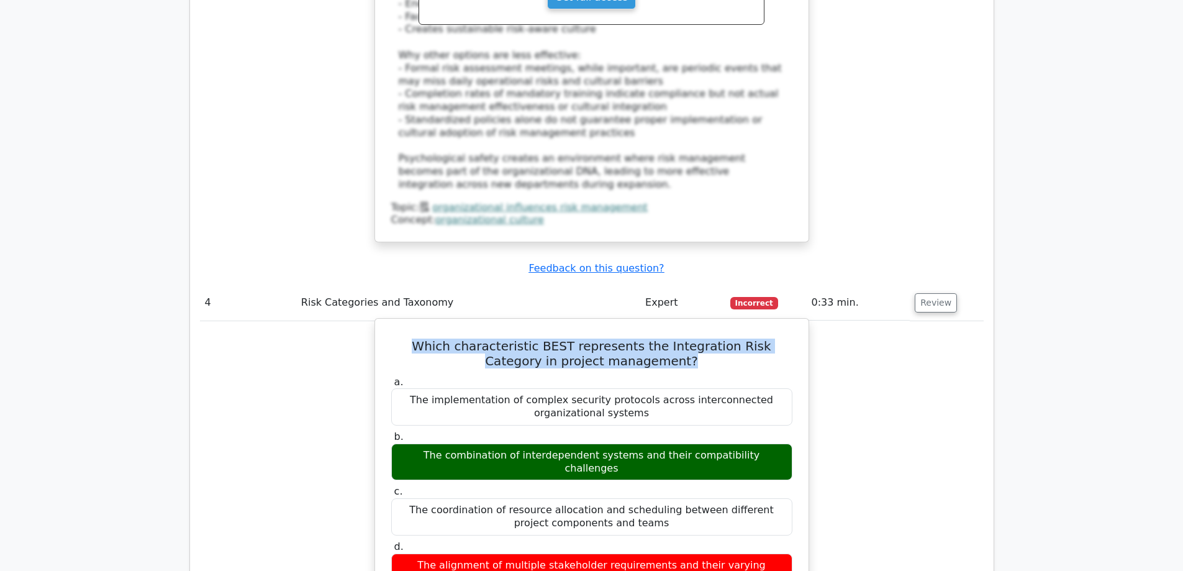
drag, startPoint x: 663, startPoint y: 229, endPoint x: 391, endPoint y: 204, distance: 273.7
click at [391, 338] on h5 "Which characteristic BEST represents the Integration Risk Category in project m…" at bounding box center [592, 353] width 404 height 30
copy h5 "Which characteristic BEST represents the Integration Risk Category in project m…"
drag, startPoint x: 772, startPoint y: 319, endPoint x: 408, endPoint y: 315, distance: 363.9
click at [408, 443] on div "The combination of interdependent systems and their compatibility challenges" at bounding box center [591, 461] width 401 height 37
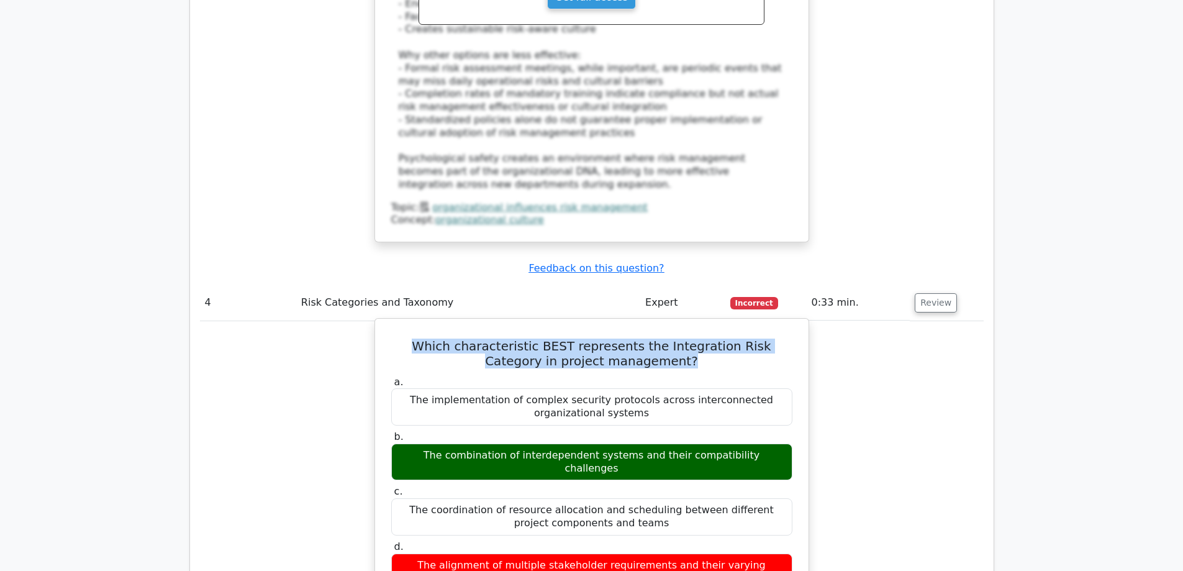
copy div "The combination of interdependent systems and their compatibility challenges"
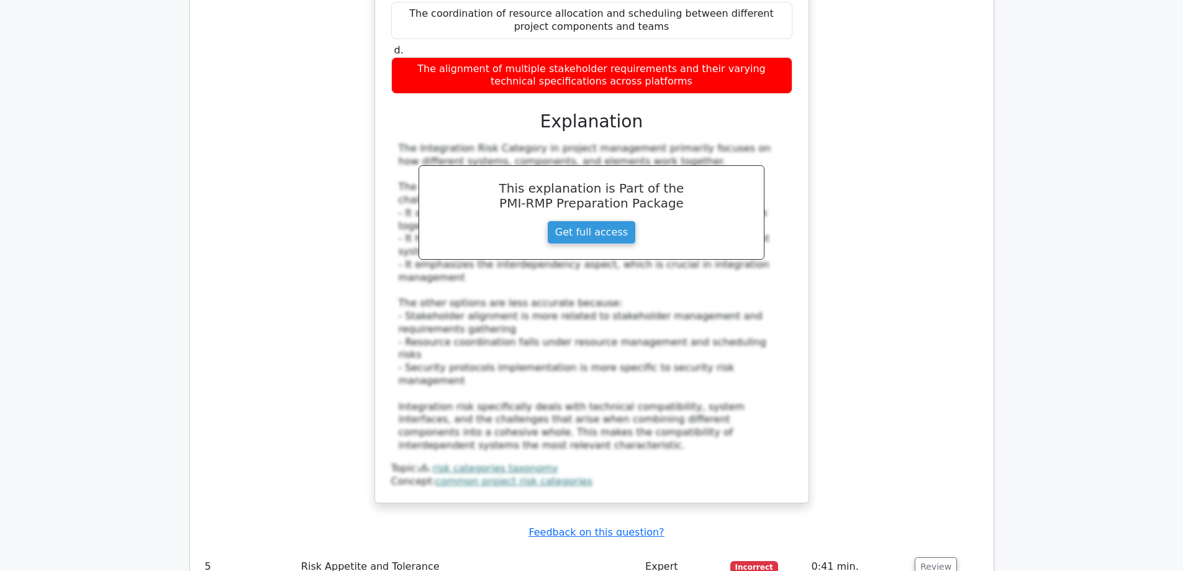
scroll to position [3726, 0]
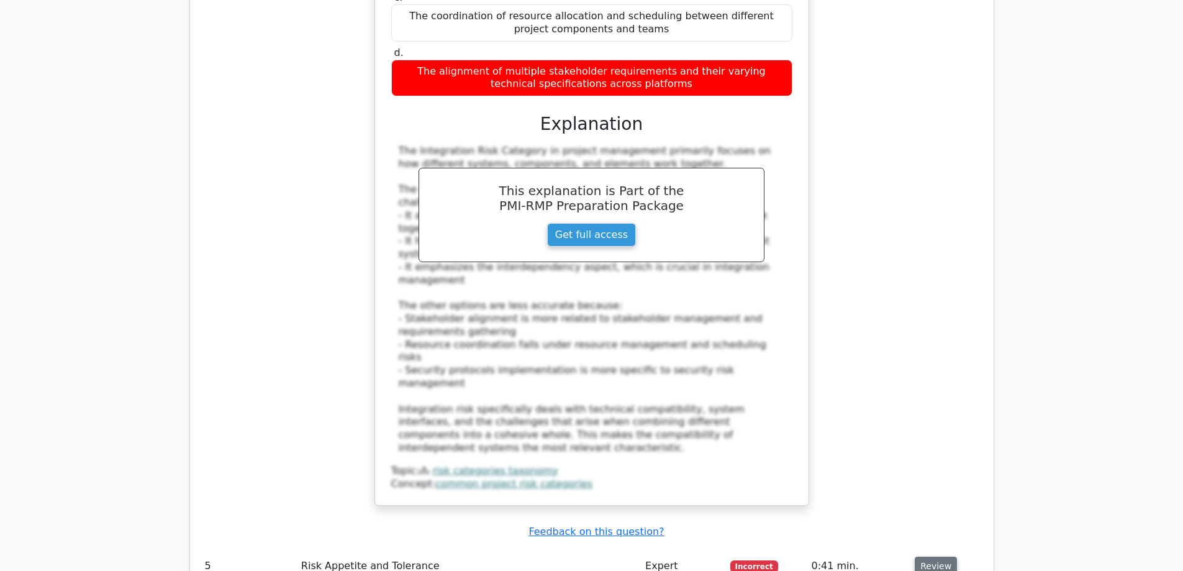
click at [940, 556] on button "Review" at bounding box center [936, 565] width 42 height 19
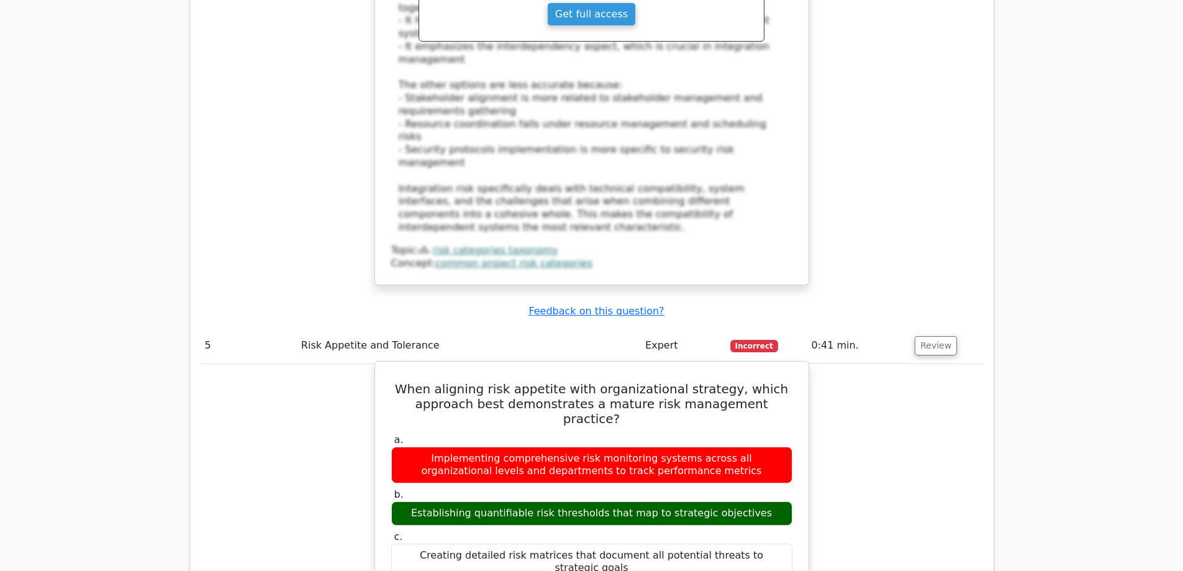
scroll to position [3974, 0]
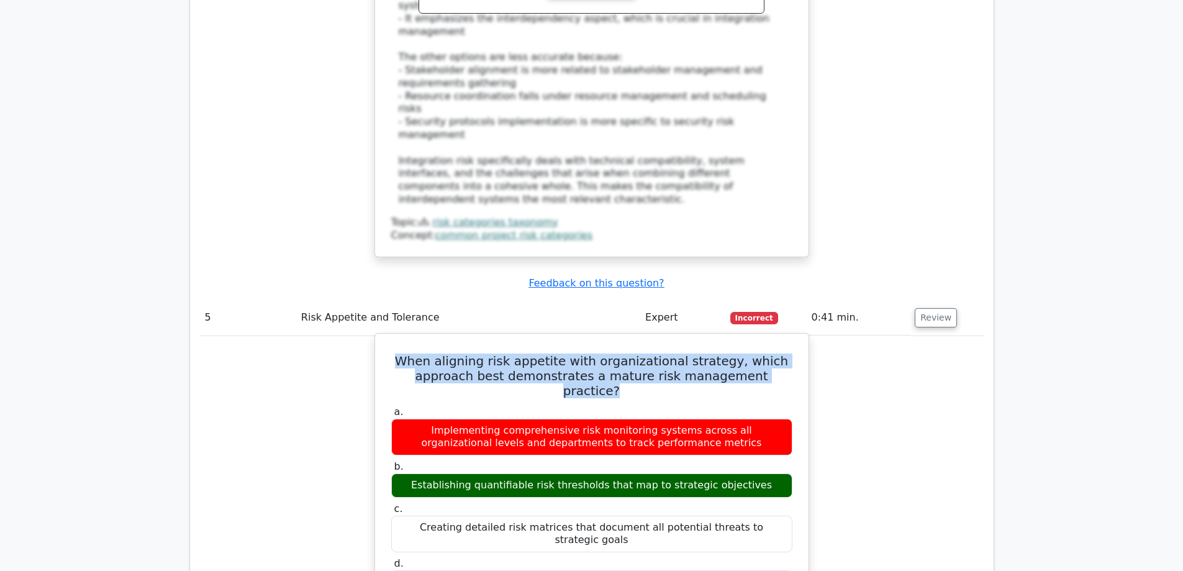
drag, startPoint x: 782, startPoint y: 150, endPoint x: 374, endPoint y: 118, distance: 409.8
copy h5 "When aligning risk appetite with organizational strategy, which approach best d…"
drag, startPoint x: 761, startPoint y: 243, endPoint x: 415, endPoint y: 243, distance: 345.9
click at [415, 473] on div "Establishing quantifiable risk thresholds that map to strategic objectives" at bounding box center [591, 485] width 401 height 24
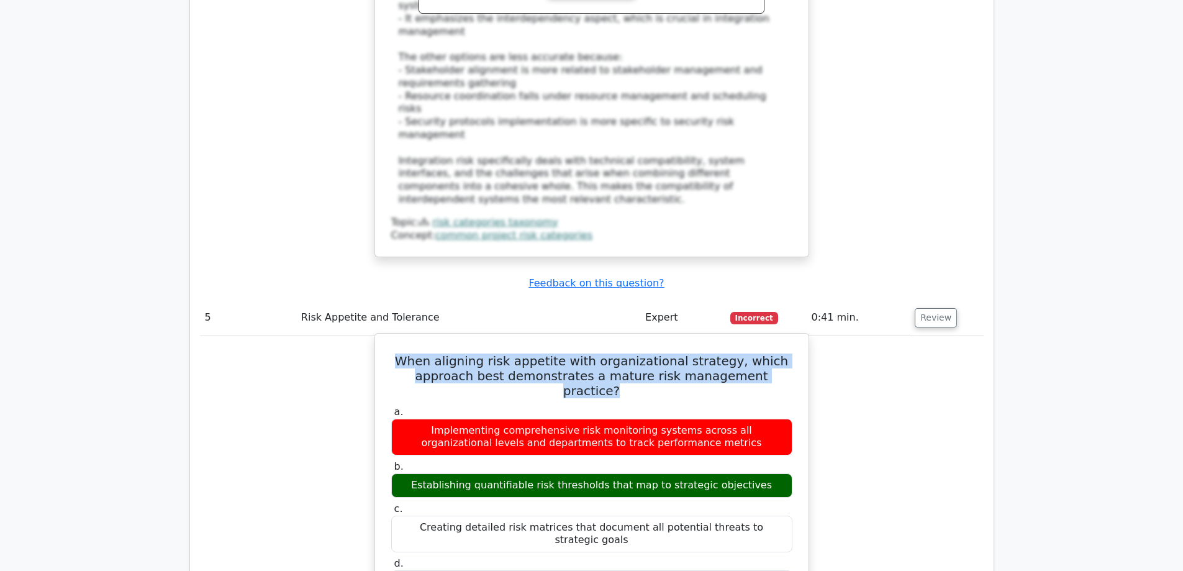
copy div "Establishing quantifiable risk thresholds that map to strategic objectives"
click at [509, 502] on label "c. Creating detailed risk matrices that document all potential threats to strat…" at bounding box center [591, 527] width 401 height 50
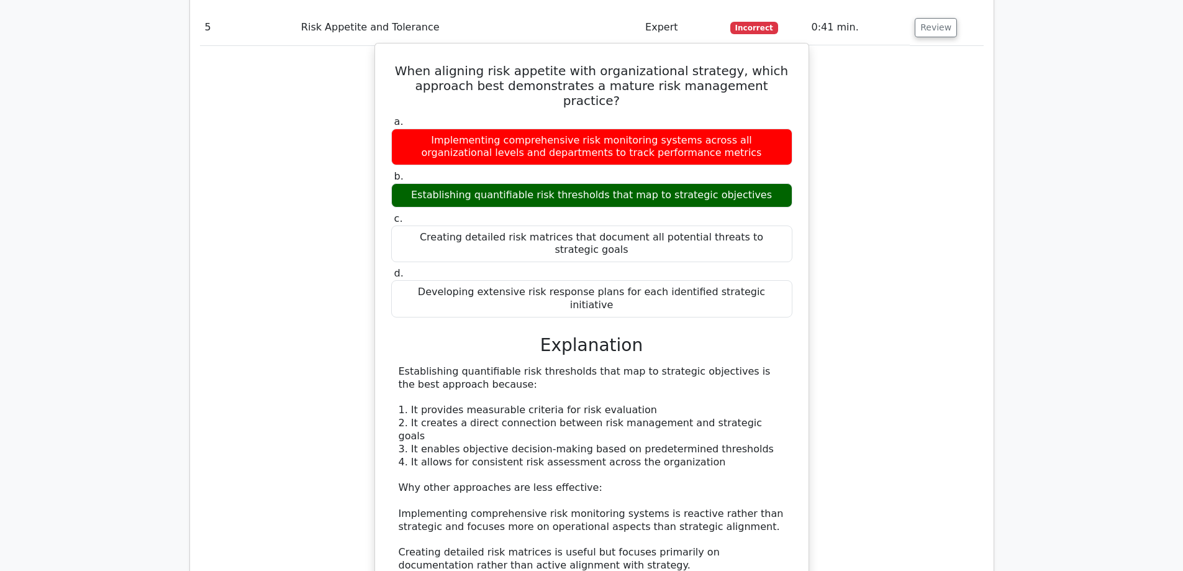
scroll to position [4533, 0]
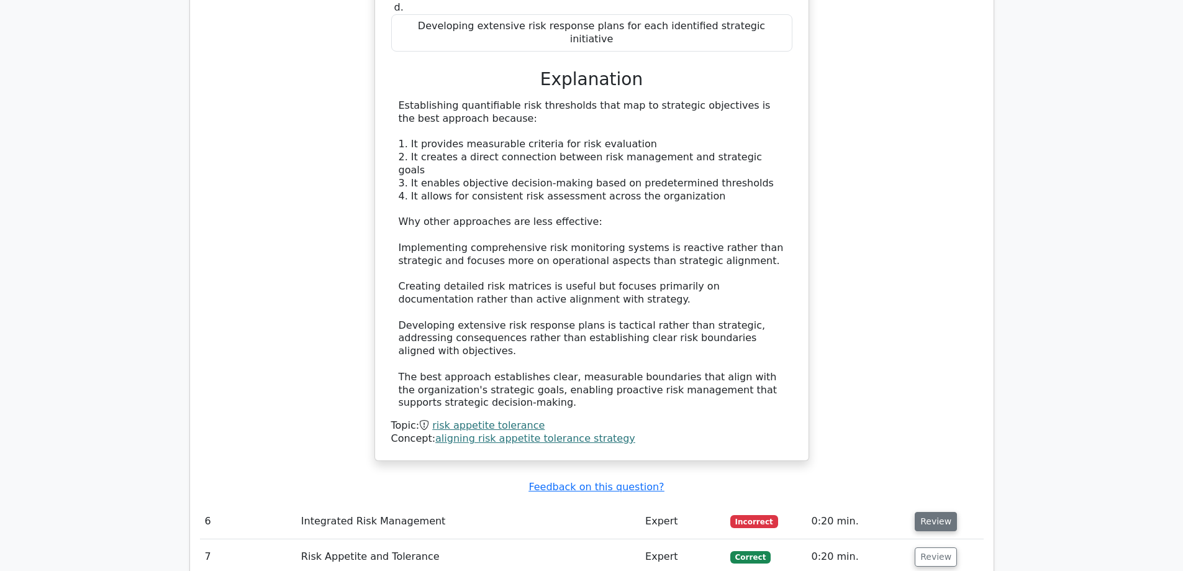
click at [925, 512] on button "Review" at bounding box center [936, 521] width 42 height 19
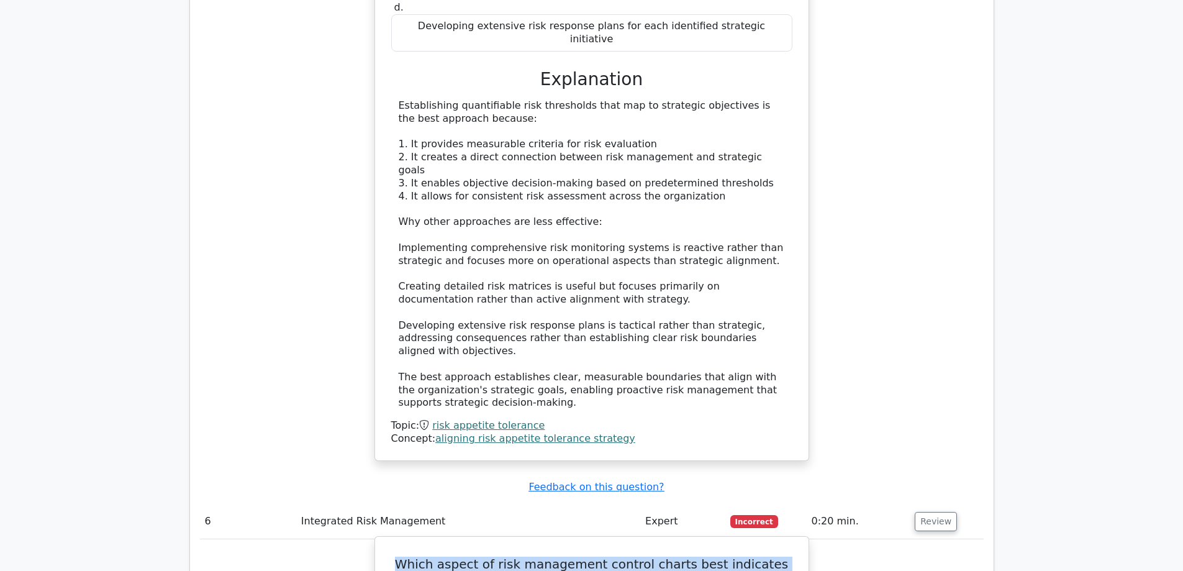
drag, startPoint x: 673, startPoint y: 285, endPoint x: 394, endPoint y: 276, distance: 278.4
click at [394, 556] on h5 "Which aspect of risk management control charts best indicates a need for proces…" at bounding box center [592, 571] width 404 height 30
copy h5 "Which aspect of risk management control charts best indicates a need for proces…"
drag, startPoint x: 696, startPoint y: 410, endPoint x: 484, endPoint y: 408, distance: 211.8
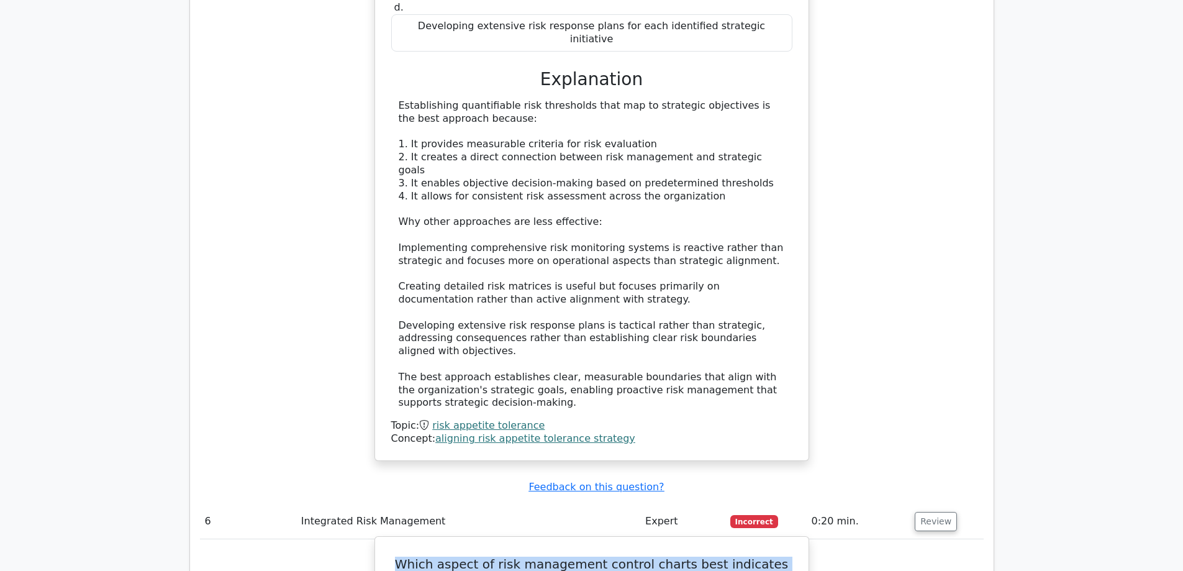
copy div "Recurring patterns of risk threshold breaches"
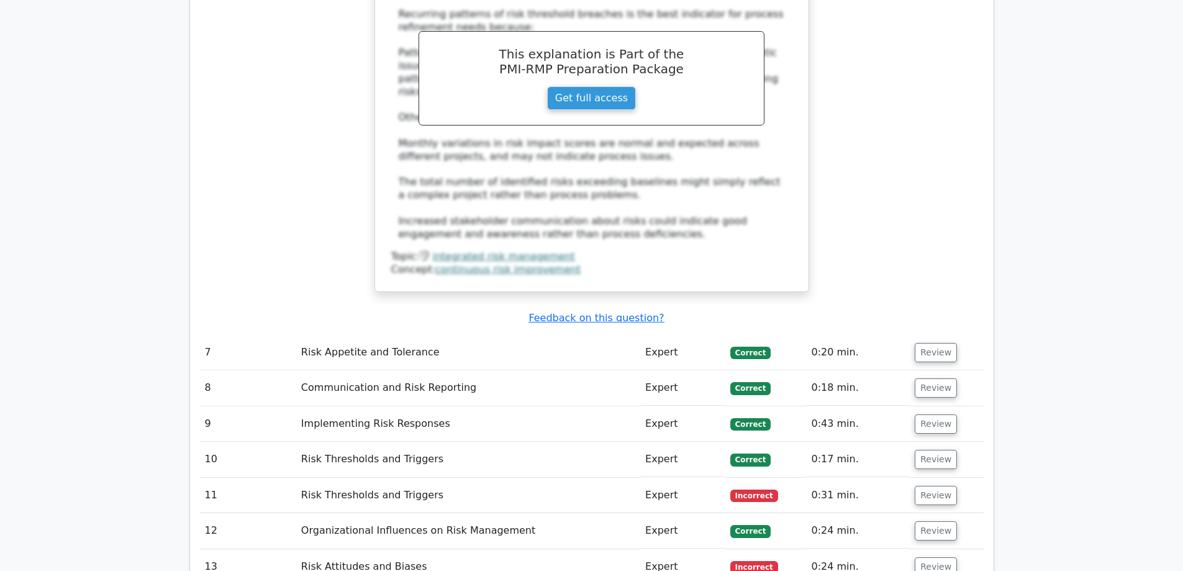
scroll to position [5341, 0]
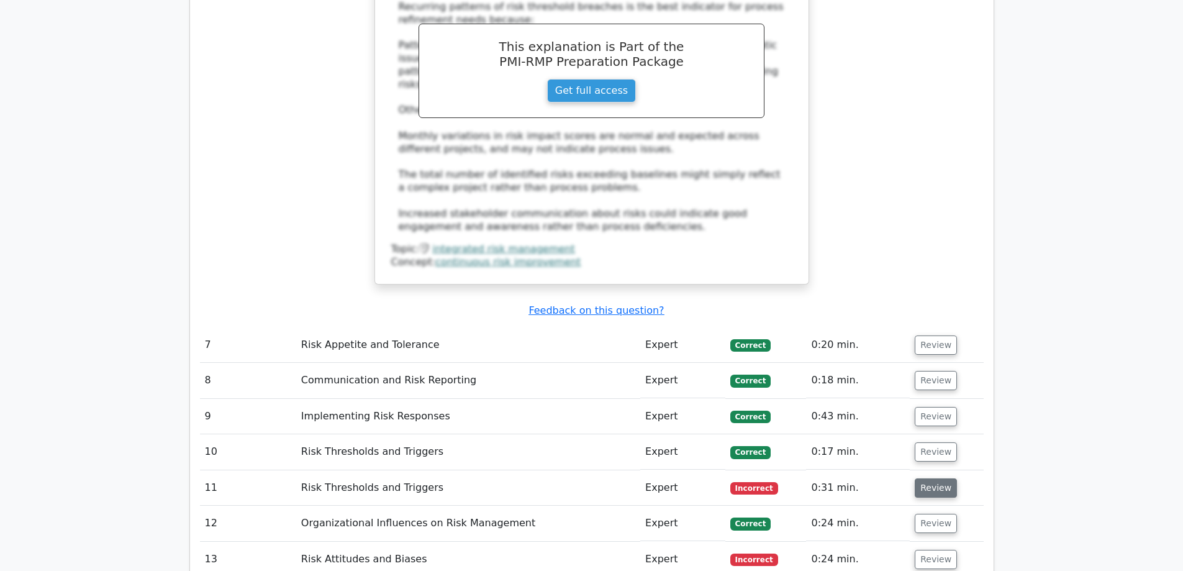
click at [932, 478] on button "Review" at bounding box center [936, 487] width 42 height 19
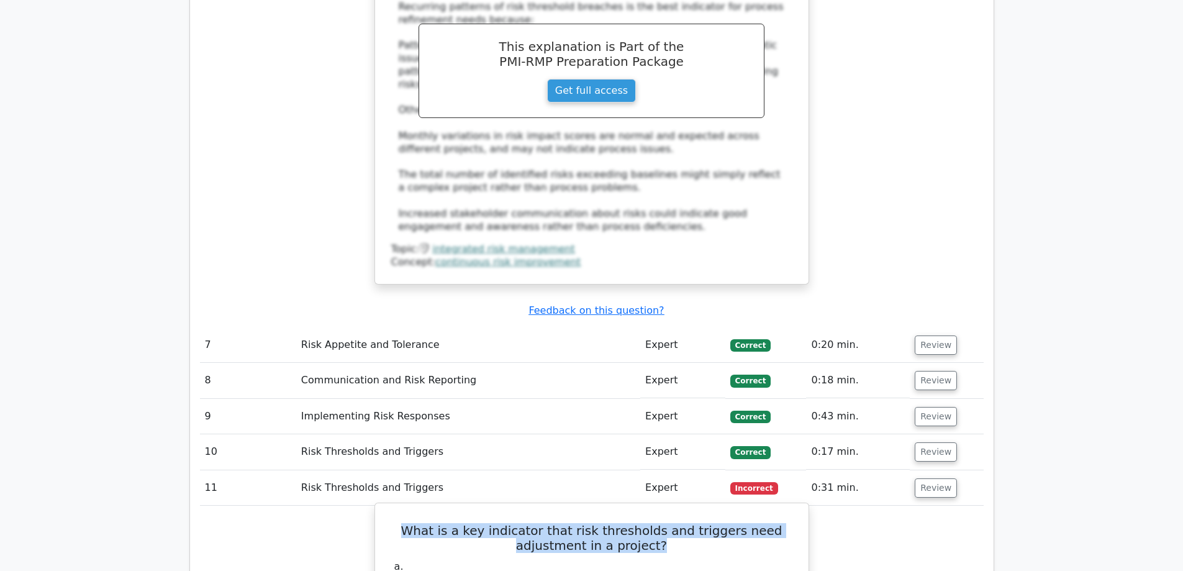
drag, startPoint x: 670, startPoint y: 238, endPoint x: 419, endPoint y: 219, distance: 251.6
click at [419, 523] on h5 "What is a key indicator that risk thresholds and triggers need adjustment in a …" at bounding box center [592, 538] width 404 height 30
drag, startPoint x: 758, startPoint y: 388, endPoint x: 423, endPoint y: 386, distance: 335.3
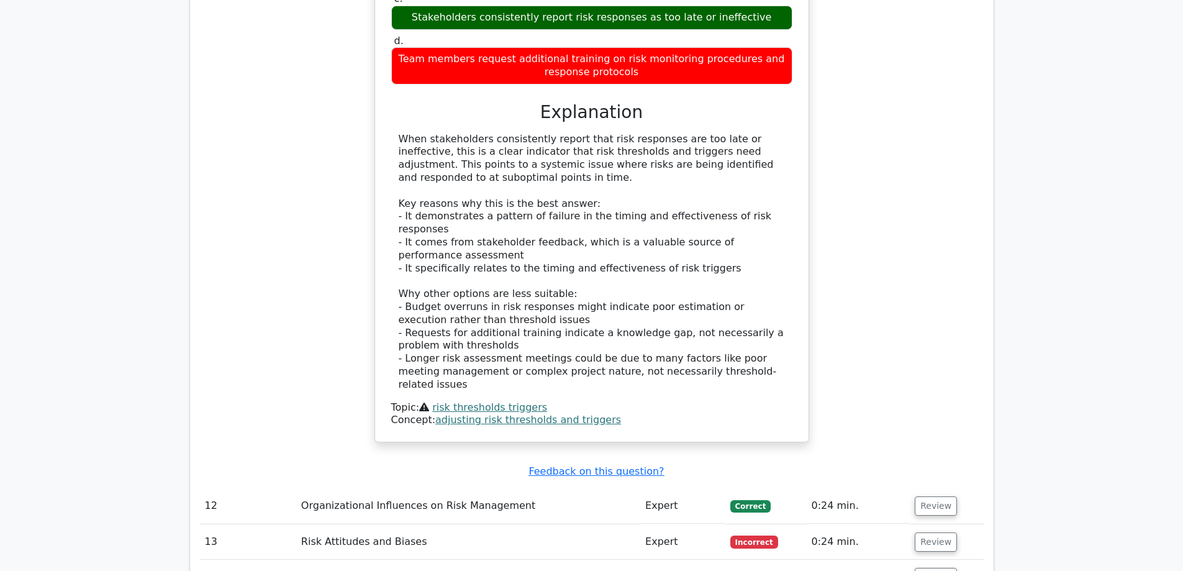
scroll to position [6024, 0]
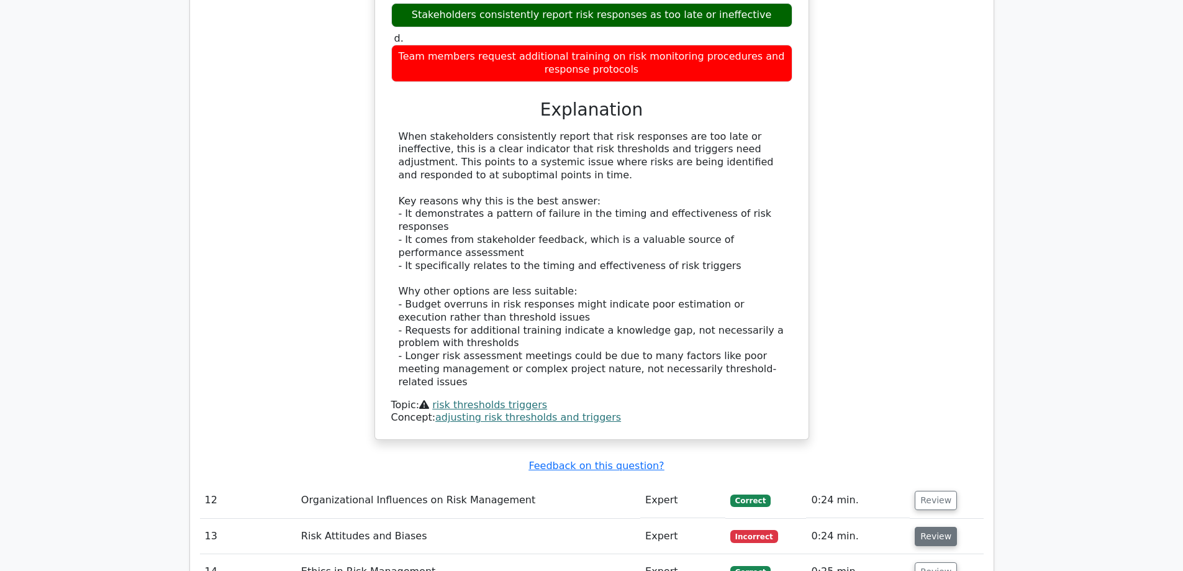
click at [923, 527] on button "Review" at bounding box center [936, 536] width 42 height 19
drag, startPoint x: 720, startPoint y: 291, endPoint x: 391, endPoint y: 235, distance: 333.8
drag, startPoint x: 781, startPoint y: 387, endPoint x: 386, endPoint y: 379, distance: 395.7
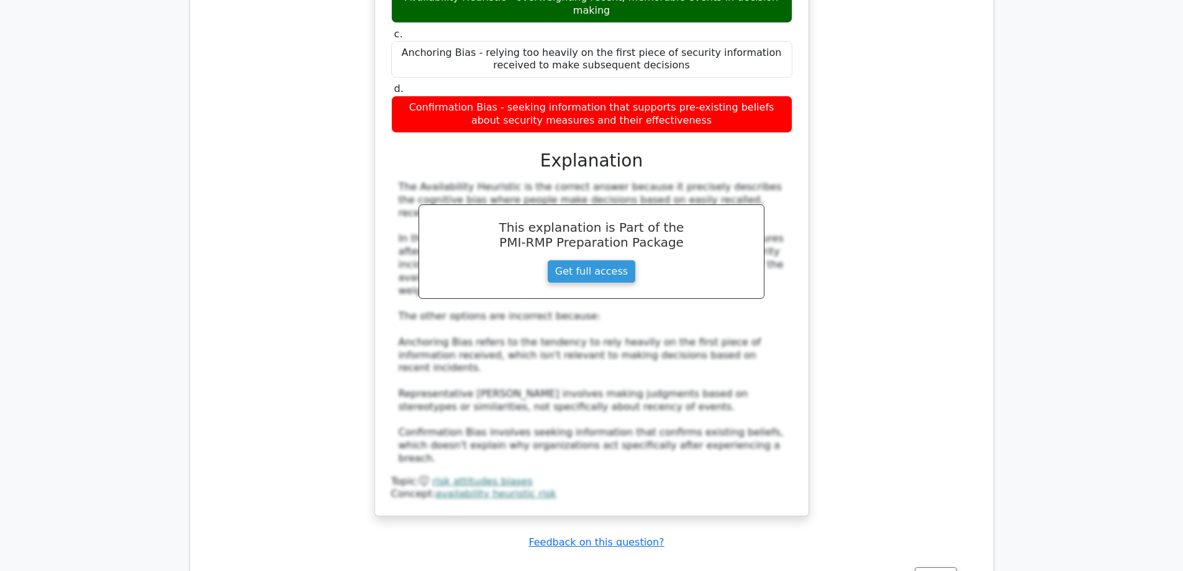
scroll to position [6955, 0]
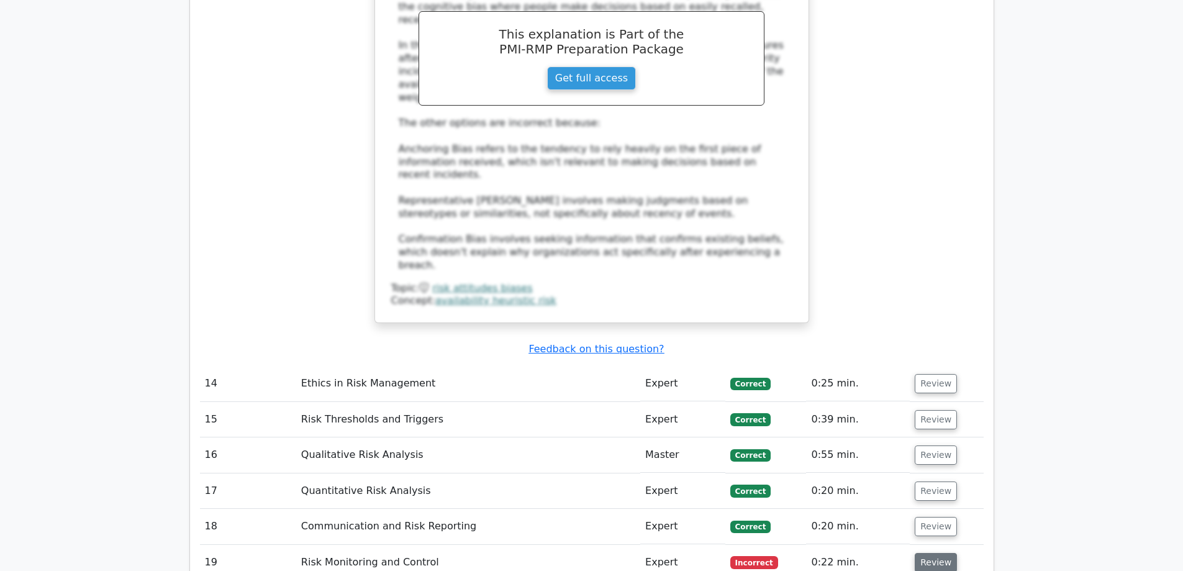
click at [933, 553] on button "Review" at bounding box center [936, 562] width 42 height 19
drag, startPoint x: 737, startPoint y: 221, endPoint x: 390, endPoint y: 204, distance: 347.0
drag, startPoint x: 619, startPoint y: 442, endPoint x: 370, endPoint y: 416, distance: 250.3
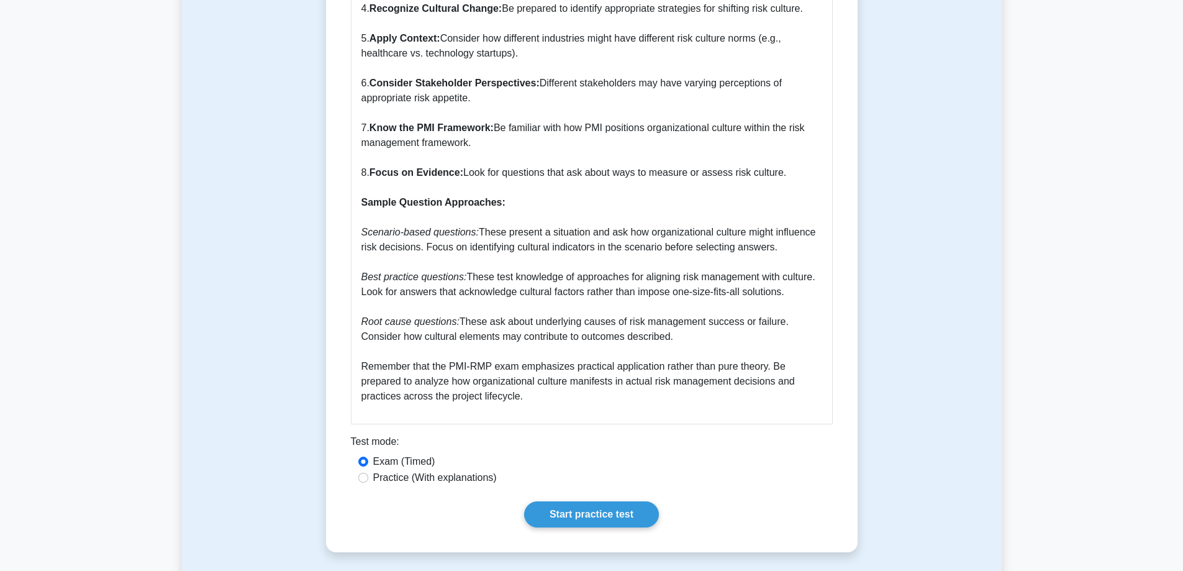
scroll to position [1801, 0]
